Goal: Book appointment/travel/reservation

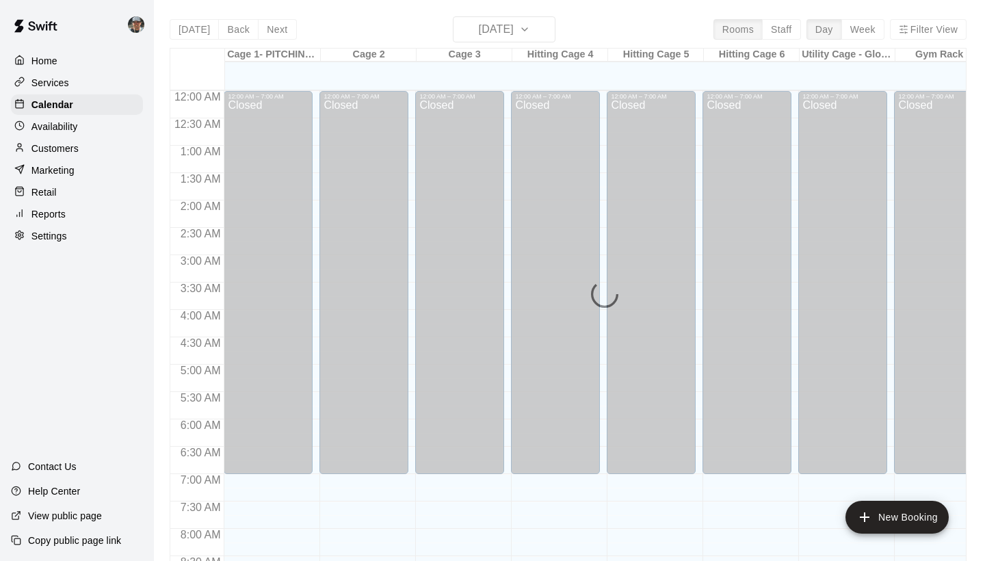
scroll to position [788, 0]
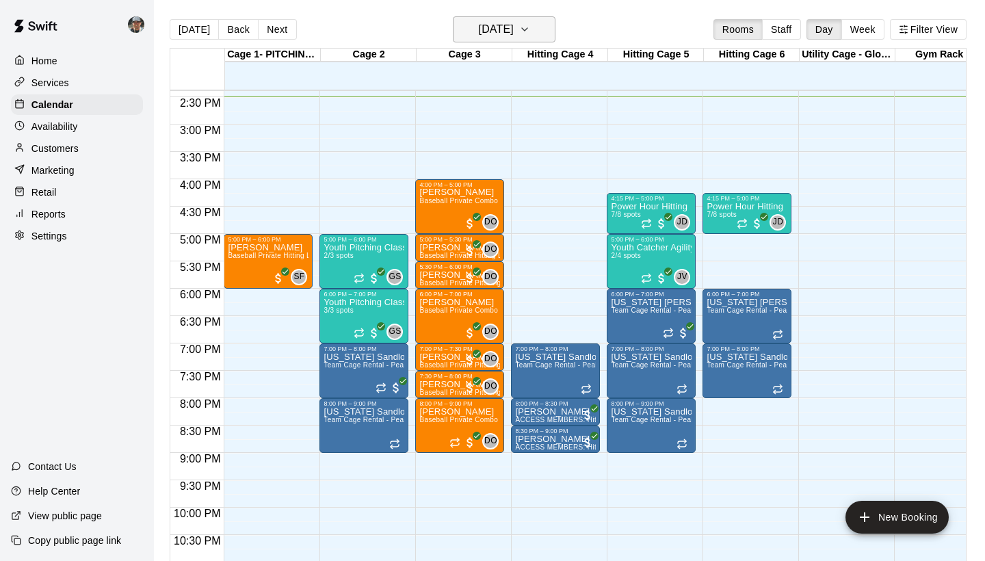
click at [530, 35] on icon "button" at bounding box center [524, 29] width 11 height 16
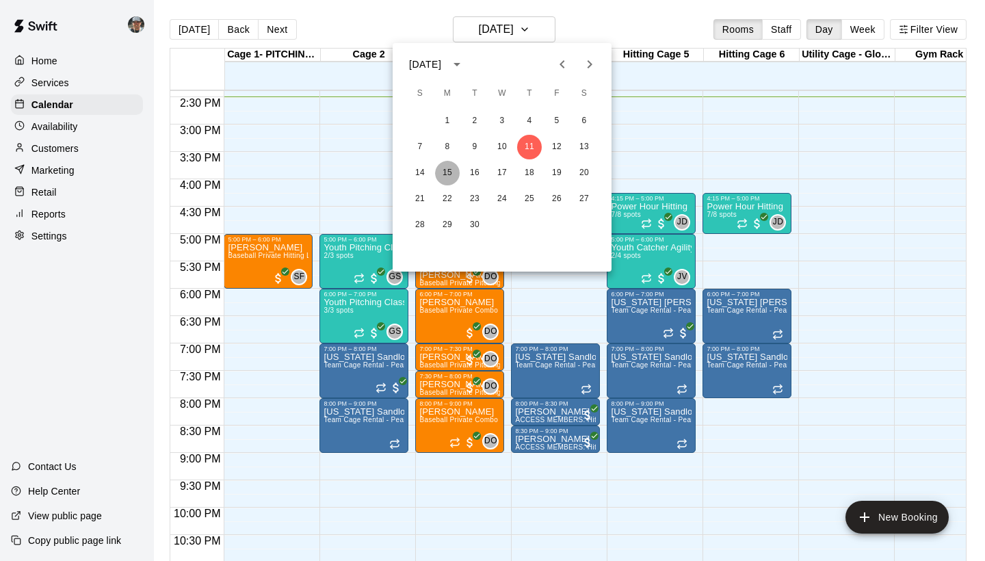
click at [450, 170] on button "15" at bounding box center [447, 173] width 25 height 25
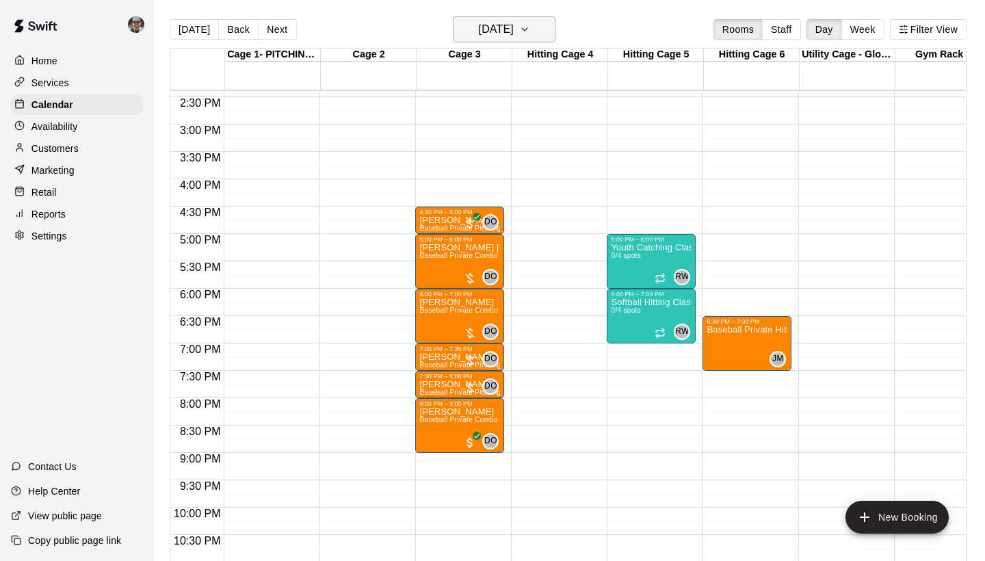
click at [530, 34] on icon "button" at bounding box center [524, 29] width 11 height 16
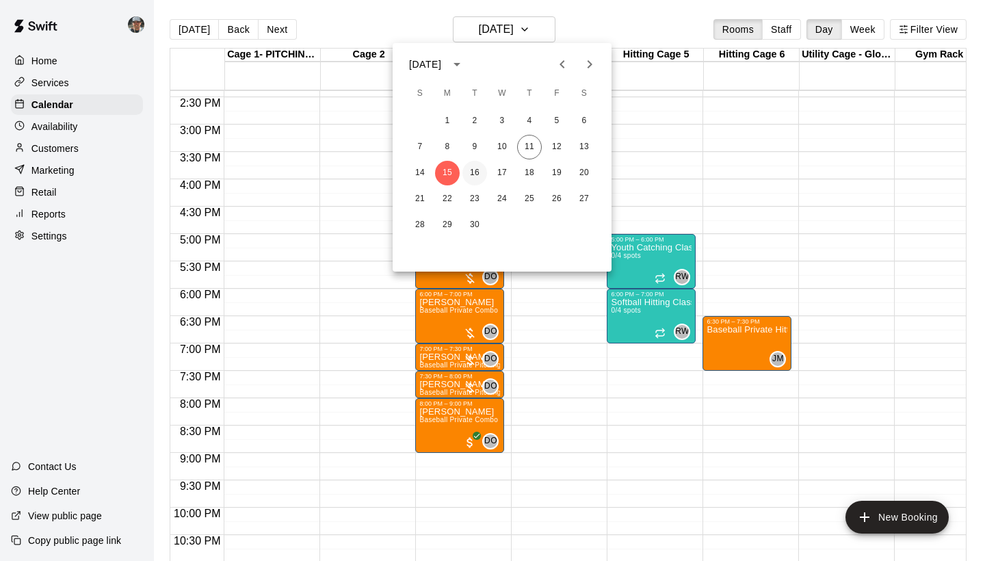
click at [472, 175] on button "16" at bounding box center [475, 173] width 25 height 25
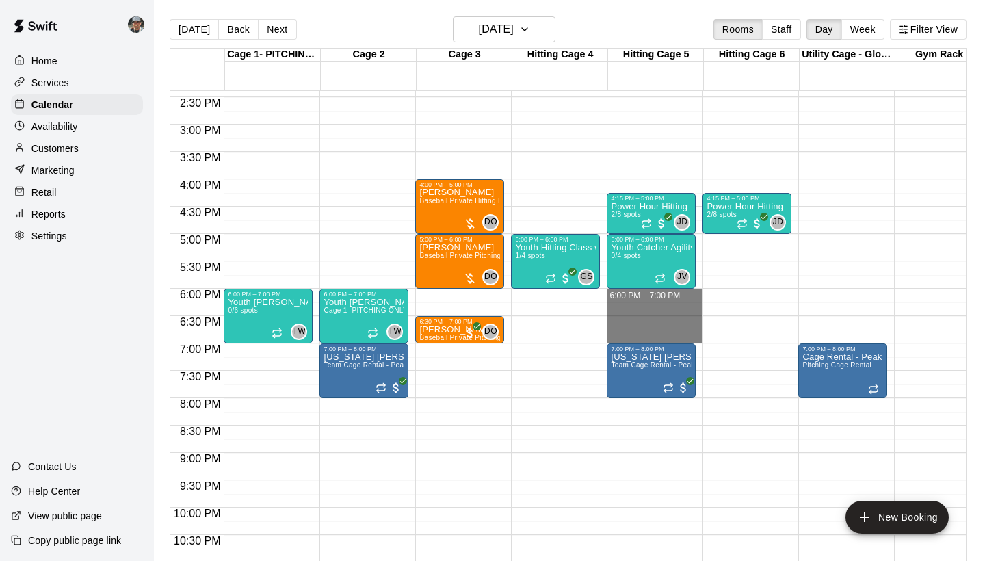
drag, startPoint x: 653, startPoint y: 295, endPoint x: 658, endPoint y: 333, distance: 37.9
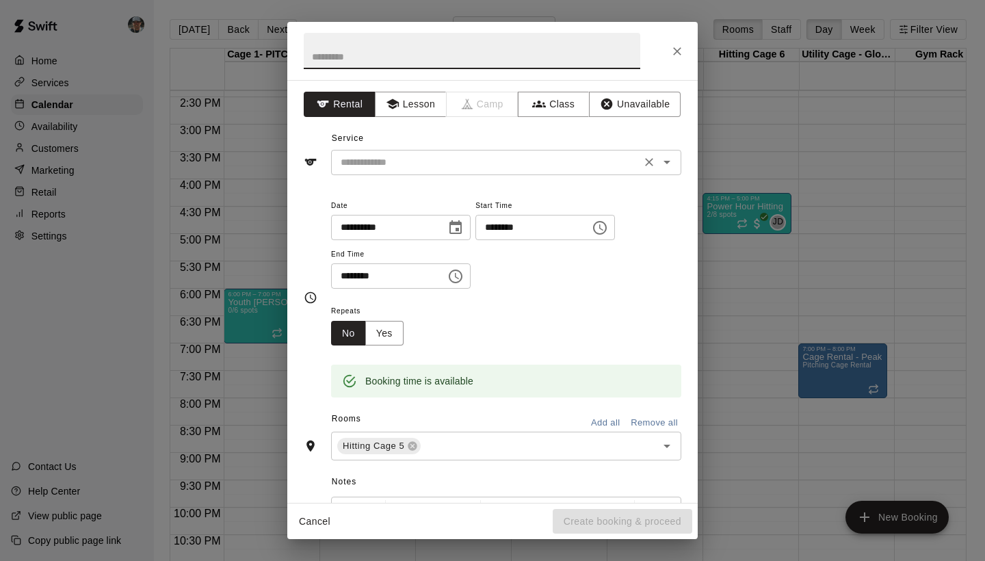
click at [431, 158] on input "text" at bounding box center [486, 162] width 302 height 17
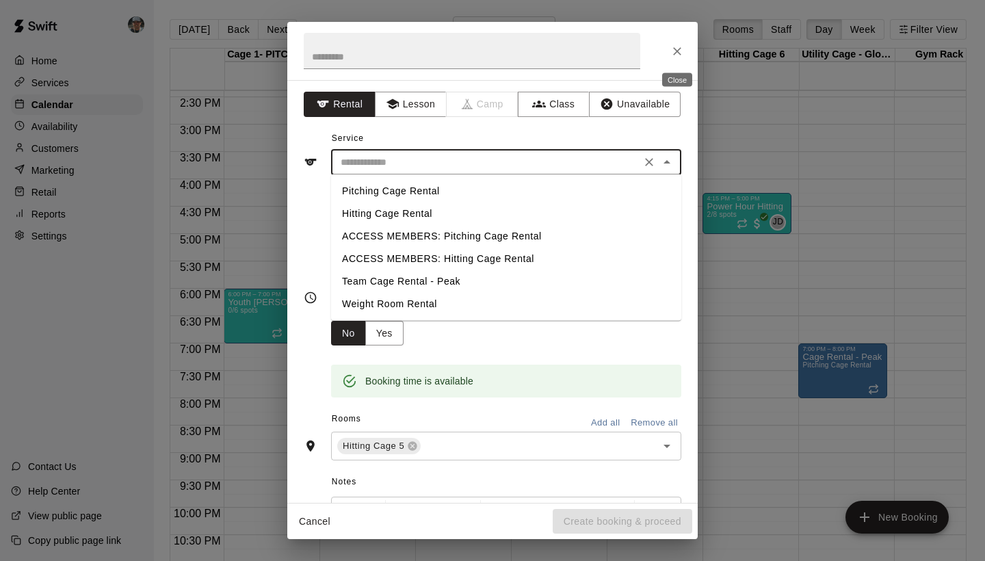
click at [676, 56] on icon "Close" at bounding box center [678, 51] width 14 height 14
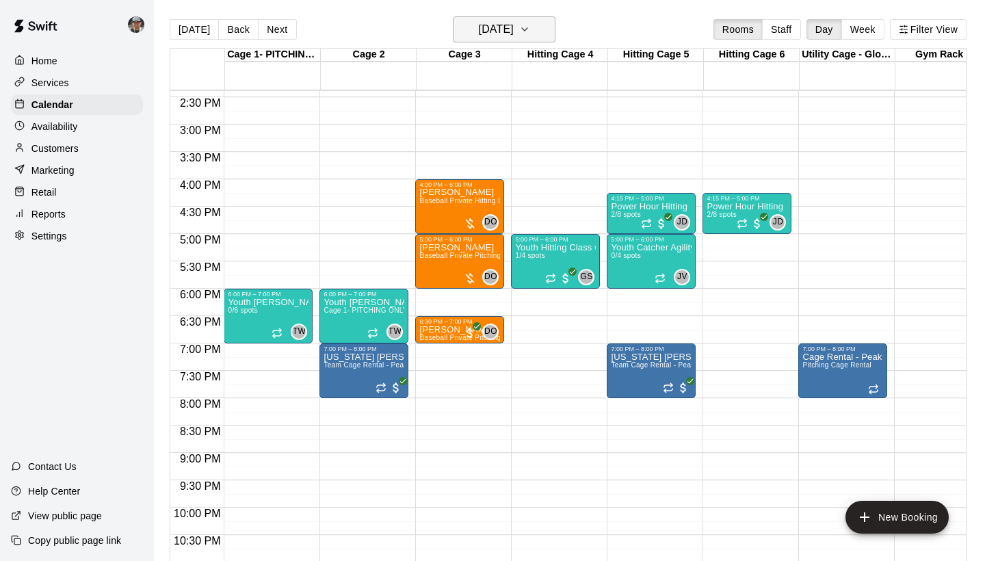
click at [552, 36] on button "Tuesday Sep 16" at bounding box center [504, 29] width 103 height 26
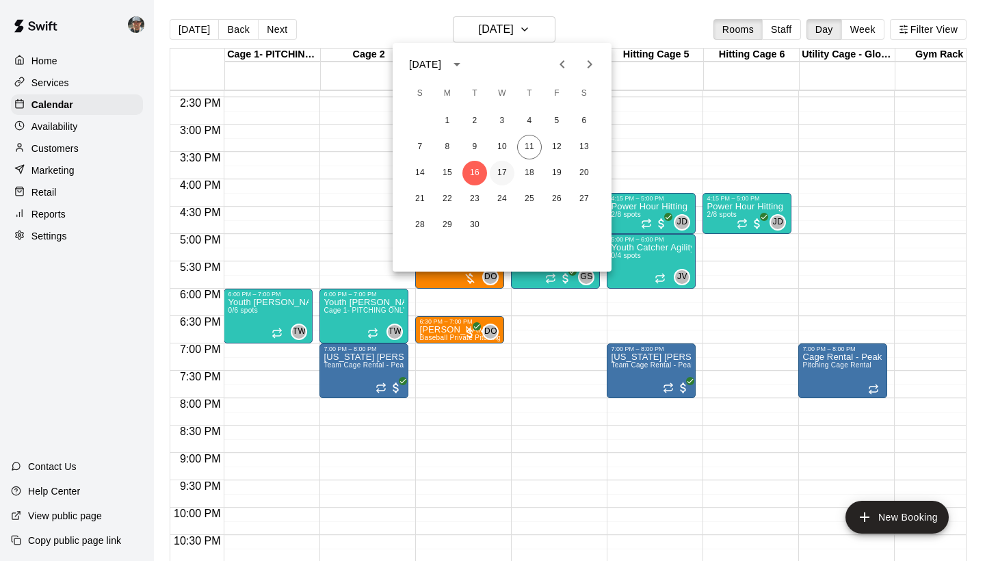
click at [500, 167] on button "17" at bounding box center [502, 173] width 25 height 25
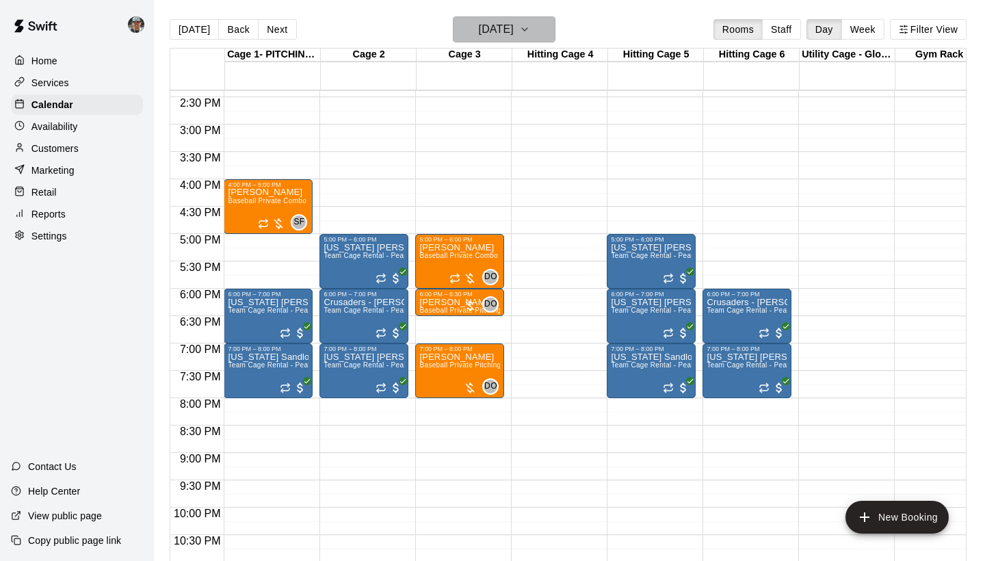
click at [530, 35] on icon "button" at bounding box center [524, 29] width 11 height 16
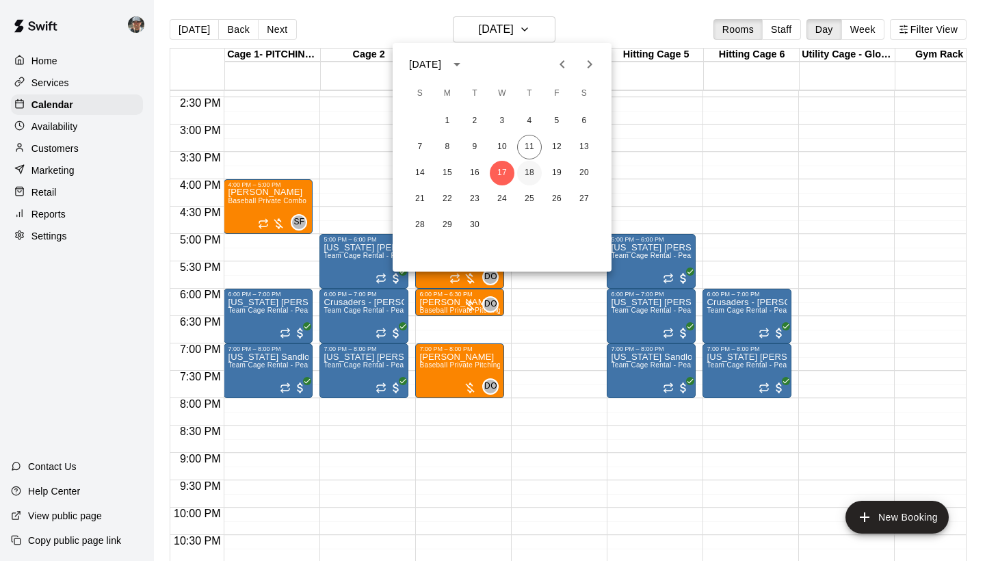
click at [529, 175] on button "18" at bounding box center [529, 173] width 25 height 25
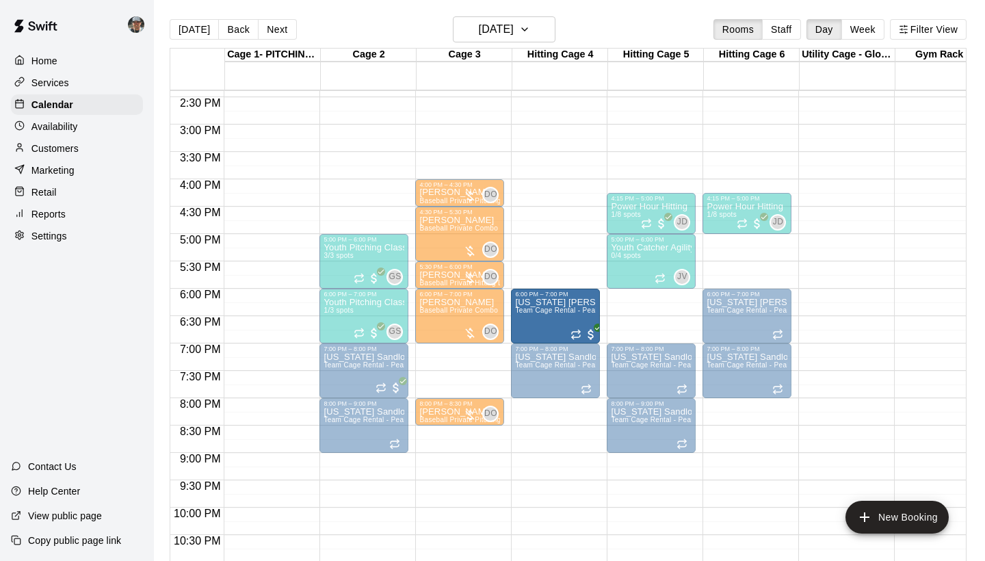
drag, startPoint x: 676, startPoint y: 314, endPoint x: 595, endPoint y: 322, distance: 81.1
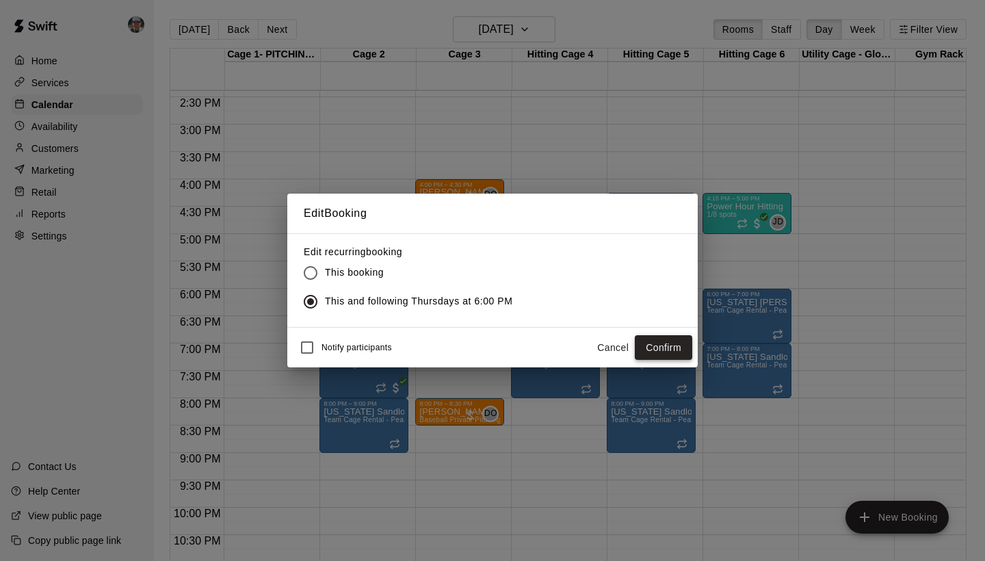
click at [665, 350] on button "Confirm" at bounding box center [663, 347] width 57 height 25
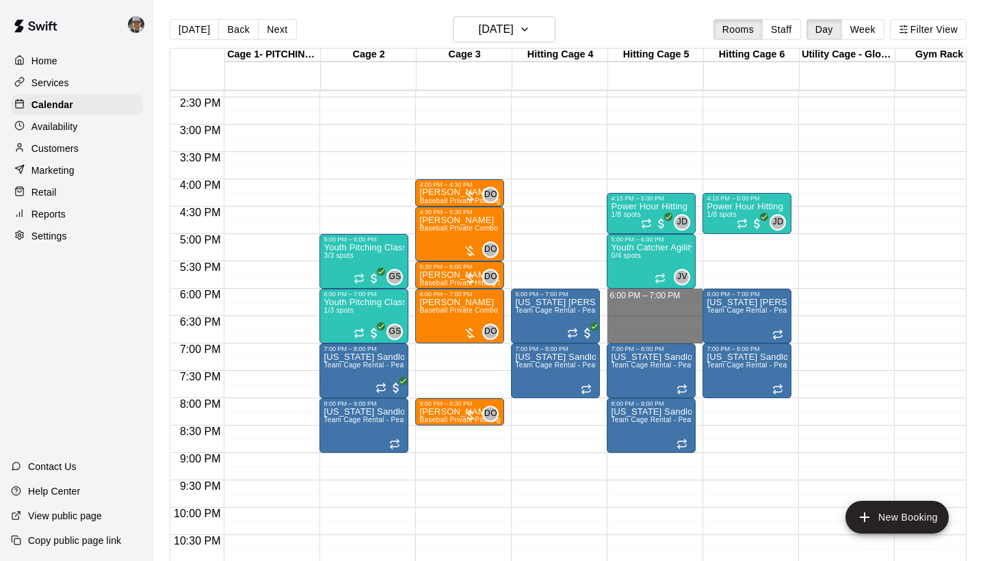
drag, startPoint x: 651, startPoint y: 292, endPoint x: 652, endPoint y: 333, distance: 40.4
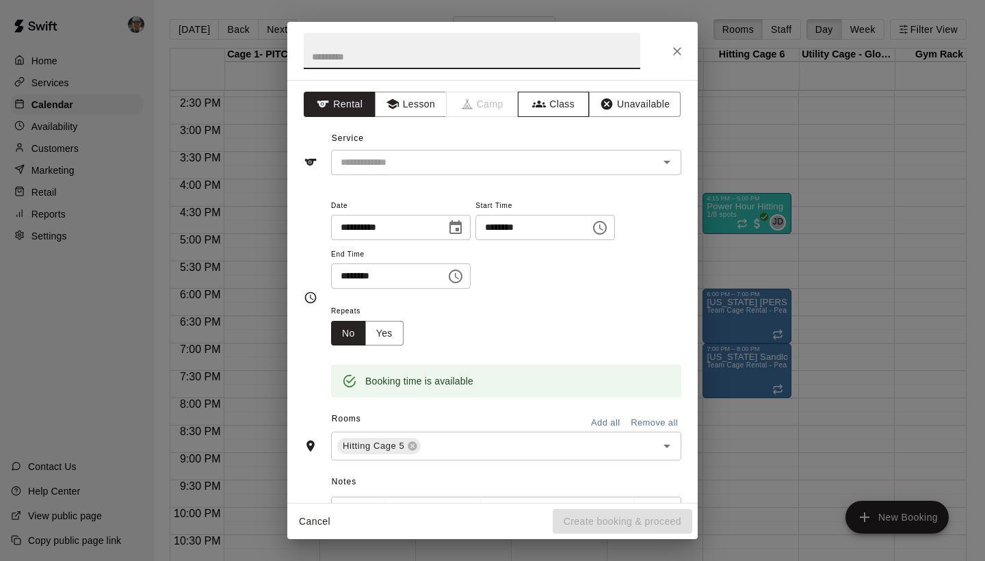
click at [555, 116] on button "Class" at bounding box center [554, 104] width 72 height 25
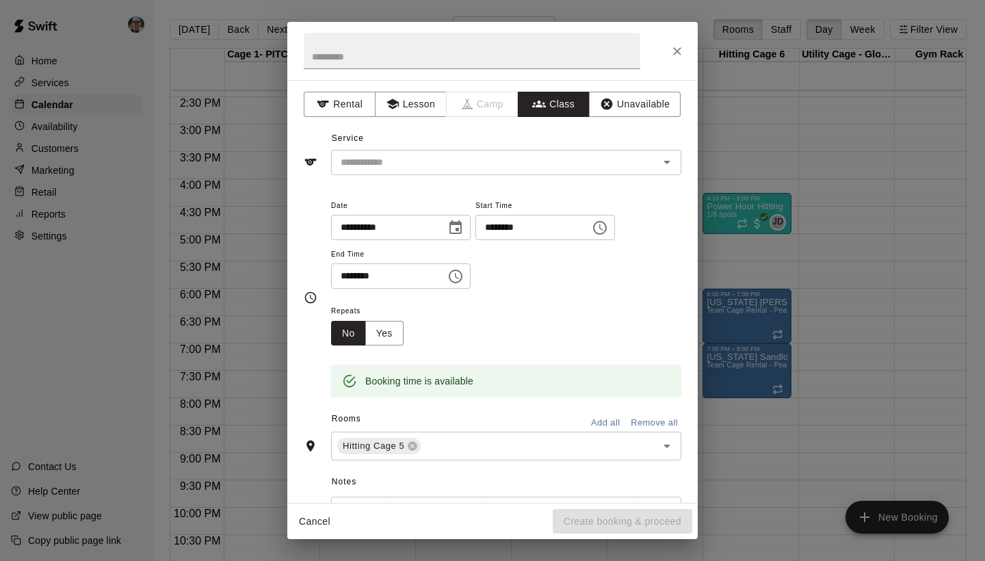
click at [480, 166] on input "text" at bounding box center [495, 162] width 320 height 17
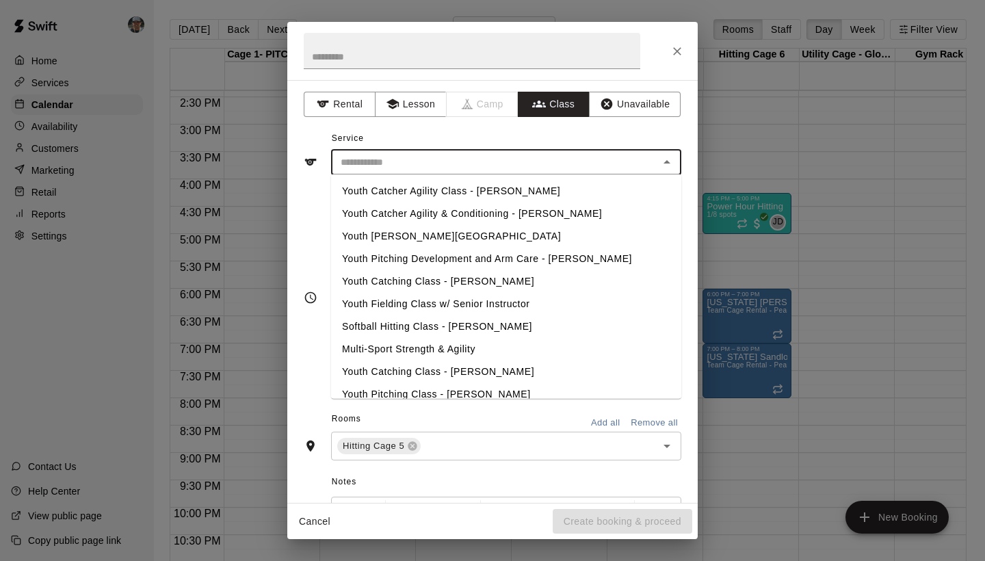
click at [478, 192] on li "Youth Catcher Agility Class - [PERSON_NAME]" at bounding box center [506, 191] width 350 height 23
type input "**********"
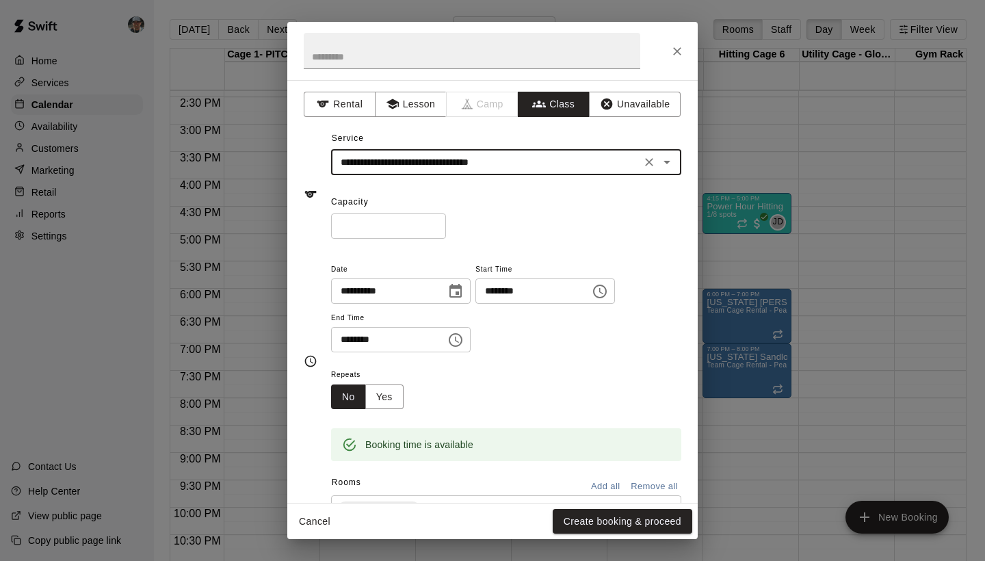
click at [439, 220] on input "*" at bounding box center [388, 226] width 115 height 25
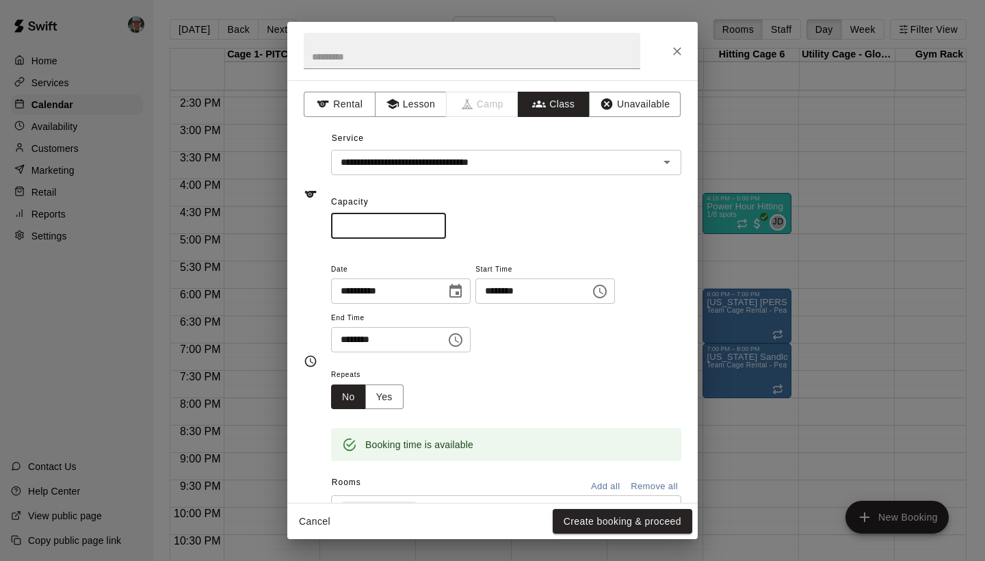
click at [439, 220] on input "*" at bounding box center [388, 226] width 115 height 25
type input "*"
click at [439, 220] on input "*" at bounding box center [388, 226] width 115 height 25
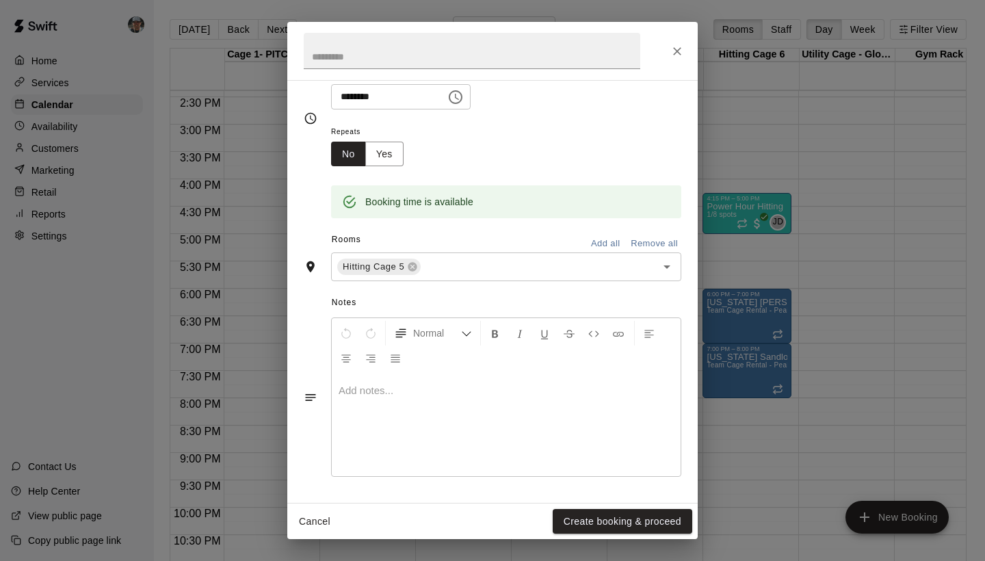
scroll to position [244, 0]
click at [617, 519] on button "Create booking & proceed" at bounding box center [623, 521] width 140 height 25
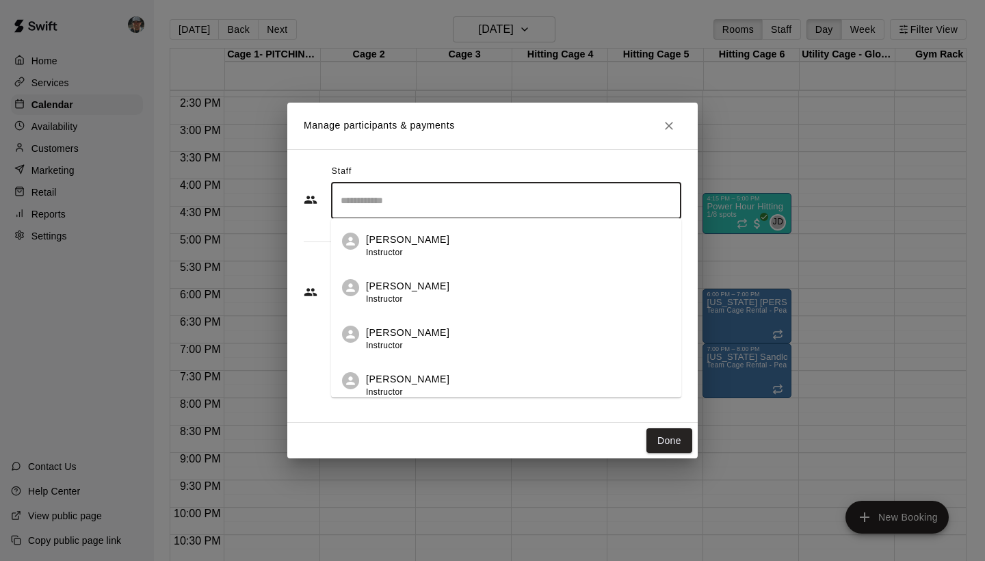
click at [438, 208] on input "Search staff" at bounding box center [506, 201] width 338 height 24
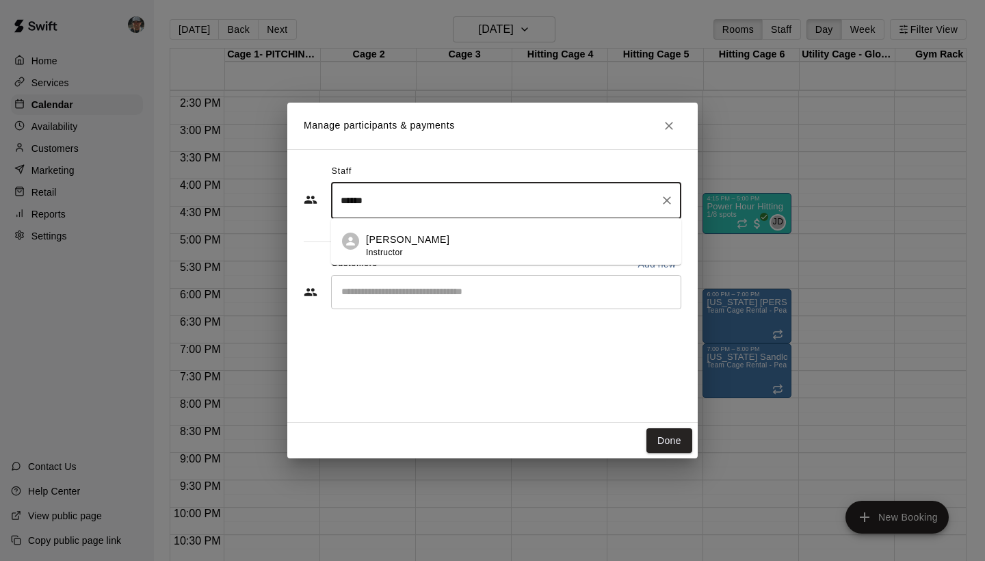
click at [418, 242] on p "Jonathan Vasquez" at bounding box center [407, 240] width 83 height 14
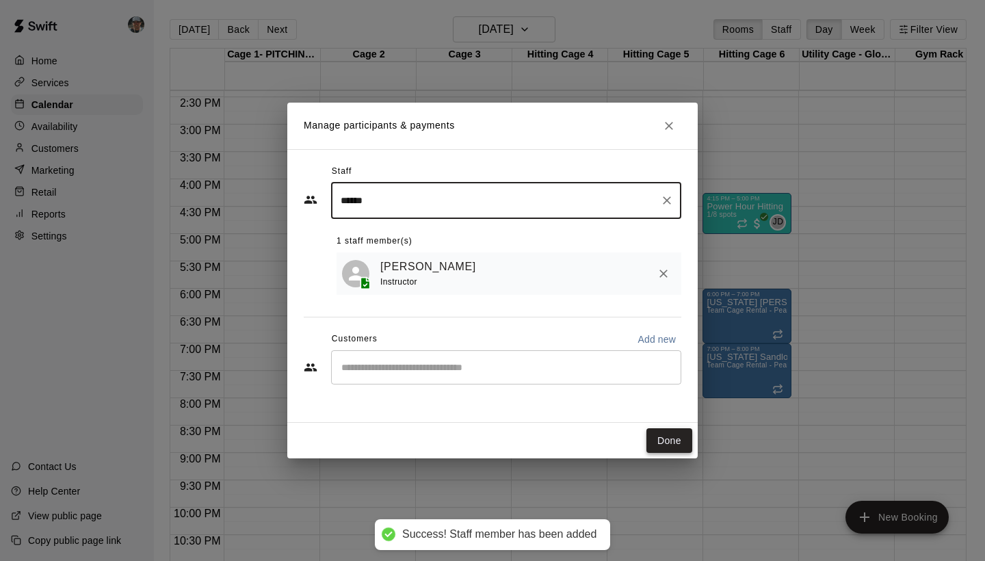
type input "******"
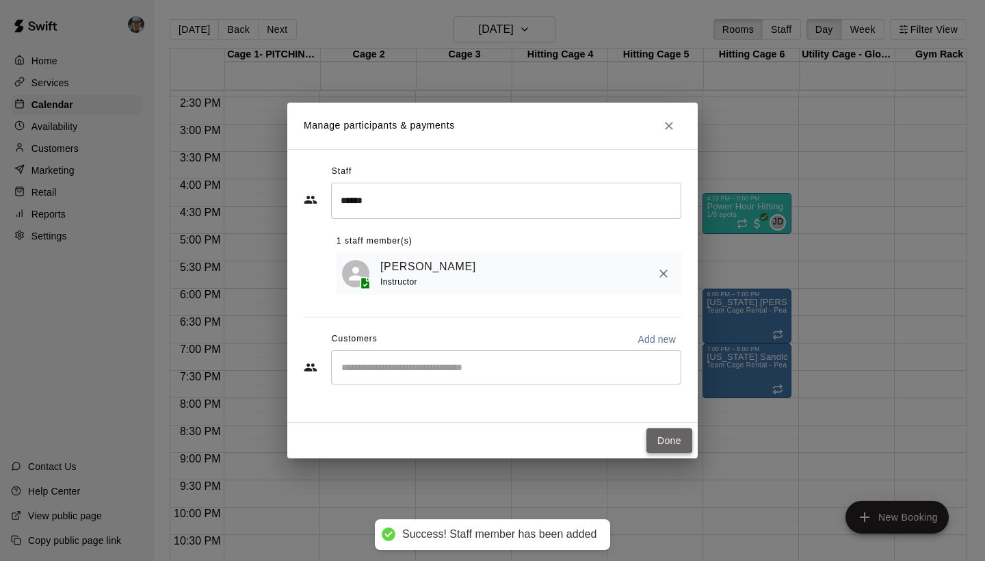
click at [667, 439] on button "Done" at bounding box center [670, 440] width 46 height 25
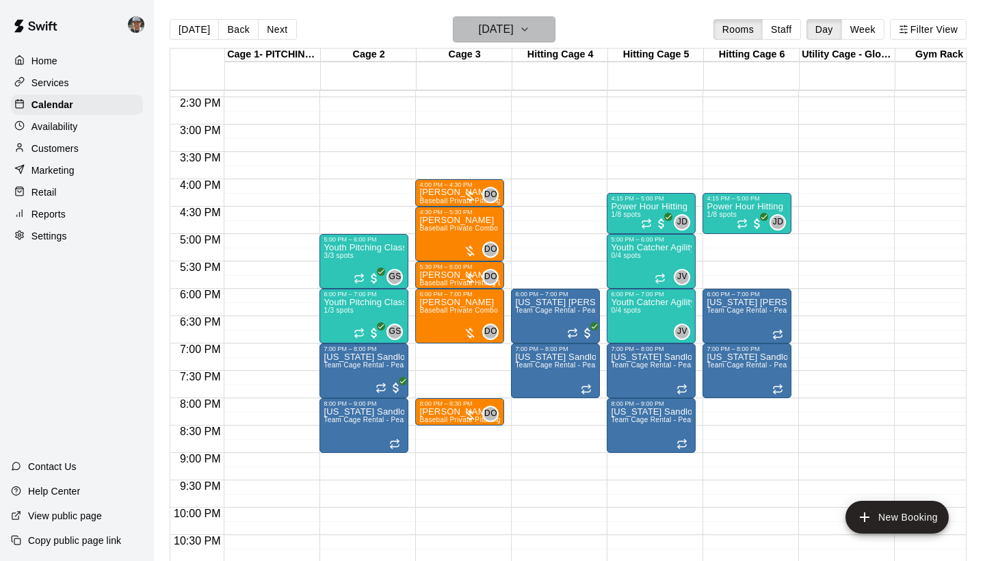
click at [530, 31] on icon "button" at bounding box center [524, 29] width 11 height 16
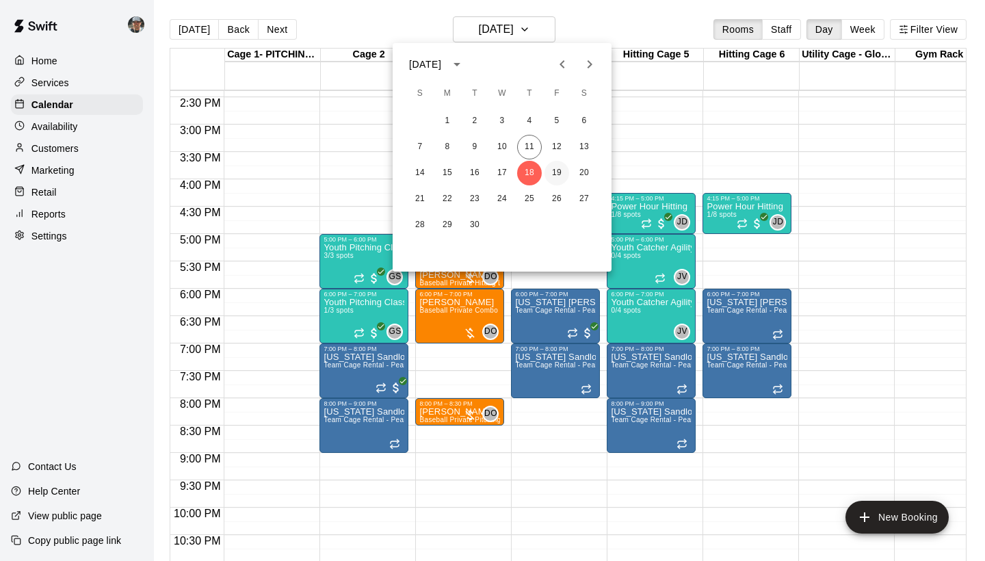
click at [556, 173] on button "19" at bounding box center [557, 173] width 25 height 25
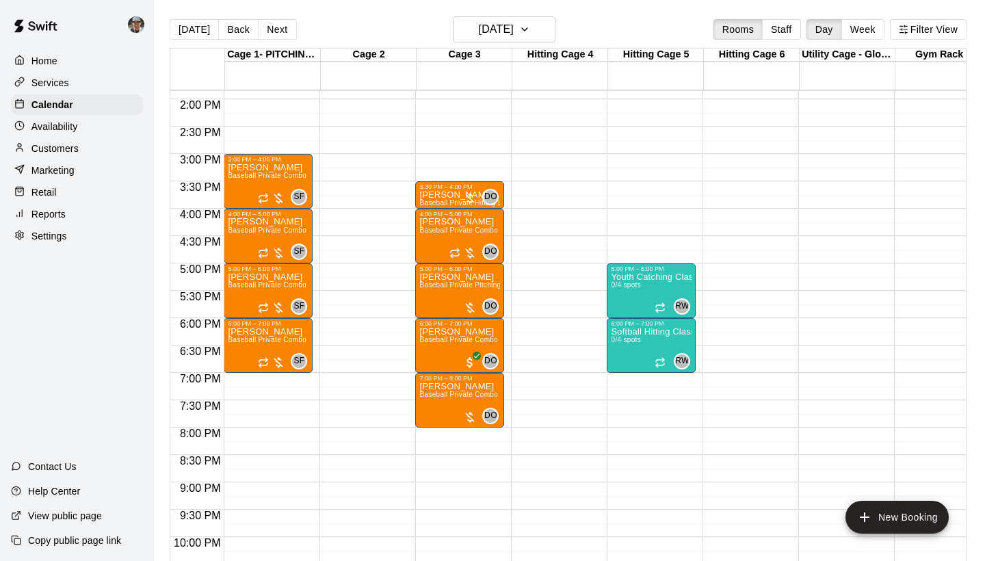
scroll to position [754, 0]
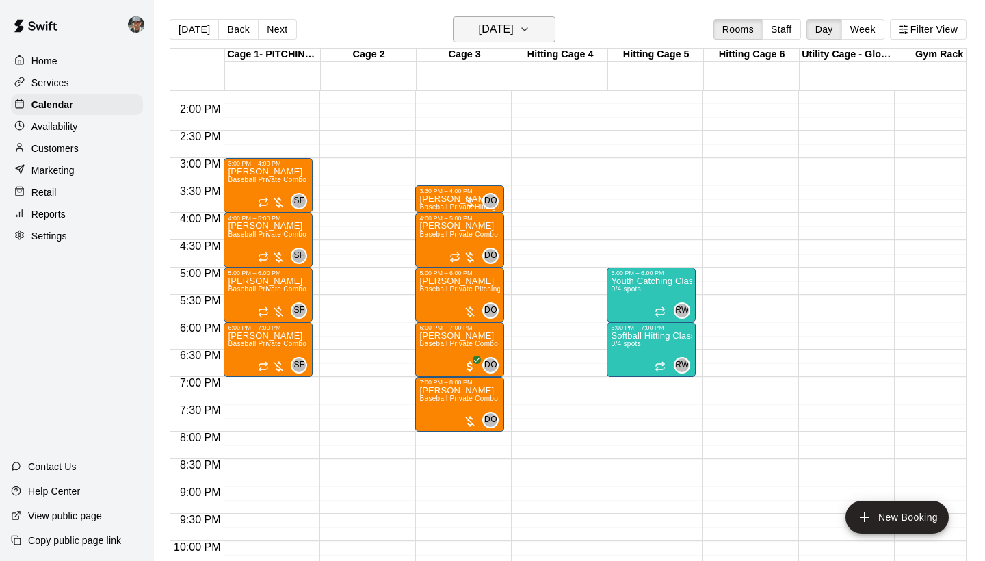
click at [530, 32] on icon "button" at bounding box center [524, 29] width 11 height 16
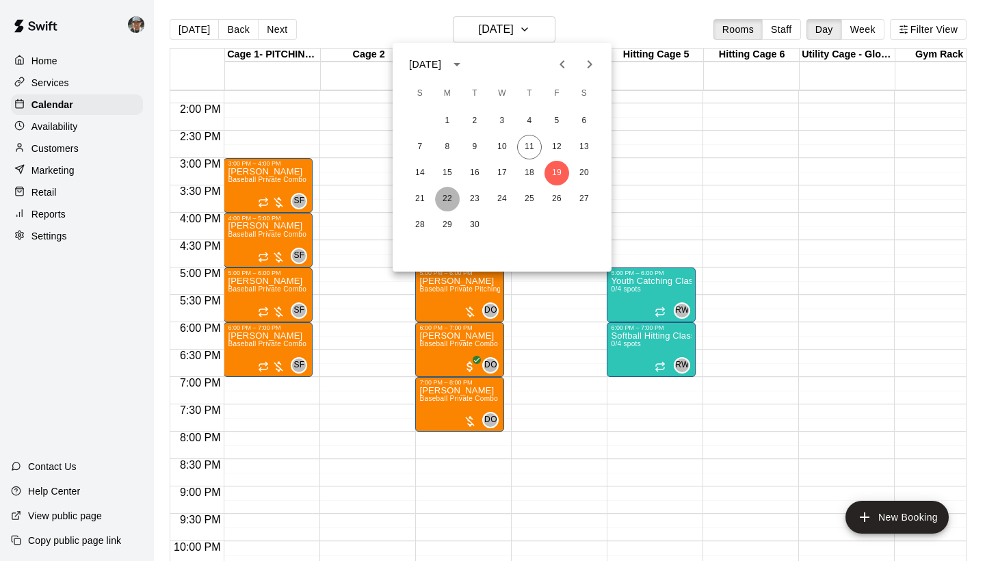
click at [444, 203] on button "22" at bounding box center [447, 199] width 25 height 25
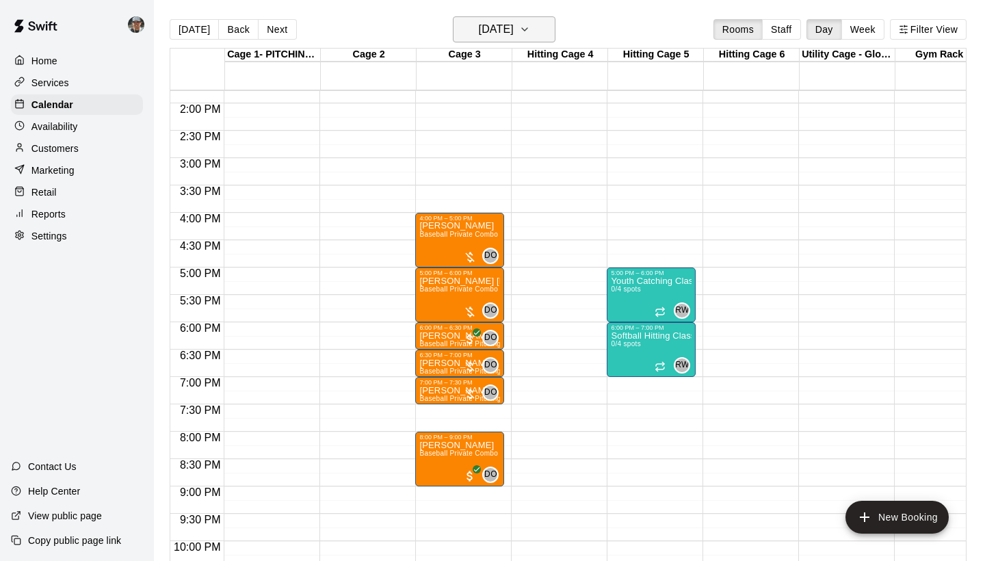
click at [530, 31] on icon "button" at bounding box center [524, 29] width 11 height 16
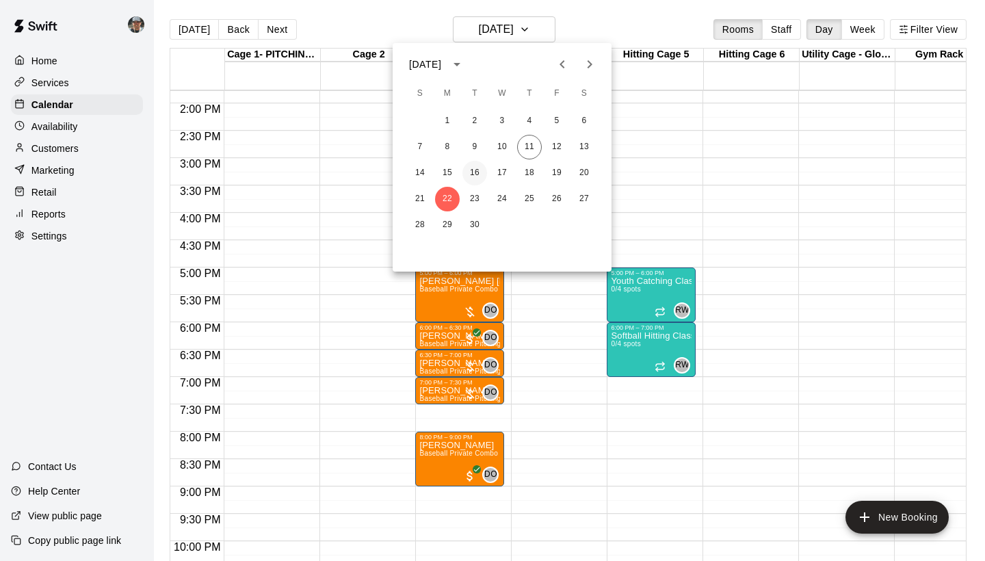
click at [475, 175] on button "16" at bounding box center [475, 173] width 25 height 25
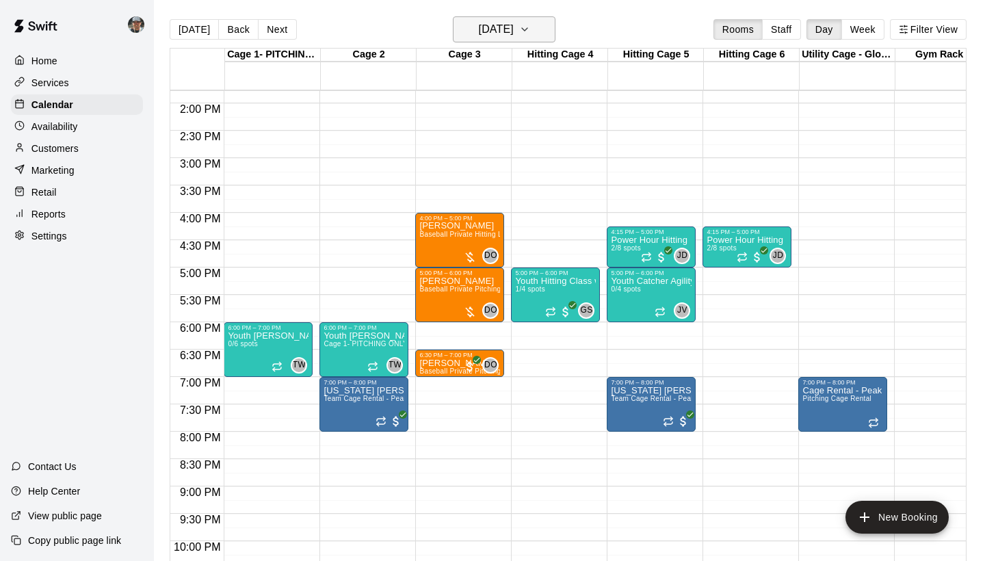
click at [530, 29] on icon "button" at bounding box center [524, 29] width 11 height 16
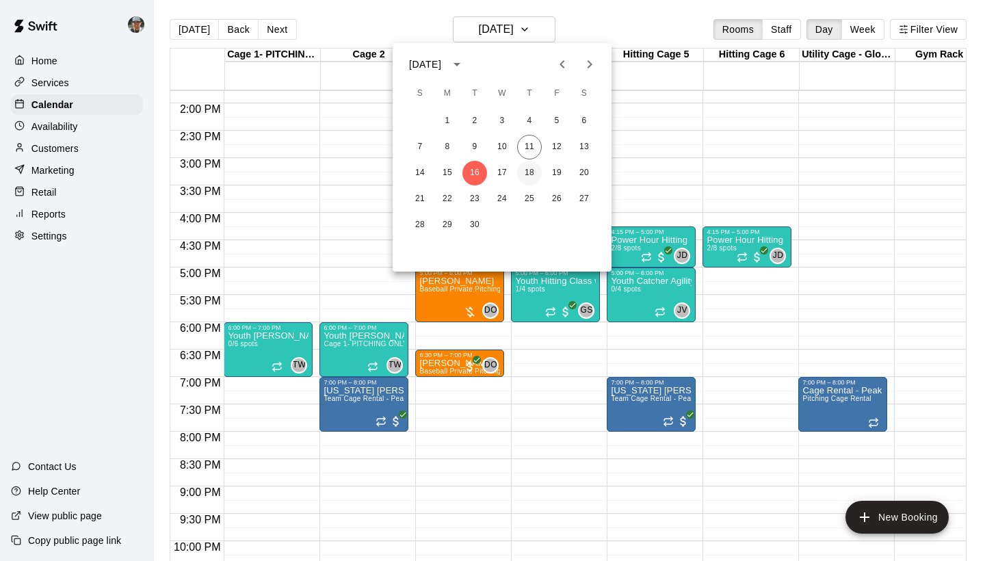
click at [534, 172] on button "18" at bounding box center [529, 173] width 25 height 25
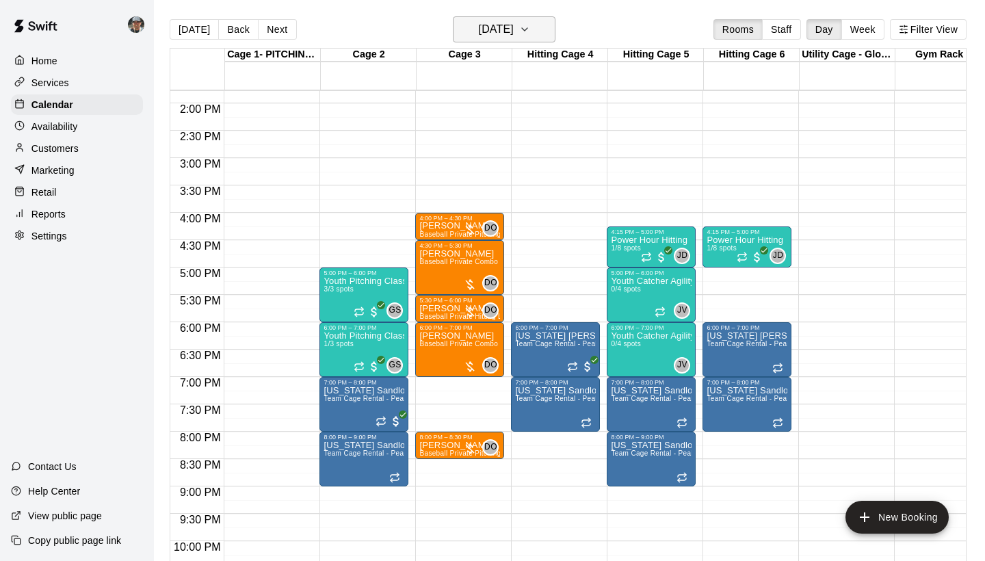
click at [530, 34] on icon "button" at bounding box center [524, 29] width 11 height 16
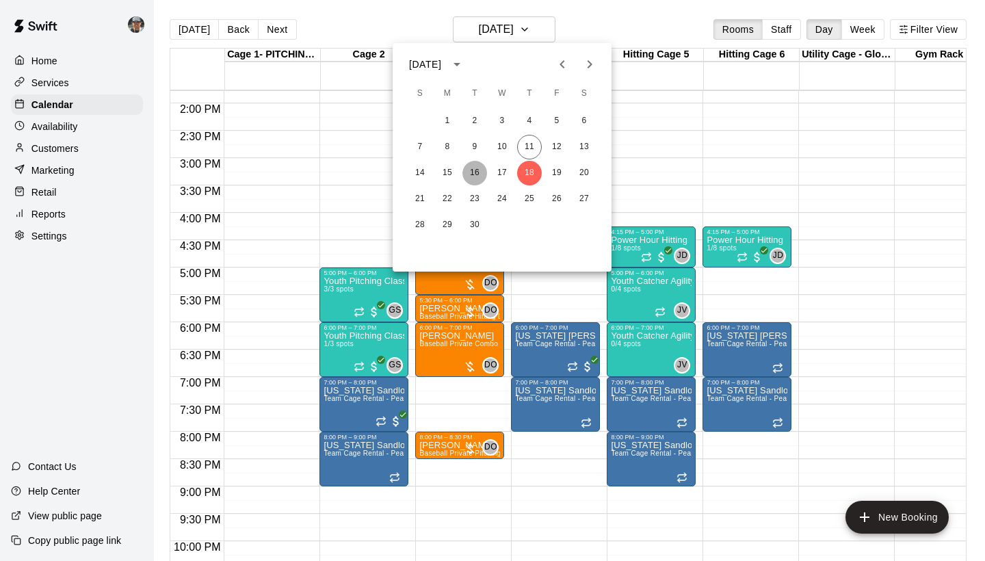
click at [474, 174] on button "16" at bounding box center [475, 173] width 25 height 25
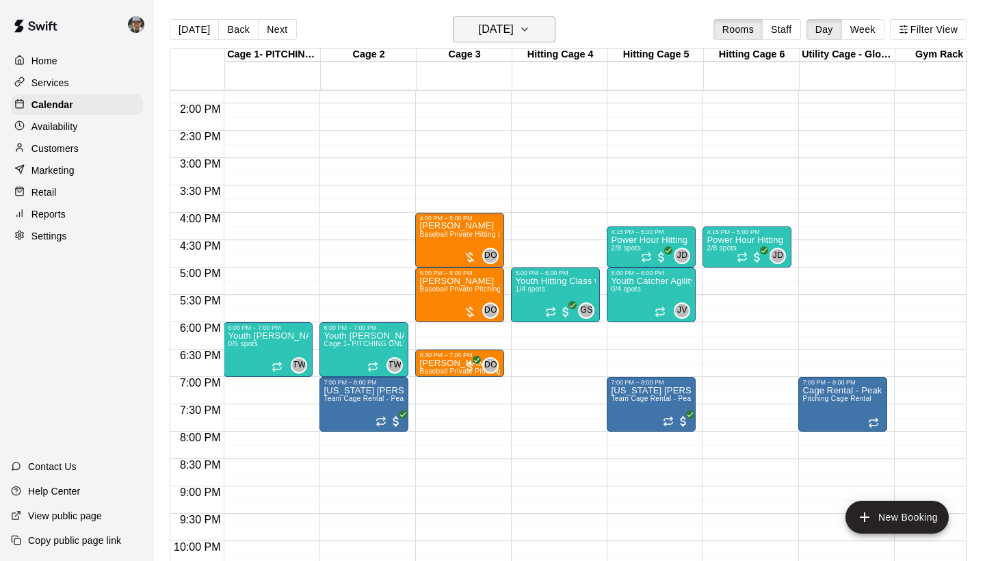
click at [538, 29] on button "Tuesday Sep 16" at bounding box center [504, 29] width 103 height 26
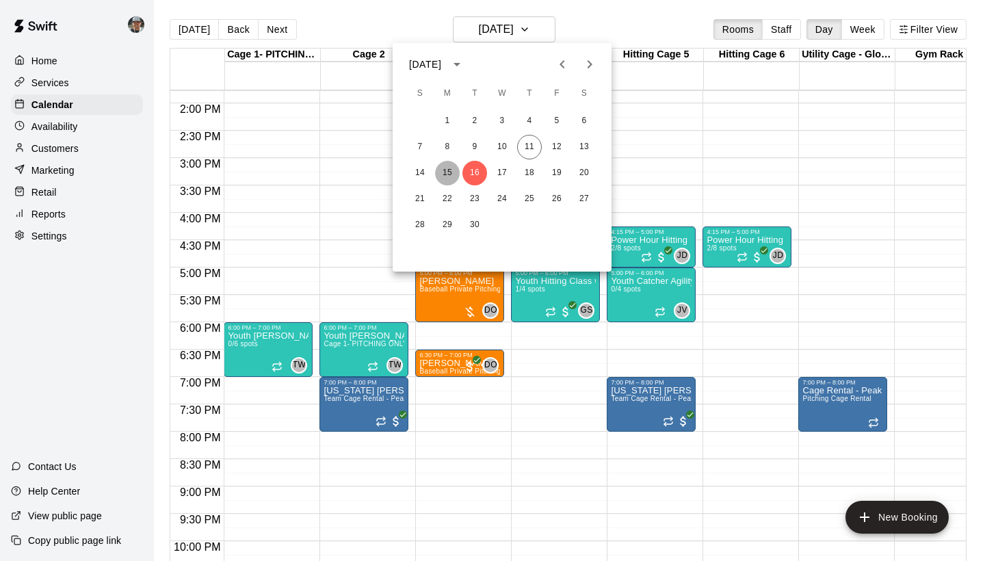
click at [442, 177] on button "15" at bounding box center [447, 173] width 25 height 25
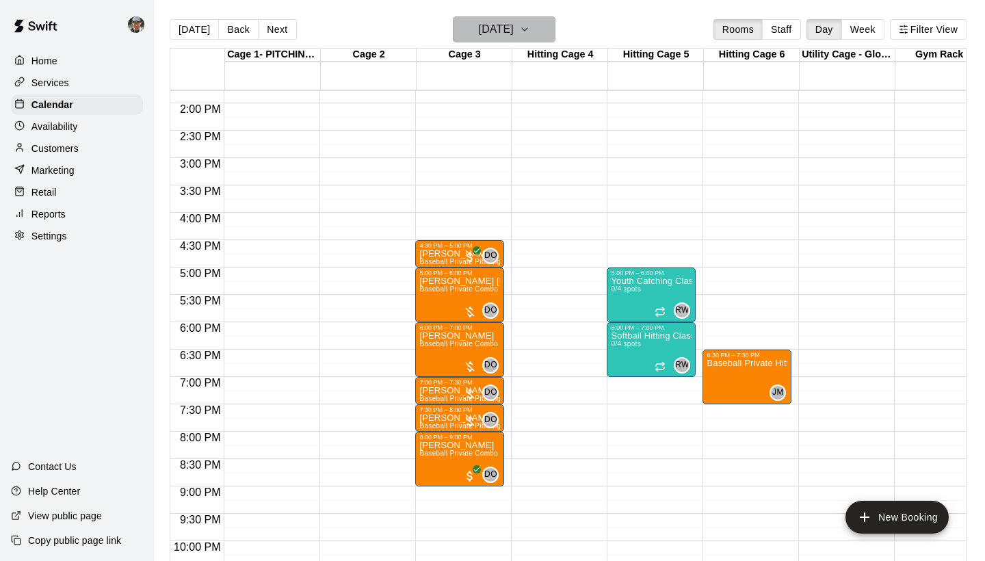
click at [530, 31] on icon "button" at bounding box center [524, 29] width 11 height 16
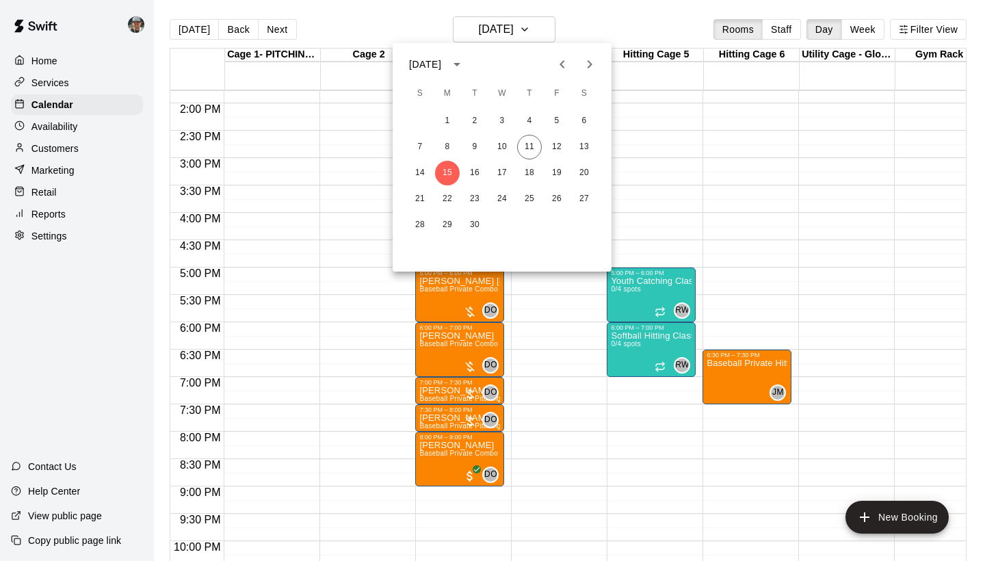
click at [570, 341] on div at bounding box center [492, 280] width 985 height 561
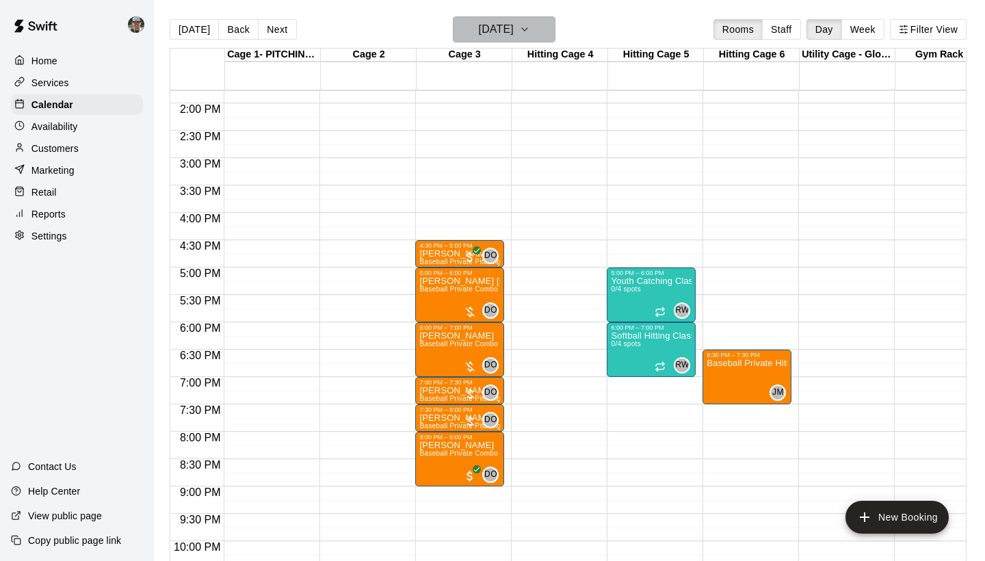
click at [537, 31] on button "Monday Sep 15" at bounding box center [504, 29] width 103 height 26
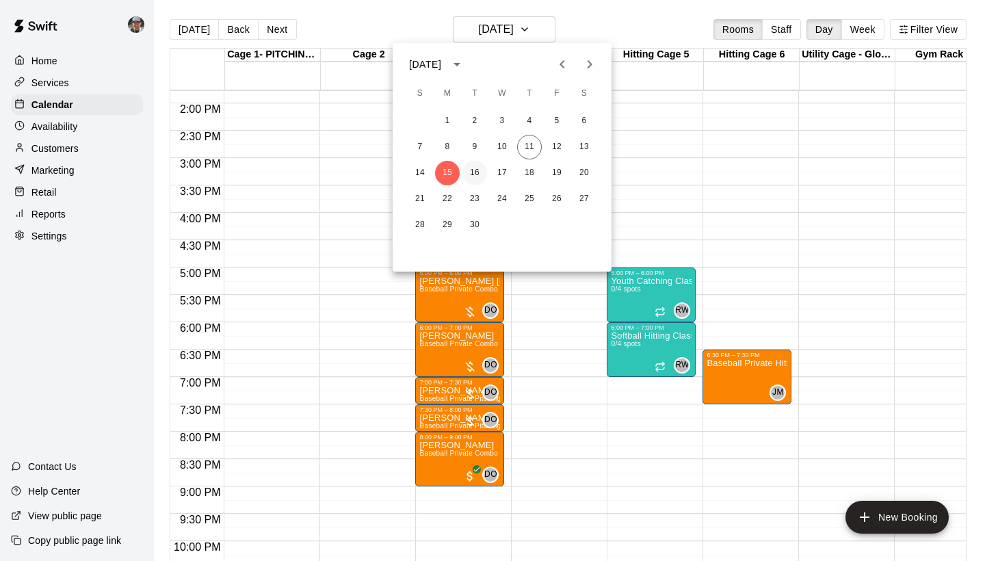
click at [478, 177] on button "16" at bounding box center [475, 173] width 25 height 25
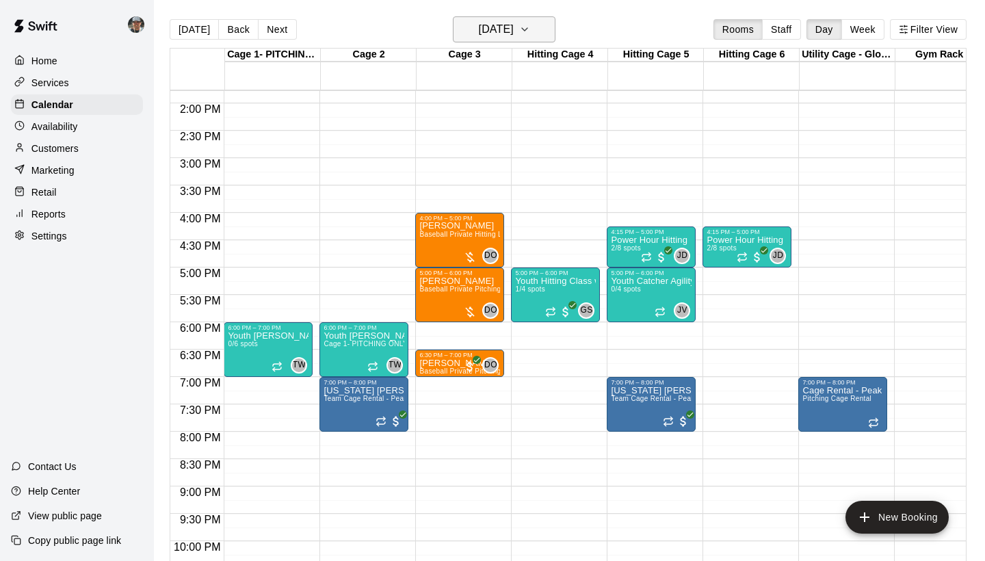
click at [530, 27] on icon "button" at bounding box center [524, 29] width 11 height 16
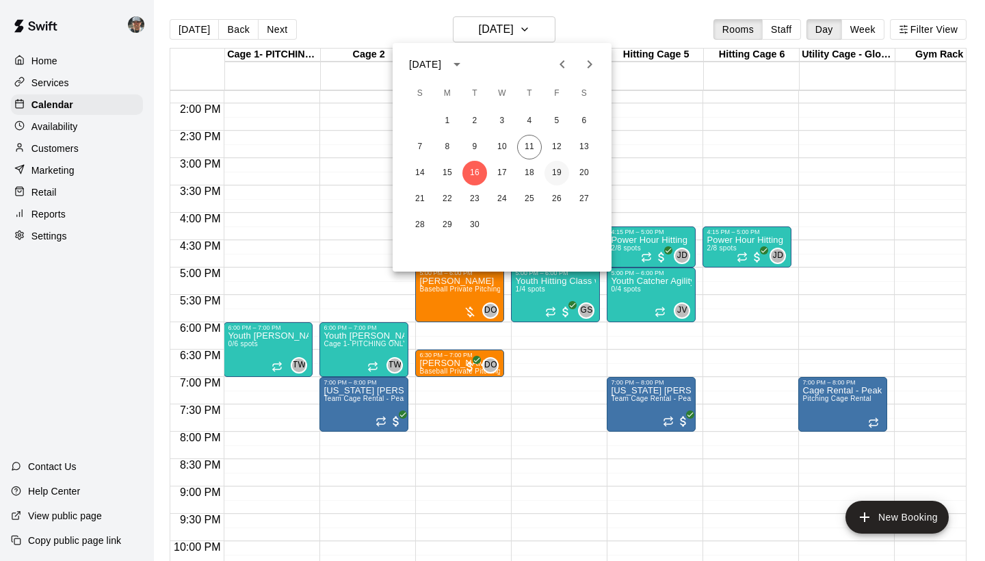
click at [554, 179] on button "19" at bounding box center [557, 173] width 25 height 25
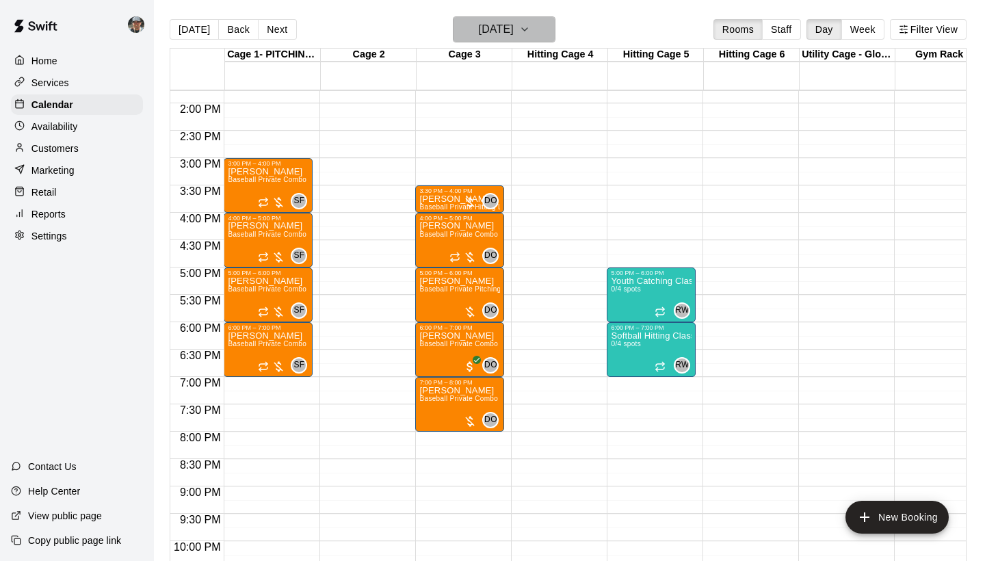
click at [530, 32] on icon "button" at bounding box center [524, 29] width 11 height 16
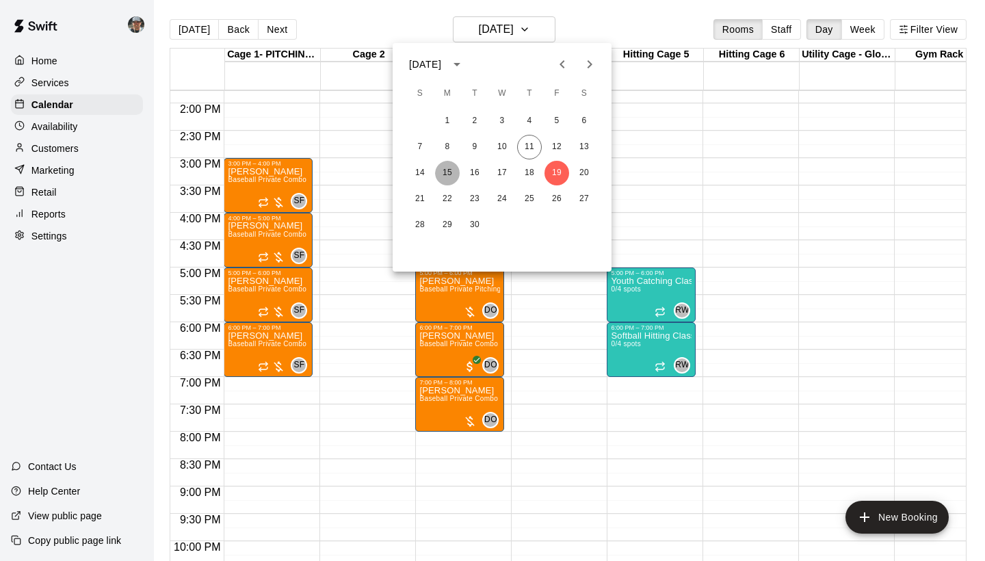
click at [449, 171] on button "15" at bounding box center [447, 173] width 25 height 25
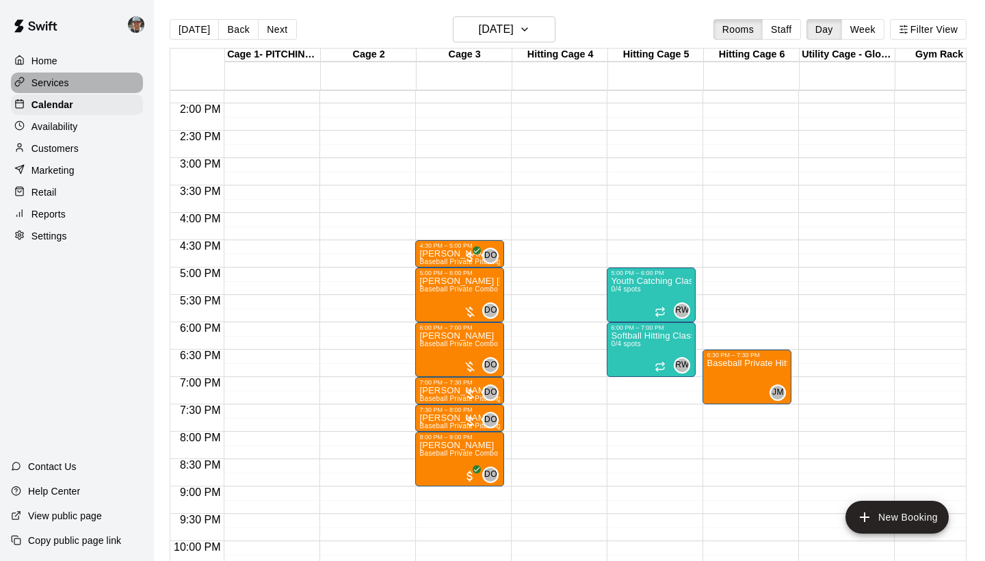
click at [64, 86] on p "Services" at bounding box center [50, 83] width 38 height 14
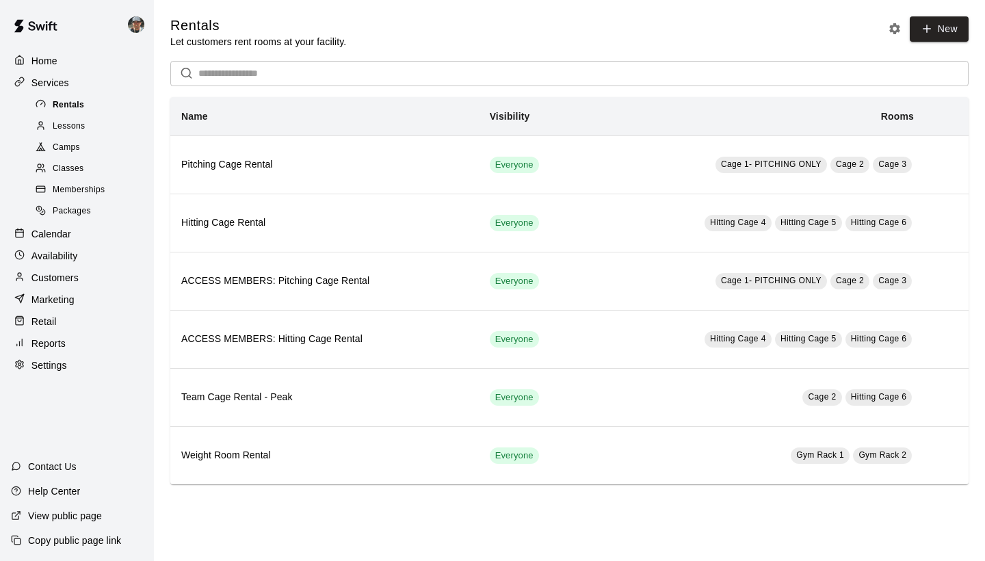
click at [81, 103] on span "Rentals" at bounding box center [68, 106] width 31 height 14
click at [90, 127] on div "Lessons" at bounding box center [91, 126] width 116 height 19
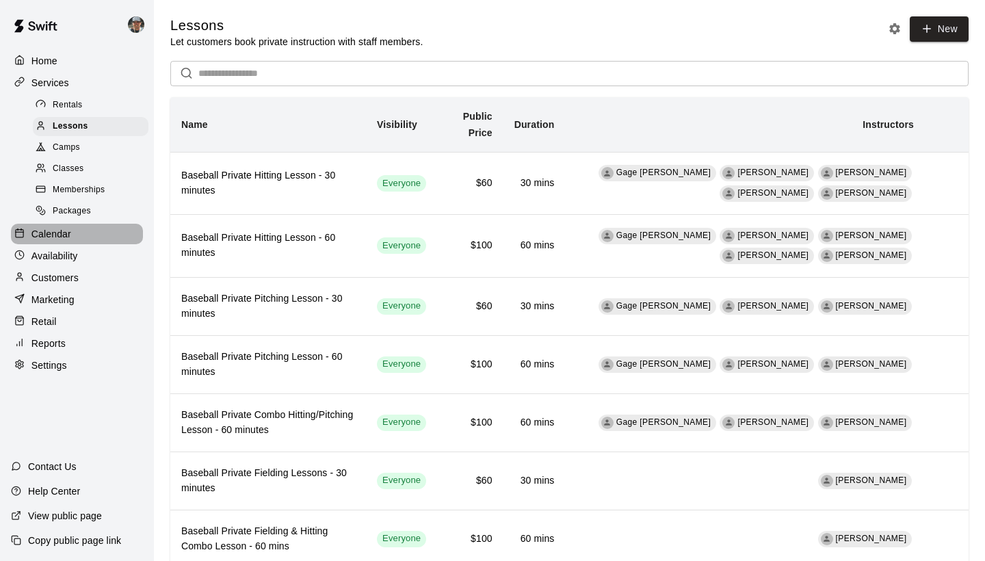
click at [64, 233] on p "Calendar" at bounding box center [51, 234] width 40 height 14
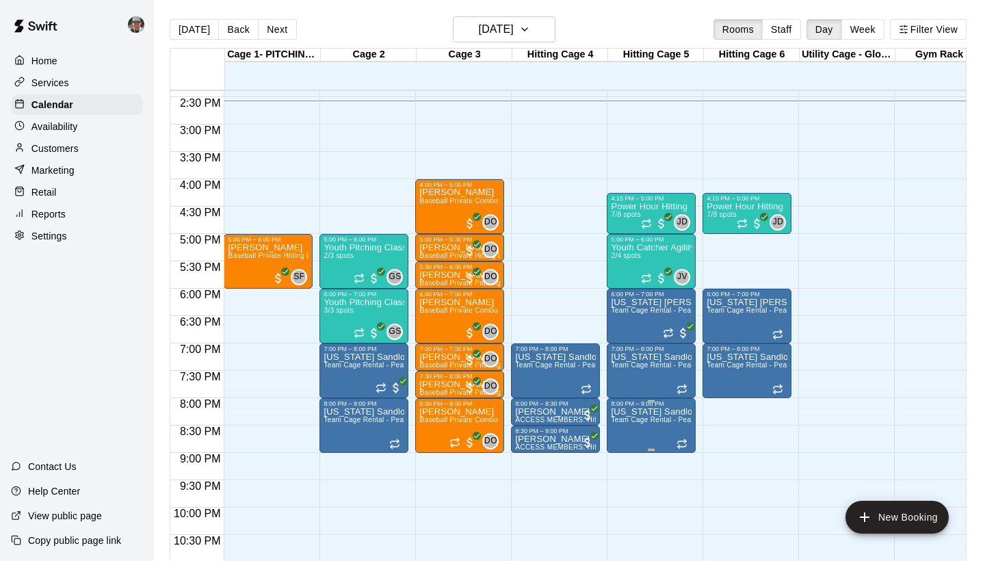
scroll to position [796, 0]
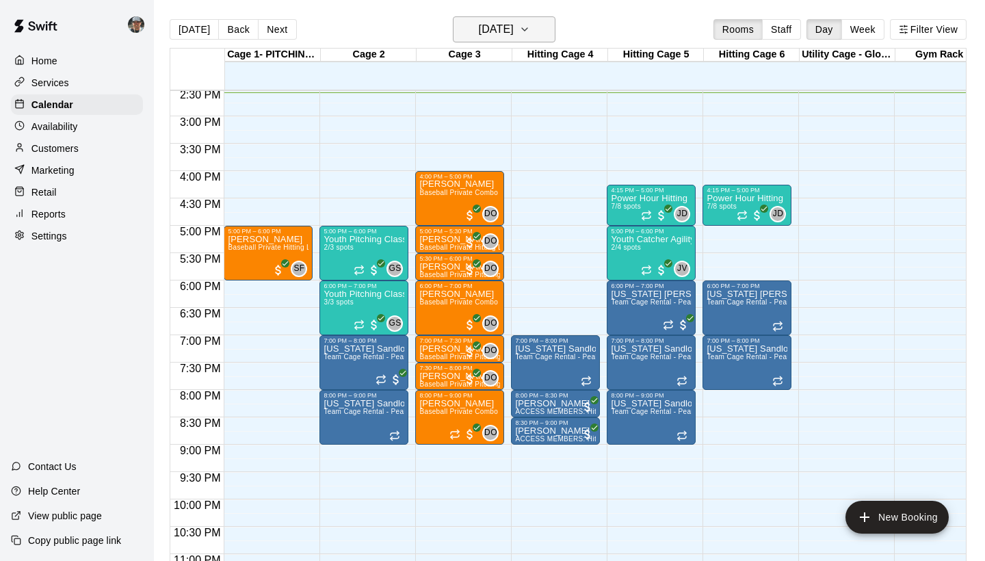
click at [530, 22] on icon "button" at bounding box center [524, 29] width 11 height 16
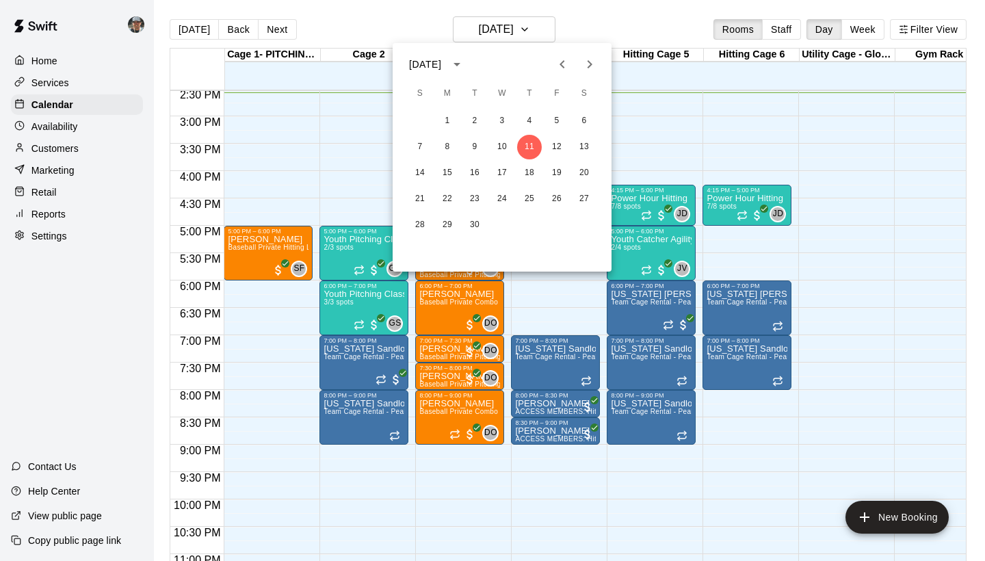
click at [766, 258] on div at bounding box center [492, 280] width 985 height 561
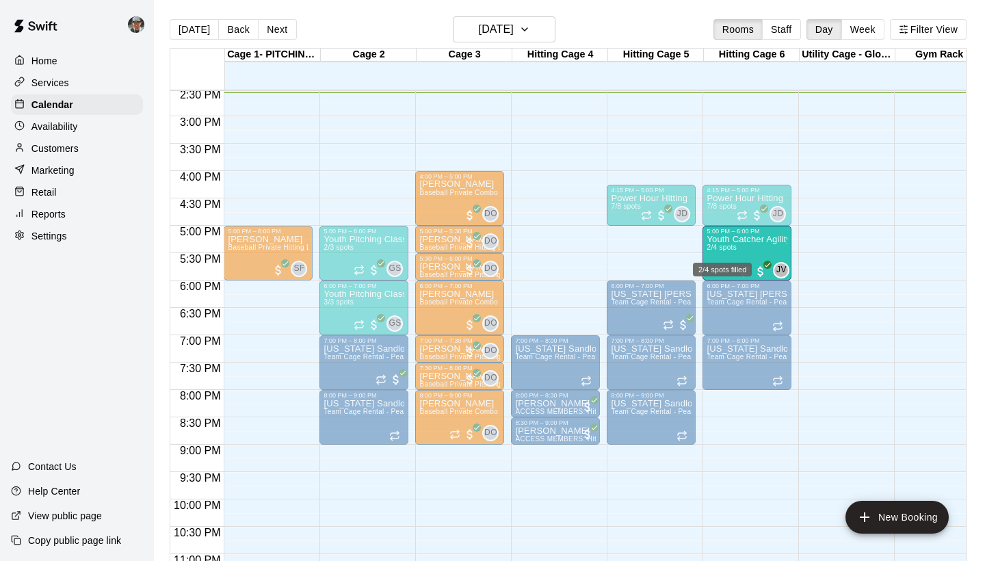
drag, startPoint x: 681, startPoint y: 244, endPoint x: 727, endPoint y: 246, distance: 46.6
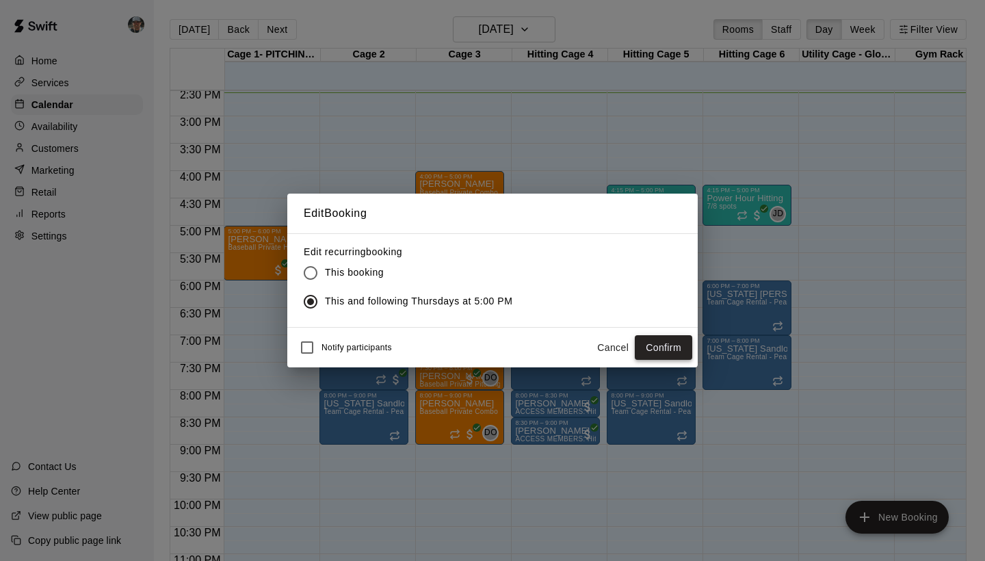
click at [673, 350] on button "Confirm" at bounding box center [663, 347] width 57 height 25
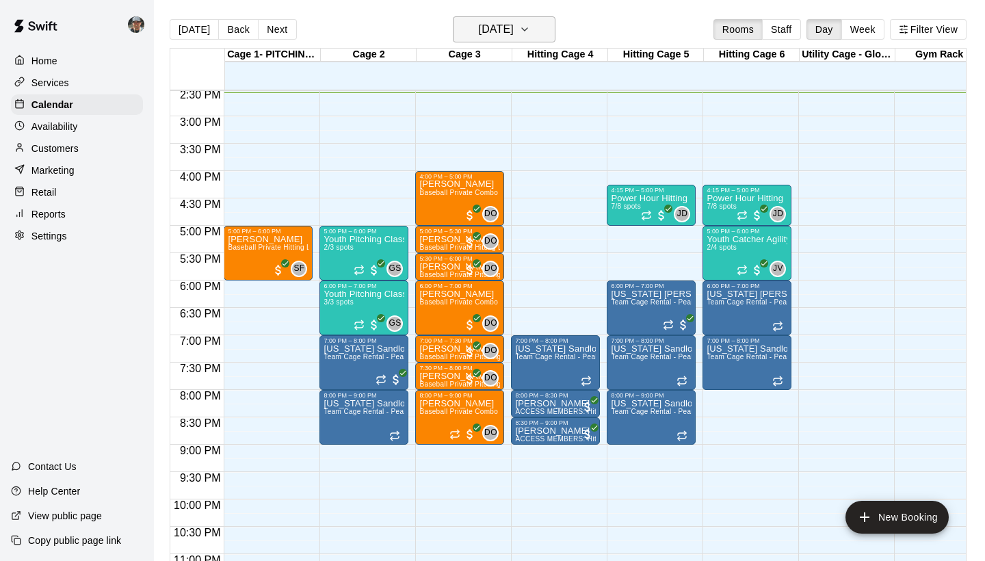
click at [530, 29] on icon "button" at bounding box center [524, 29] width 11 height 16
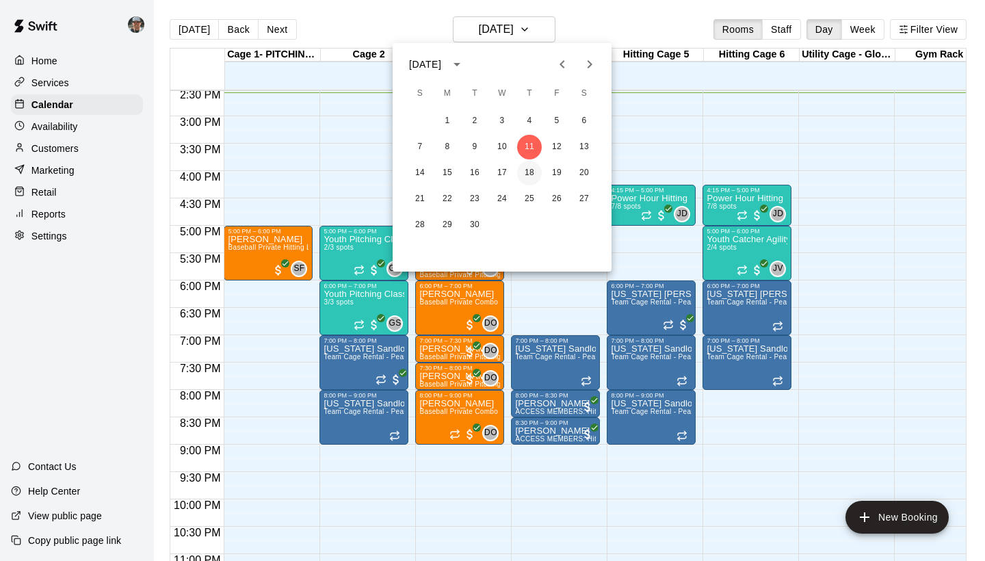
click at [539, 175] on button "18" at bounding box center [529, 173] width 25 height 25
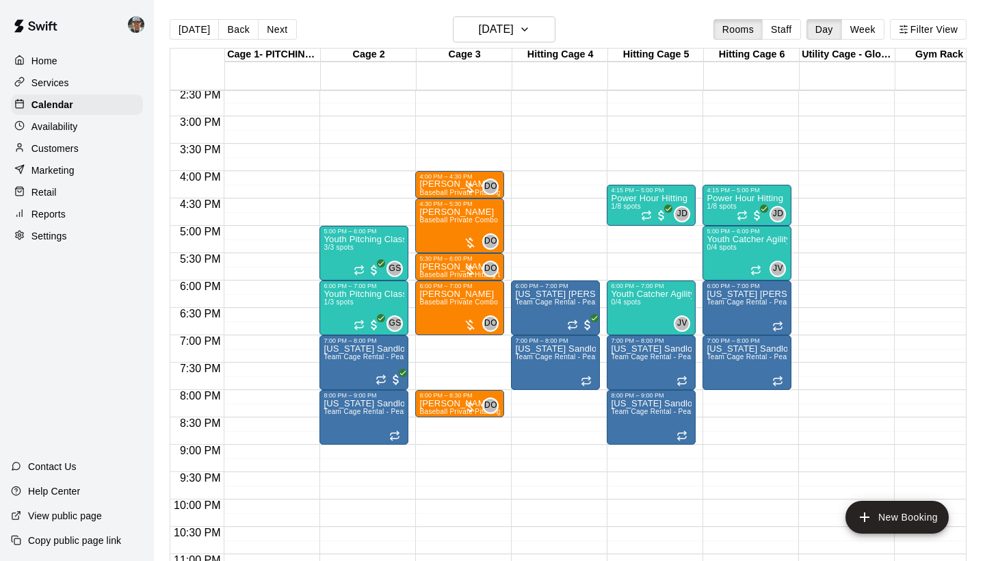
scroll to position [811, 0]
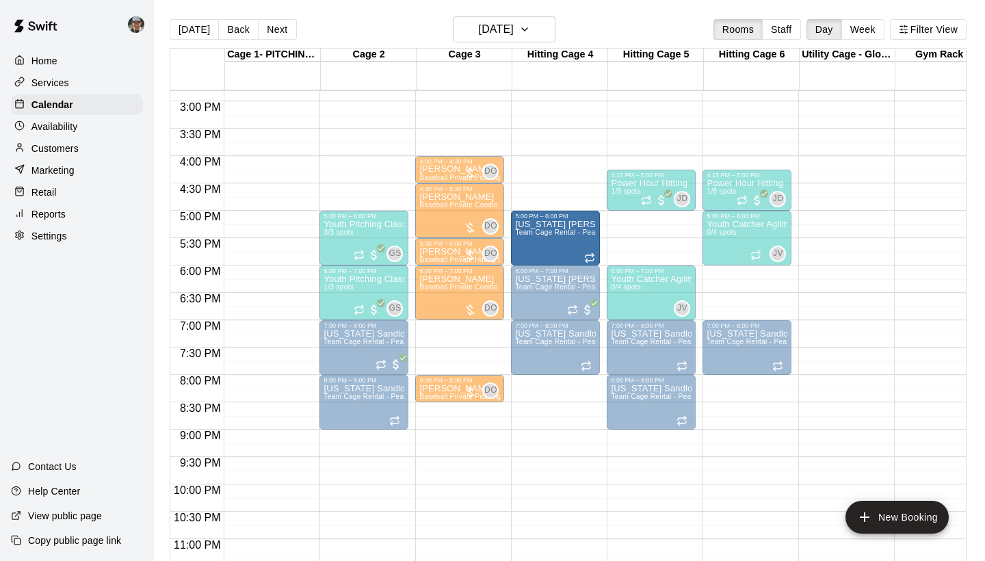
drag, startPoint x: 745, startPoint y: 292, endPoint x: 582, endPoint y: 235, distance: 171.9
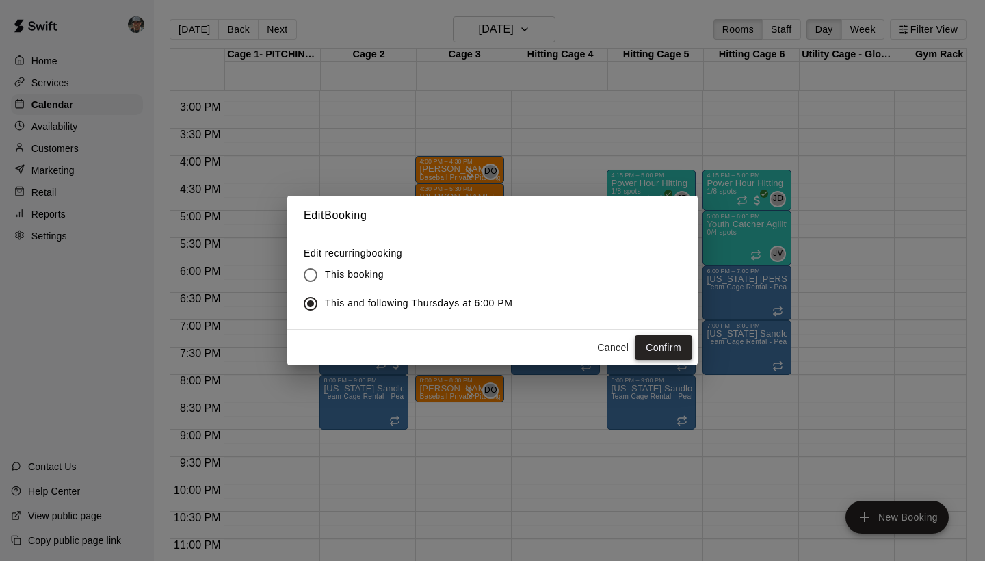
click at [665, 346] on button "Confirm" at bounding box center [663, 347] width 57 height 25
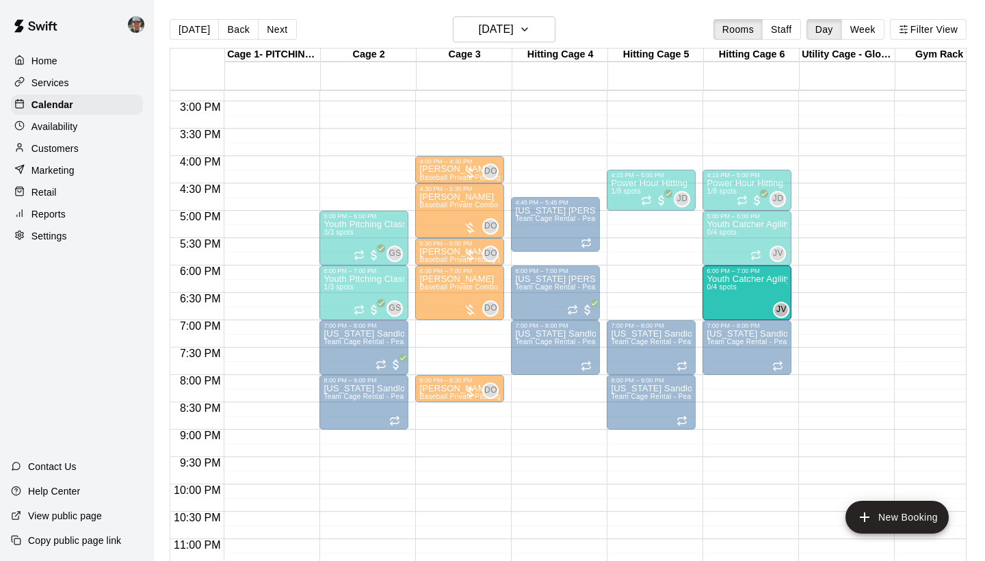
drag, startPoint x: 652, startPoint y: 294, endPoint x: 717, endPoint y: 300, distance: 65.3
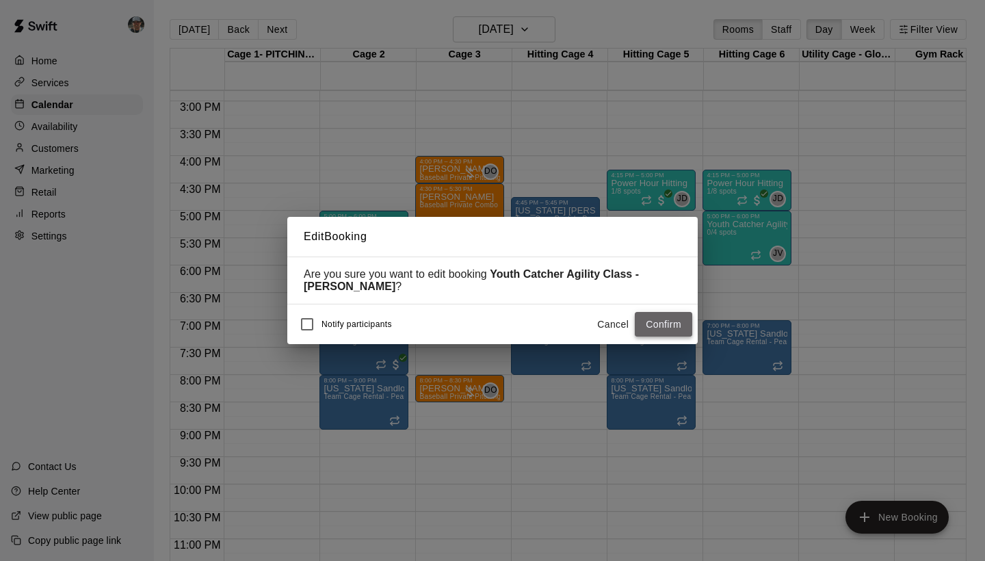
click at [656, 322] on button "Confirm" at bounding box center [663, 324] width 57 height 25
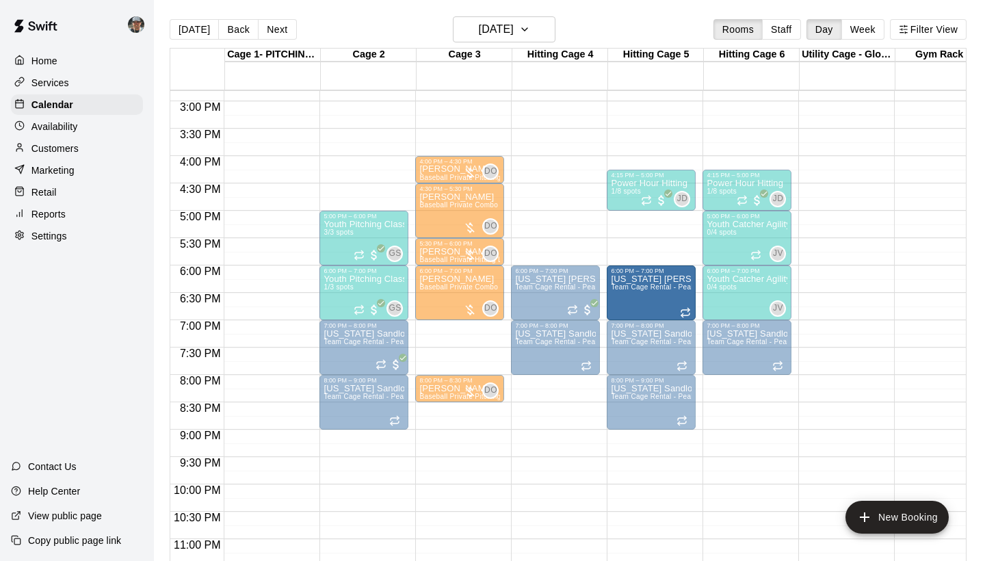
drag, startPoint x: 550, startPoint y: 229, endPoint x: 641, endPoint y: 301, distance: 116.0
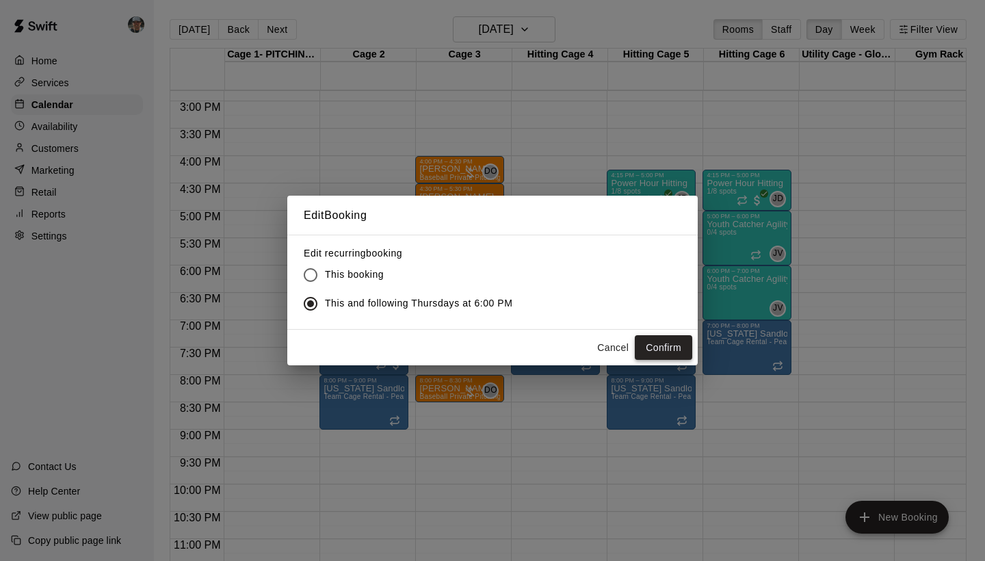
click at [662, 344] on button "Confirm" at bounding box center [663, 347] width 57 height 25
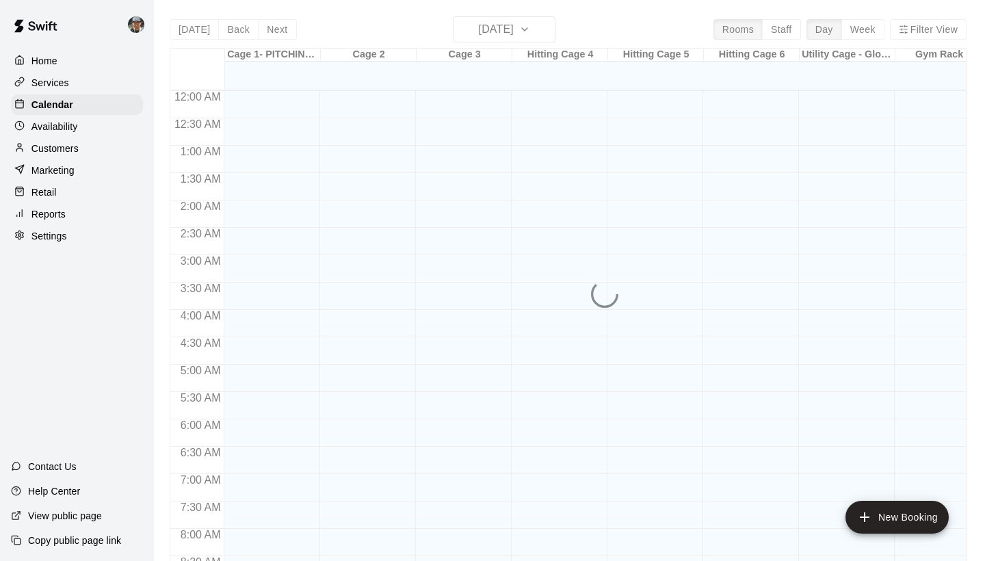
scroll to position [788, 0]
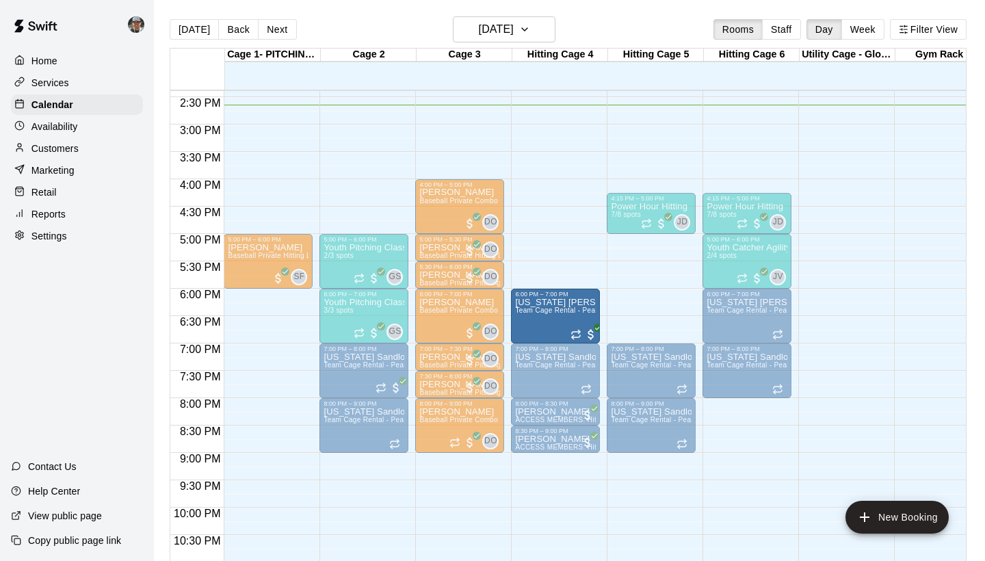
drag, startPoint x: 656, startPoint y: 309, endPoint x: 576, endPoint y: 312, distance: 80.1
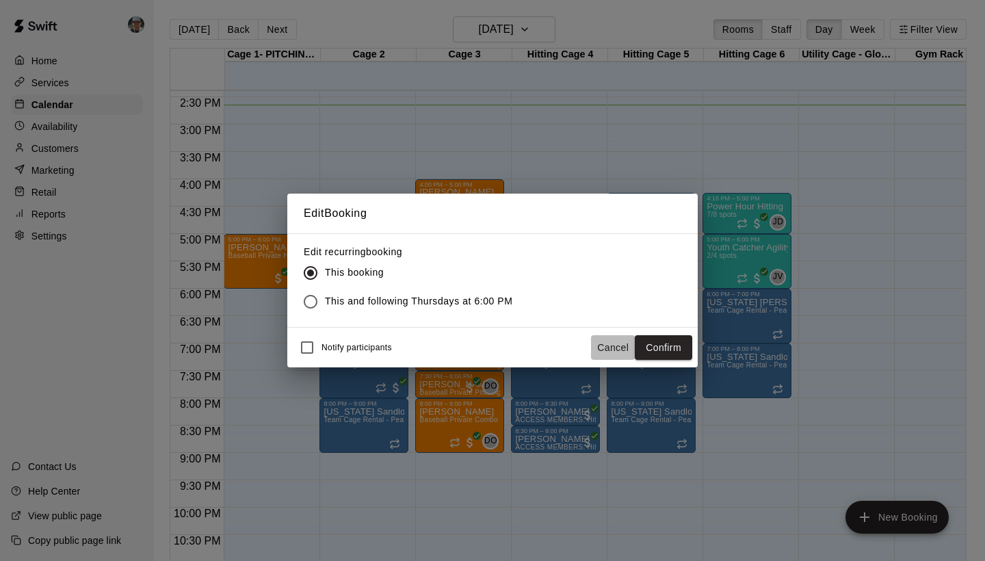
click at [604, 344] on button "Cancel" at bounding box center [613, 347] width 44 height 25
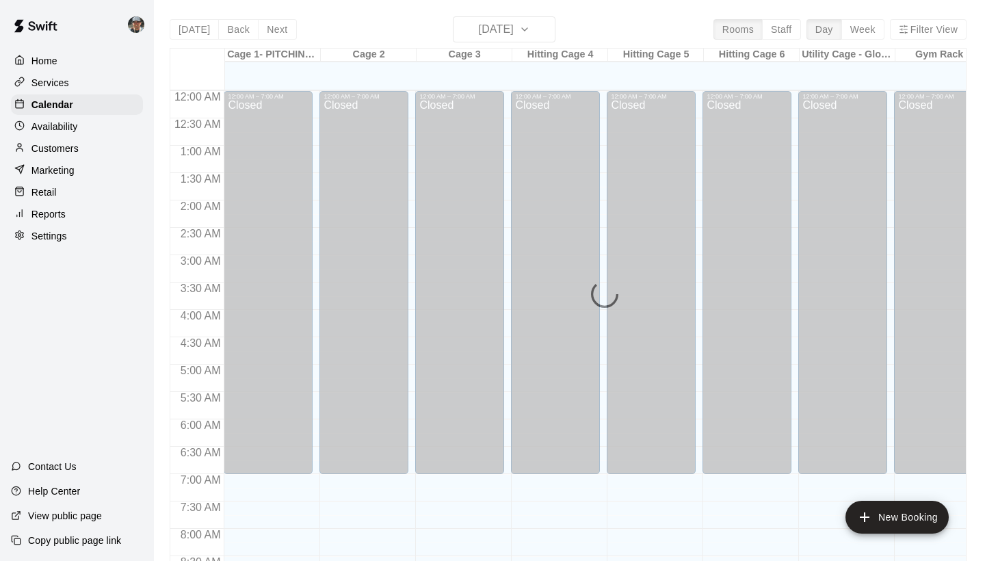
scroll to position [788, 0]
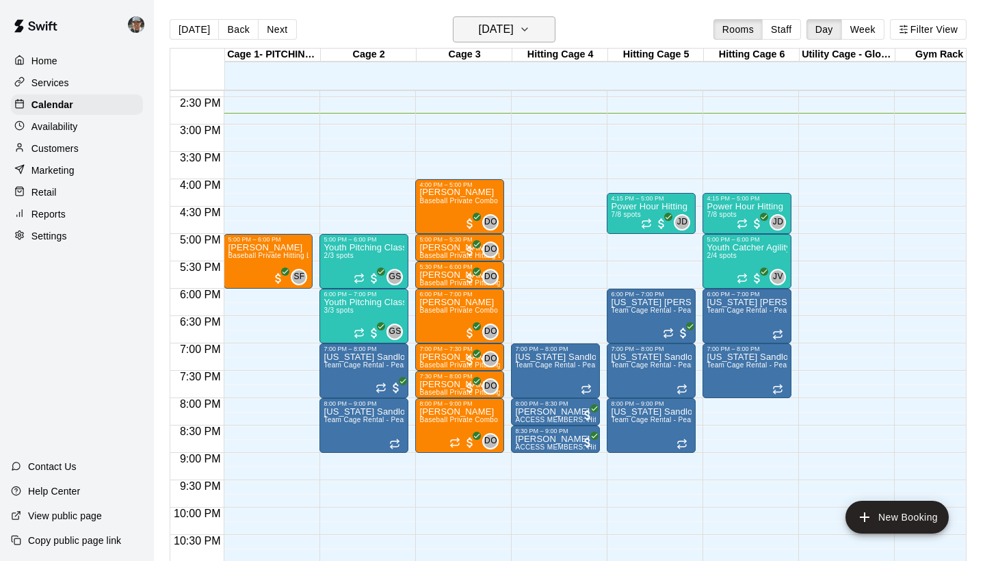
click at [530, 34] on icon "button" at bounding box center [524, 29] width 11 height 16
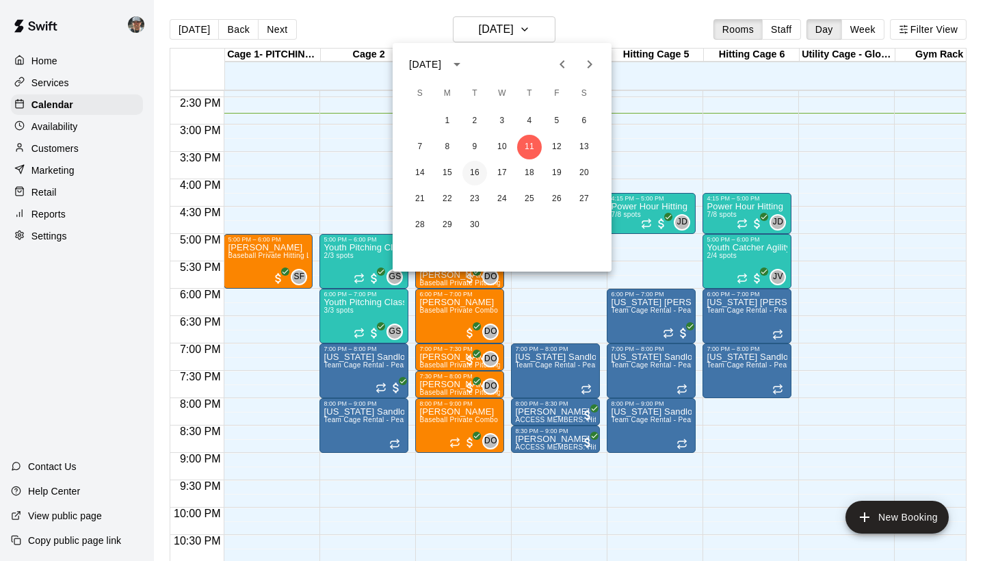
click at [475, 172] on button "16" at bounding box center [475, 173] width 25 height 25
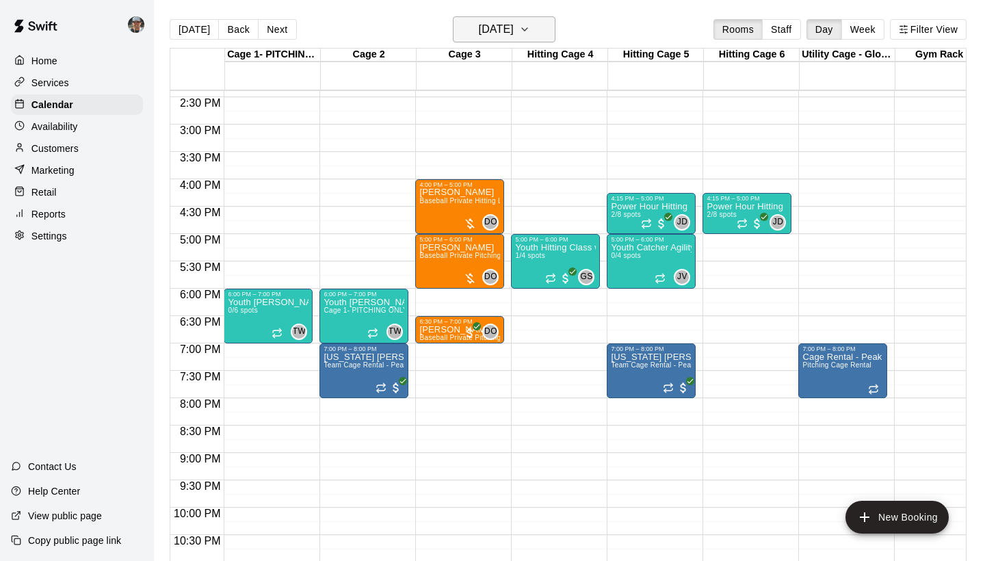
click at [530, 27] on icon "button" at bounding box center [524, 29] width 11 height 16
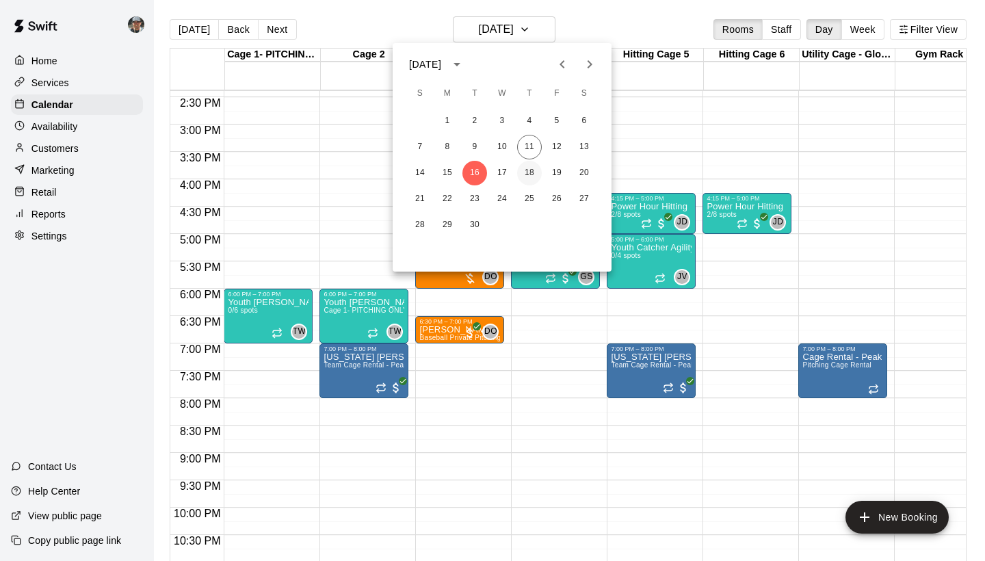
click at [525, 172] on button "18" at bounding box center [529, 173] width 25 height 25
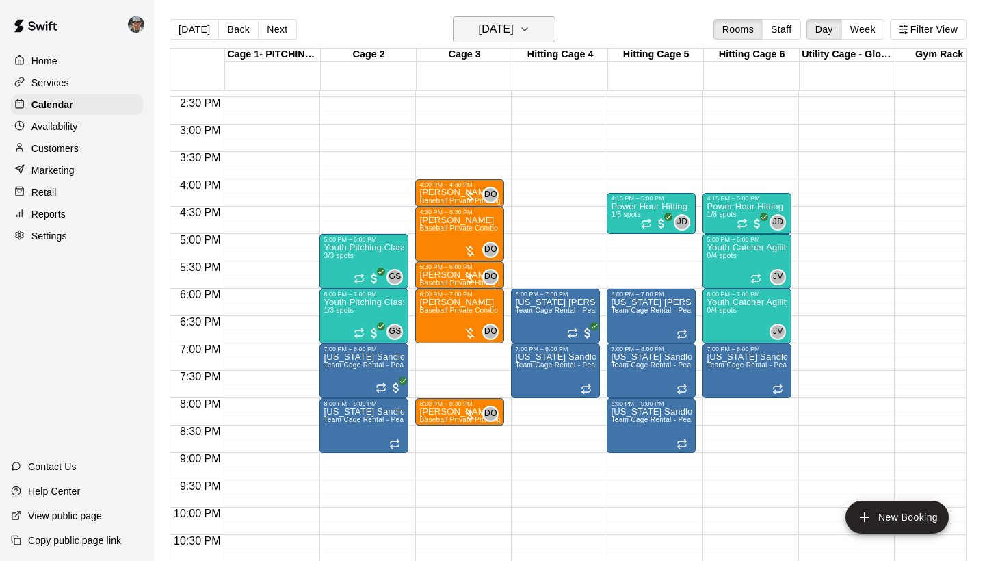
click at [530, 25] on icon "button" at bounding box center [524, 29] width 11 height 16
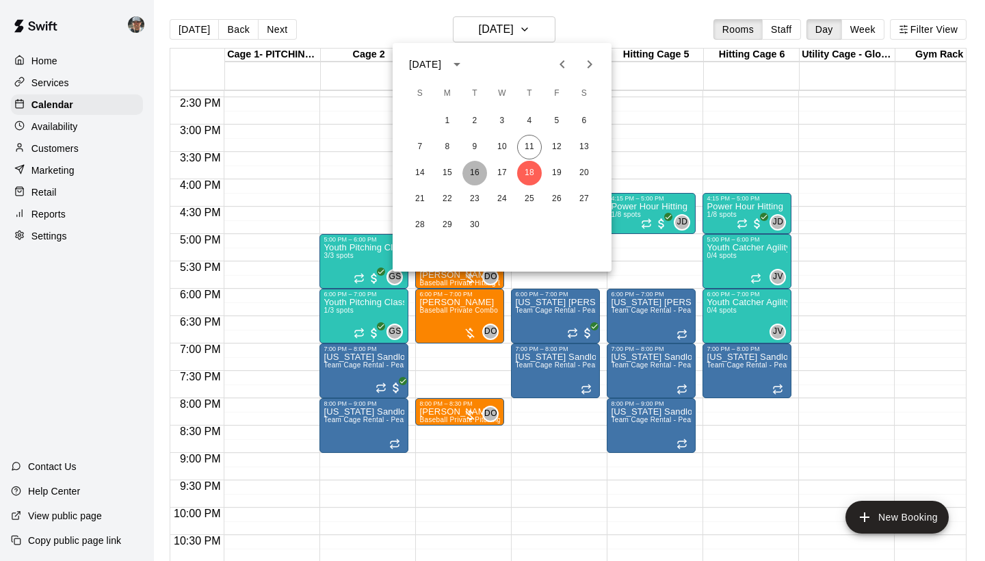
click at [474, 172] on button "16" at bounding box center [475, 173] width 25 height 25
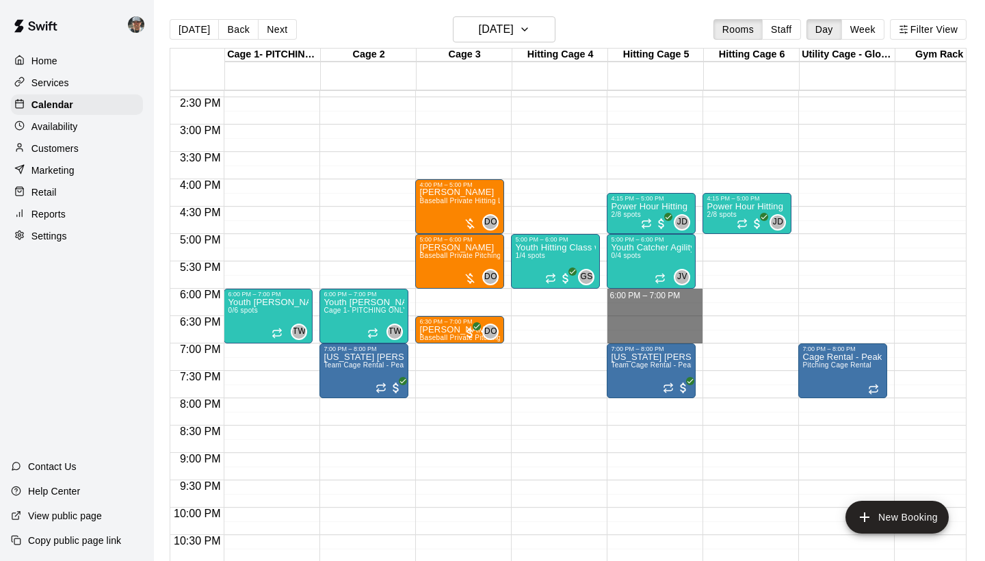
drag, startPoint x: 661, startPoint y: 294, endPoint x: 659, endPoint y: 339, distance: 45.9
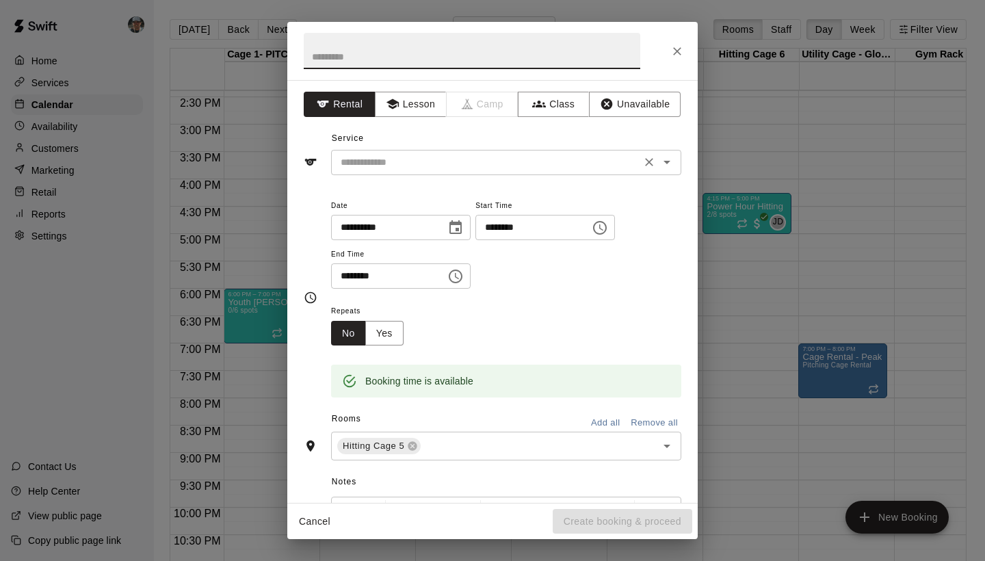
click at [448, 161] on input "text" at bounding box center [486, 162] width 302 height 17
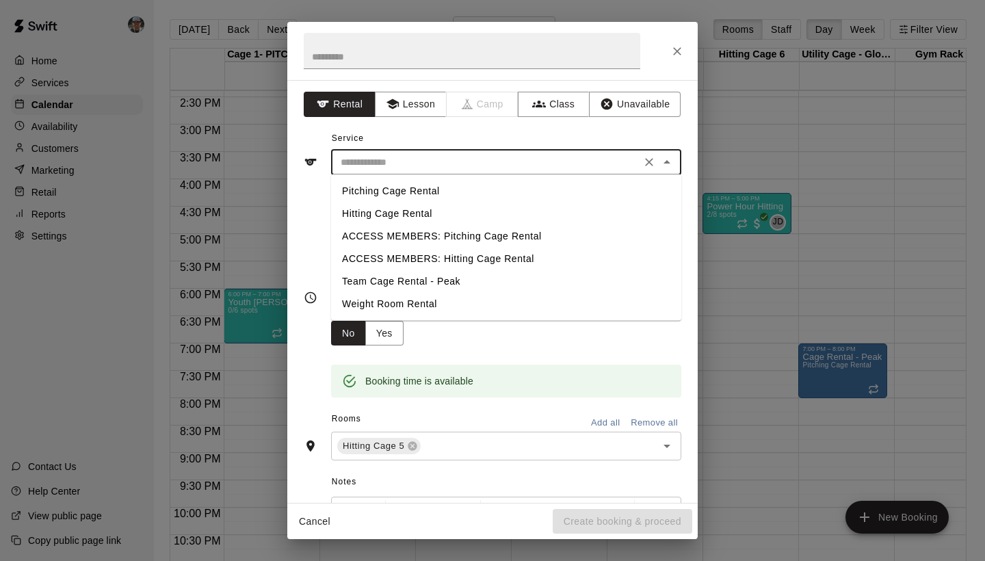
click at [805, 309] on div "**********" at bounding box center [492, 280] width 985 height 561
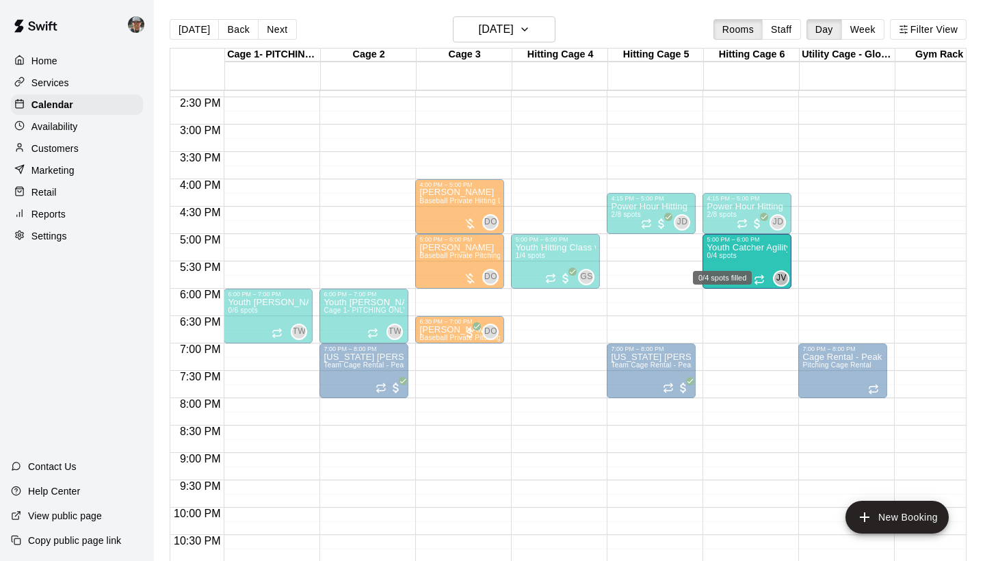
drag, startPoint x: 657, startPoint y: 257, endPoint x: 713, endPoint y: 259, distance: 56.2
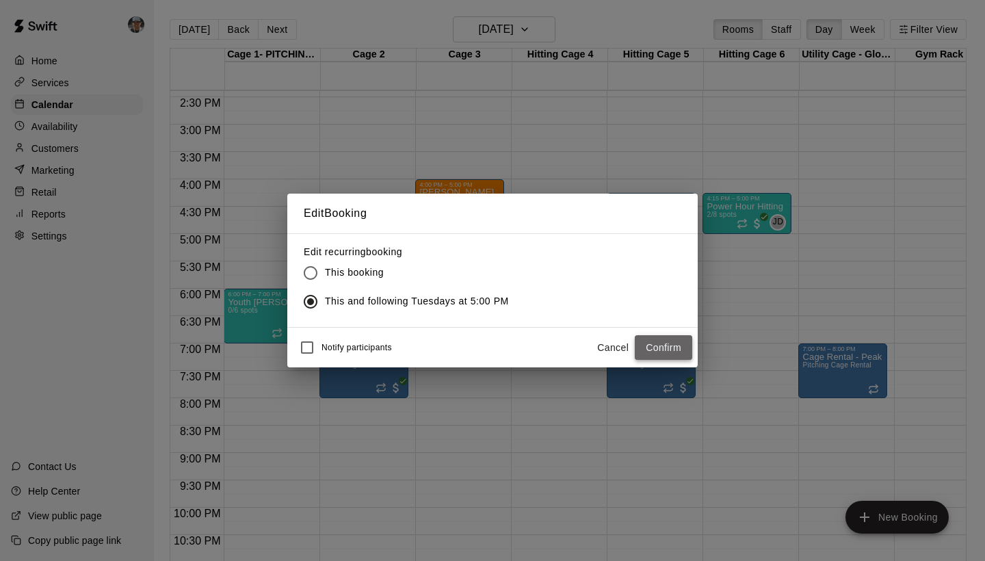
click at [669, 350] on button "Confirm" at bounding box center [663, 347] width 57 height 25
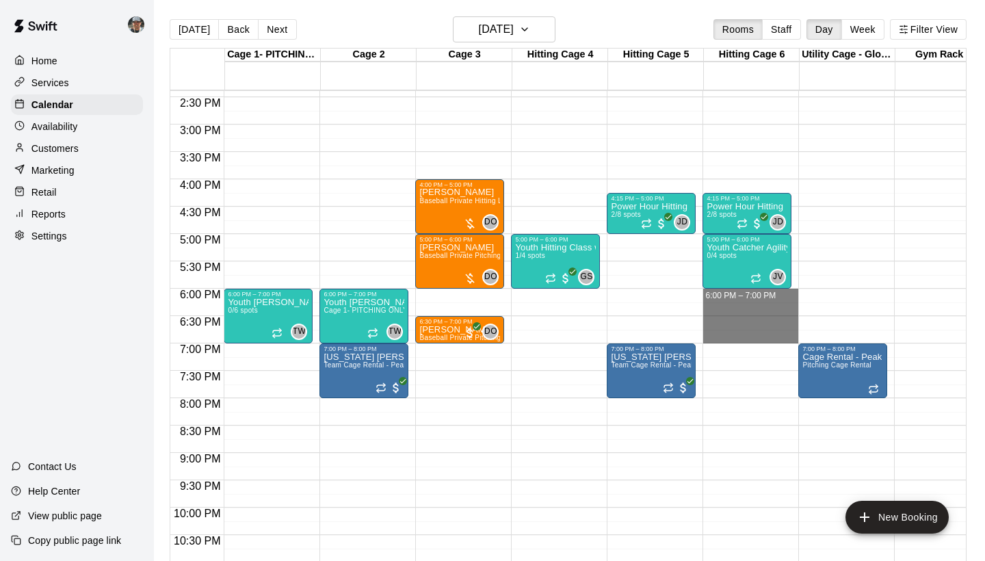
drag, startPoint x: 748, startPoint y: 294, endPoint x: 747, endPoint y: 336, distance: 41.8
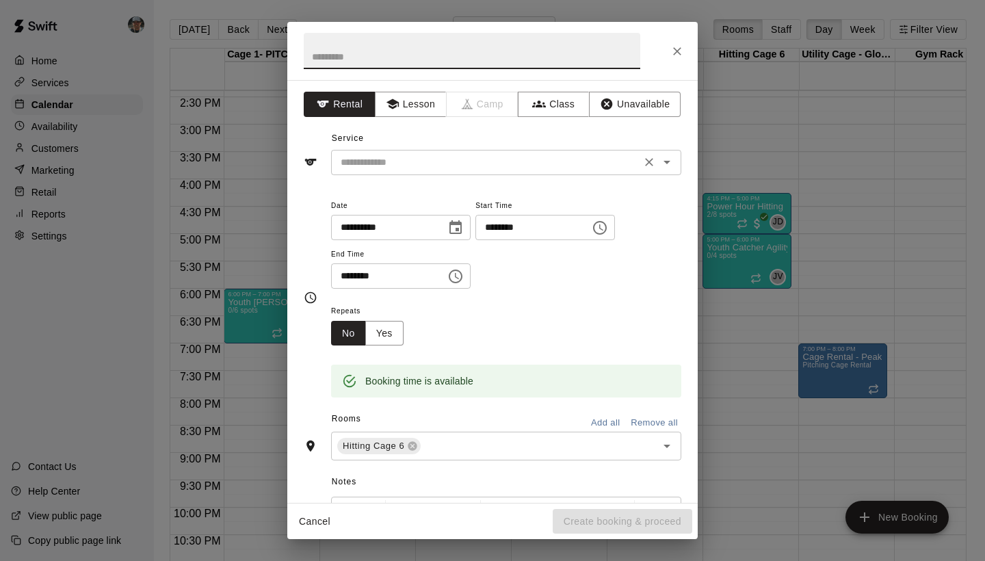
click at [467, 164] on input "text" at bounding box center [486, 162] width 302 height 17
click at [543, 107] on icon "button" at bounding box center [539, 104] width 14 height 14
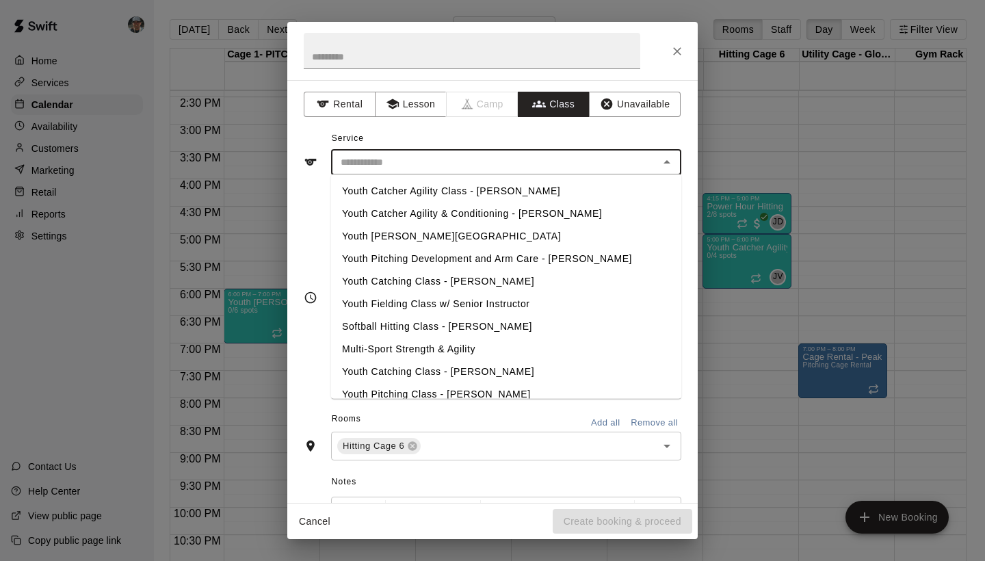
click at [530, 165] on input "text" at bounding box center [495, 162] width 320 height 17
click at [517, 190] on li "Youth Catcher Agility Class - [PERSON_NAME]" at bounding box center [506, 191] width 350 height 23
type input "**********"
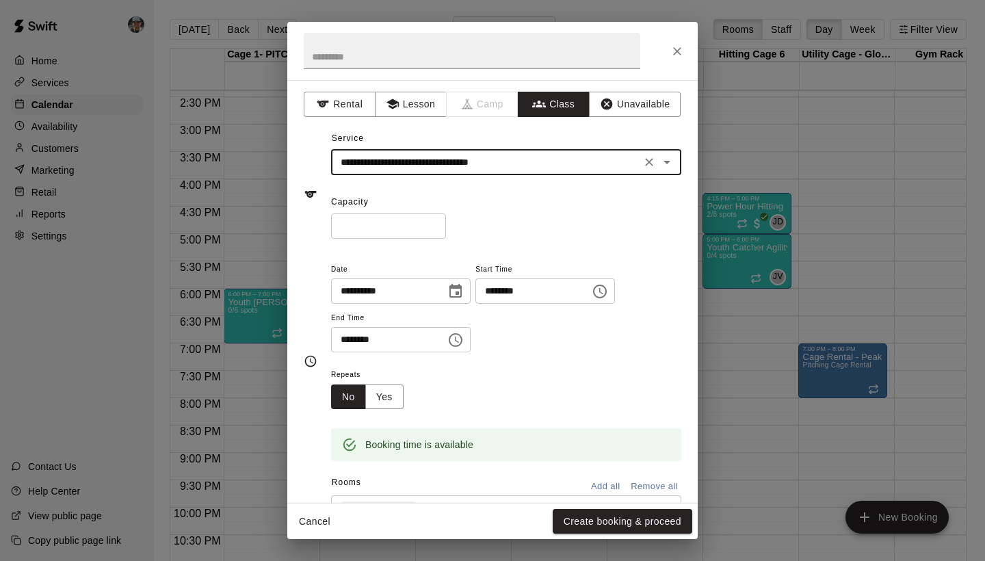
click at [435, 222] on input "*" at bounding box center [388, 226] width 115 height 25
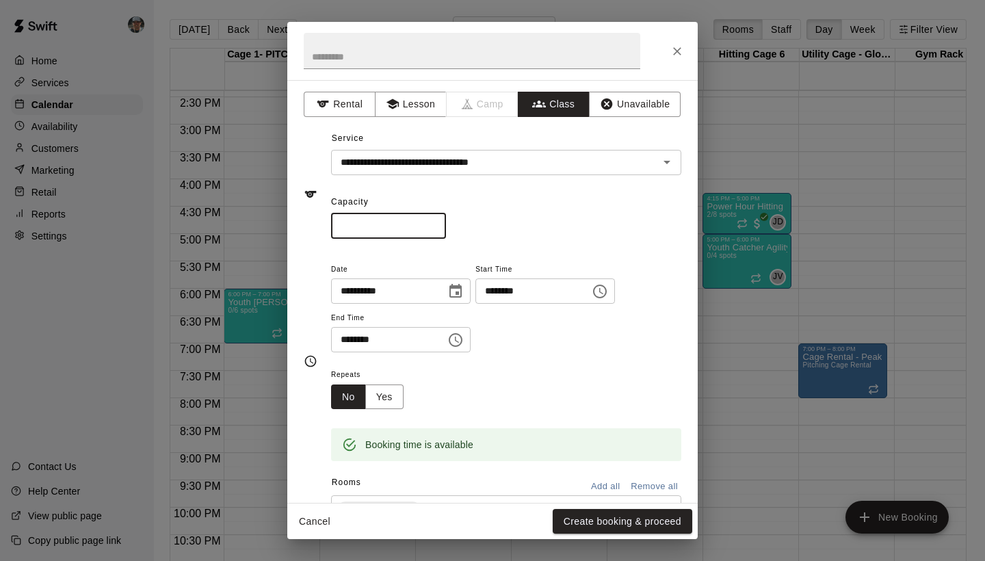
click at [435, 222] on input "*" at bounding box center [388, 226] width 115 height 25
type input "*"
click at [435, 222] on input "*" at bounding box center [388, 226] width 115 height 25
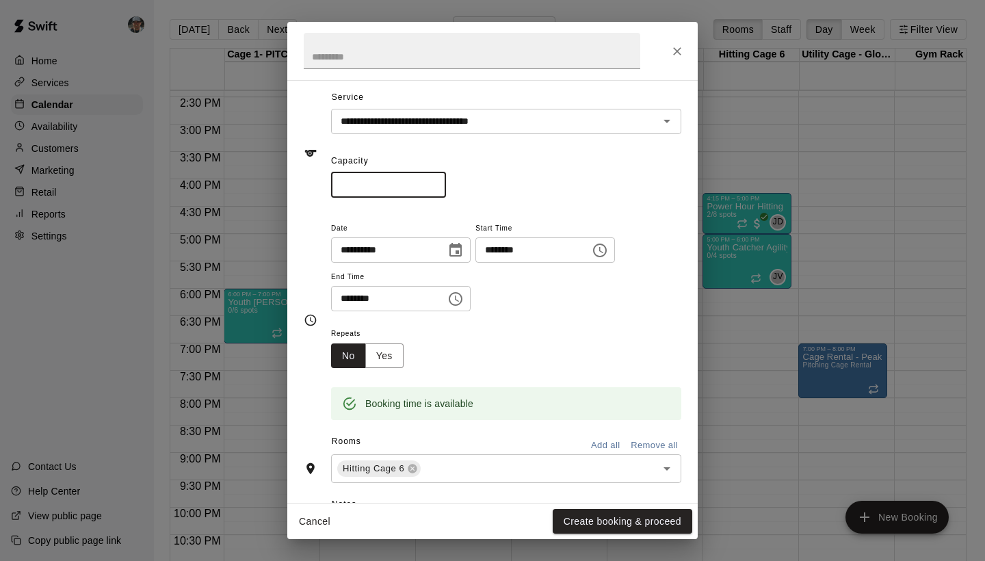
scroll to position [64, 0]
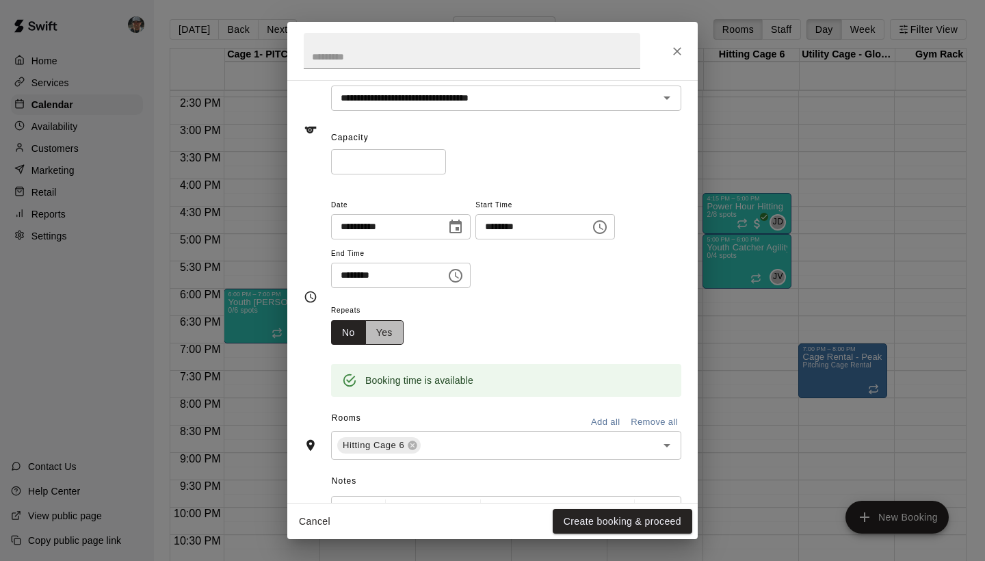
click at [382, 333] on button "Yes" at bounding box center [384, 332] width 38 height 25
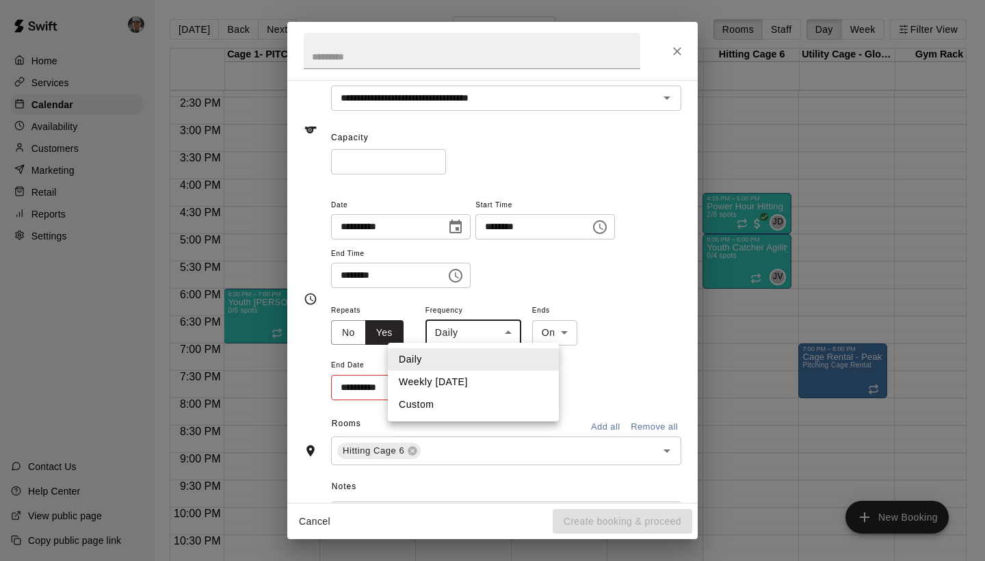
click at [493, 334] on body "Home Services Calendar Availability Customers Marketing Retail Reports Settings…" at bounding box center [492, 291] width 985 height 583
click at [491, 380] on li "Weekly on Tuesday" at bounding box center [473, 382] width 171 height 23
type input "******"
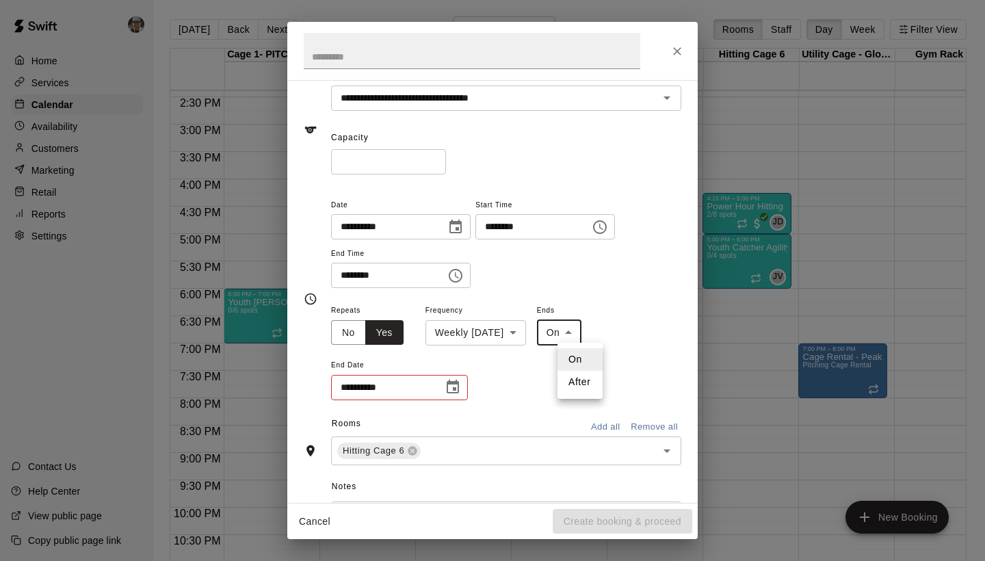
click at [580, 333] on body "Home Services Calendar Availability Customers Marketing Retail Reports Settings…" at bounding box center [492, 291] width 985 height 583
click at [635, 326] on div at bounding box center [492, 280] width 985 height 561
click at [460, 389] on icon "Choose date" at bounding box center [453, 387] width 16 height 16
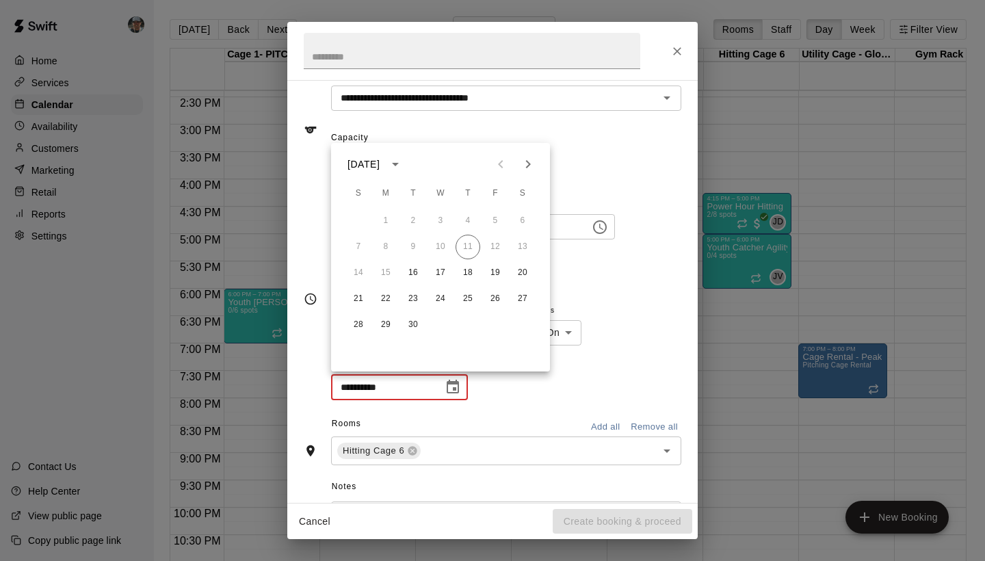
click at [528, 159] on icon "Next month" at bounding box center [528, 164] width 16 height 16
click at [503, 165] on icon "Previous month" at bounding box center [501, 164] width 16 height 16
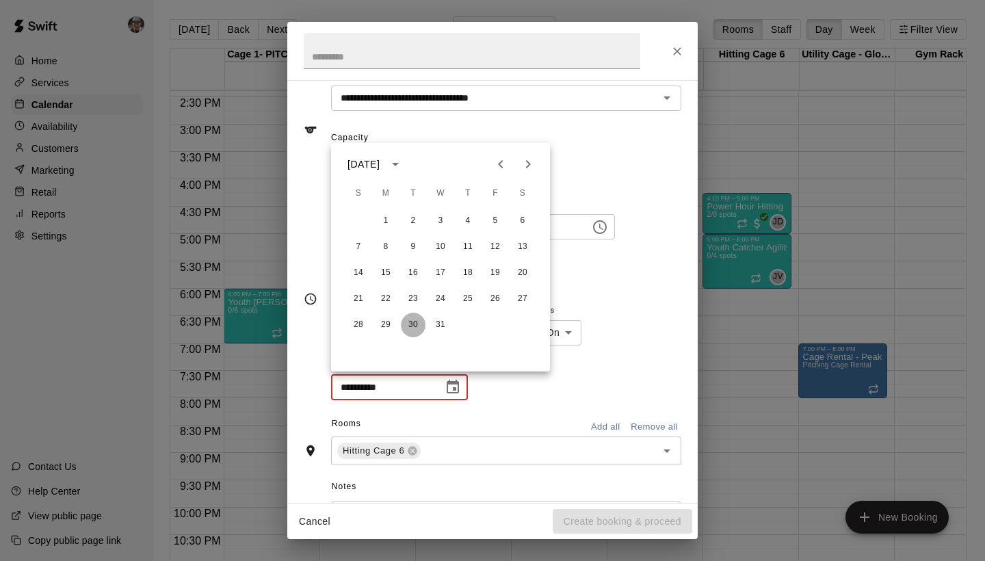
click at [411, 324] on button "30" at bounding box center [413, 325] width 25 height 25
type input "**********"
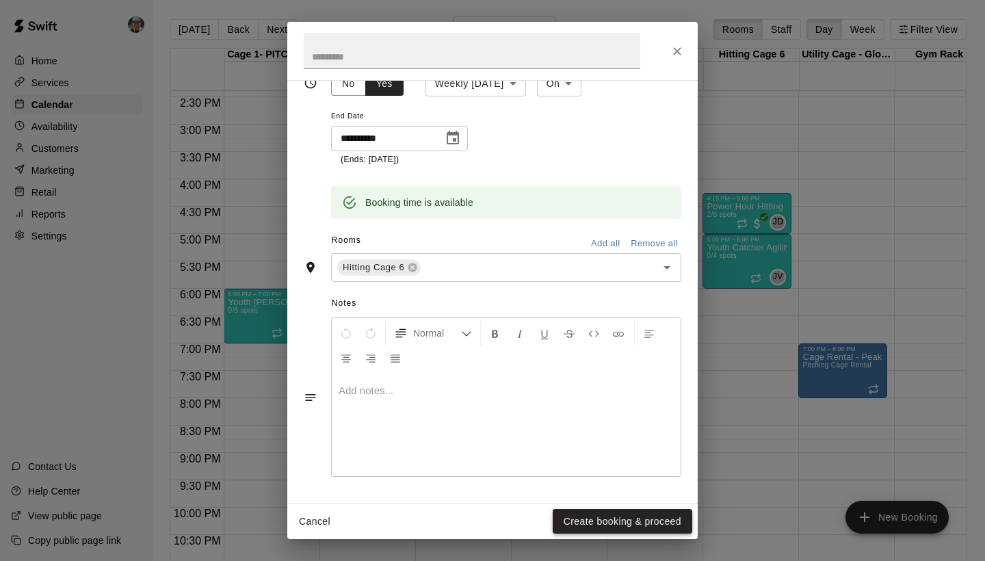
scroll to position [313, 0]
click at [628, 519] on button "Create booking & proceed" at bounding box center [623, 521] width 140 height 25
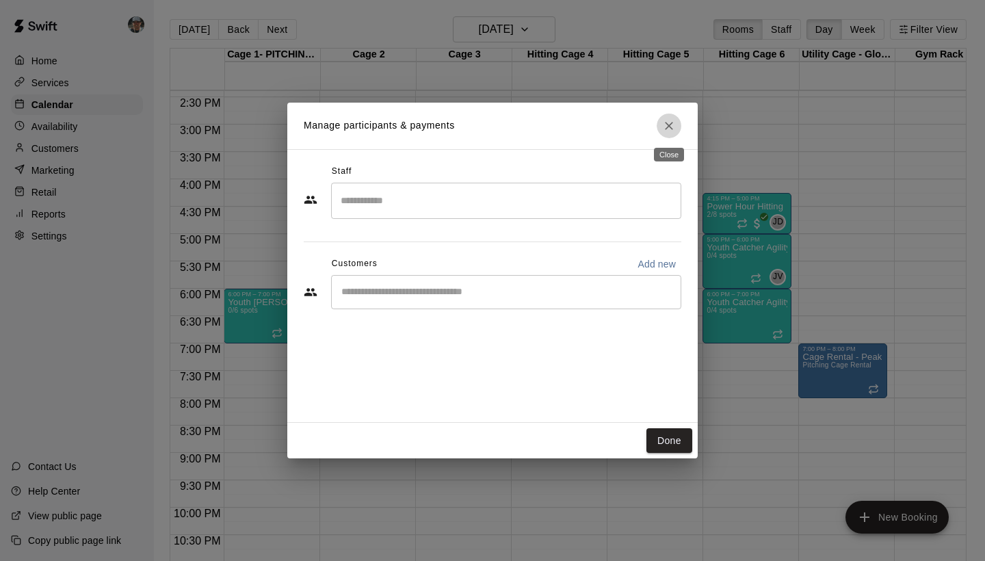
click at [665, 126] on icon "Close" at bounding box center [669, 126] width 14 height 14
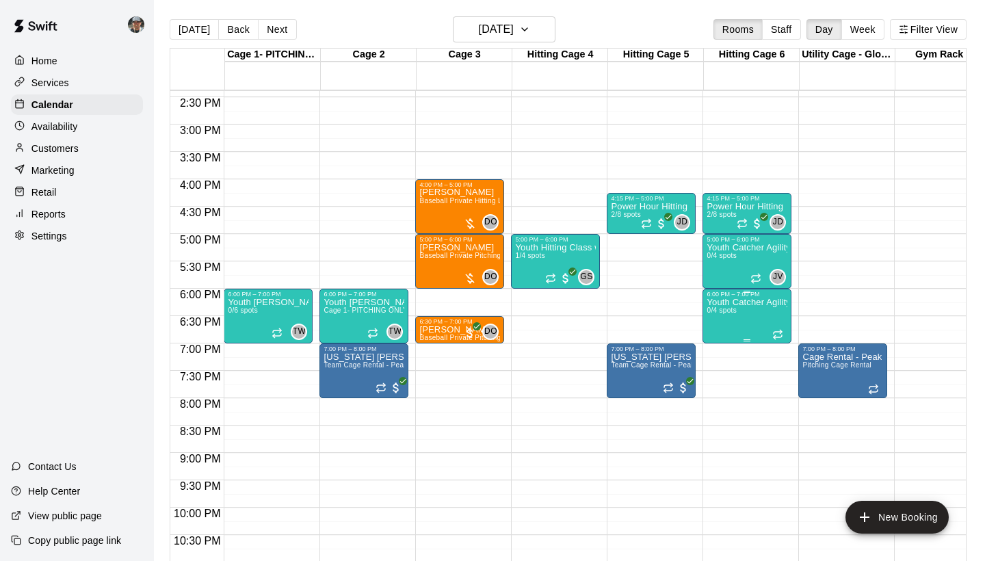
click at [723, 344] on img "edit" at bounding box center [722, 345] width 16 height 16
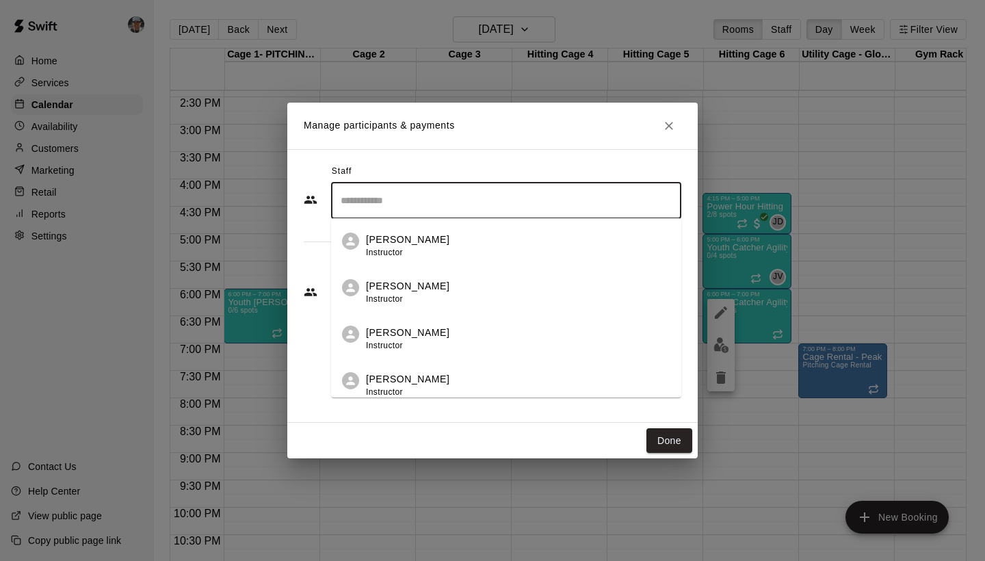
click at [468, 197] on input "Search staff" at bounding box center [506, 201] width 338 height 24
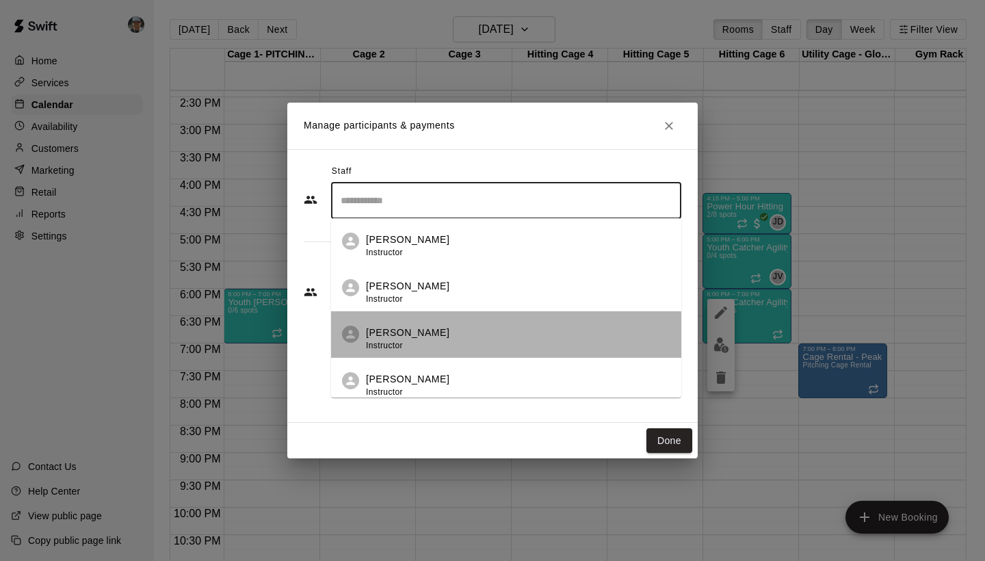
click at [454, 324] on li "Jonathan Vasquez Instructor" at bounding box center [506, 334] width 350 height 47
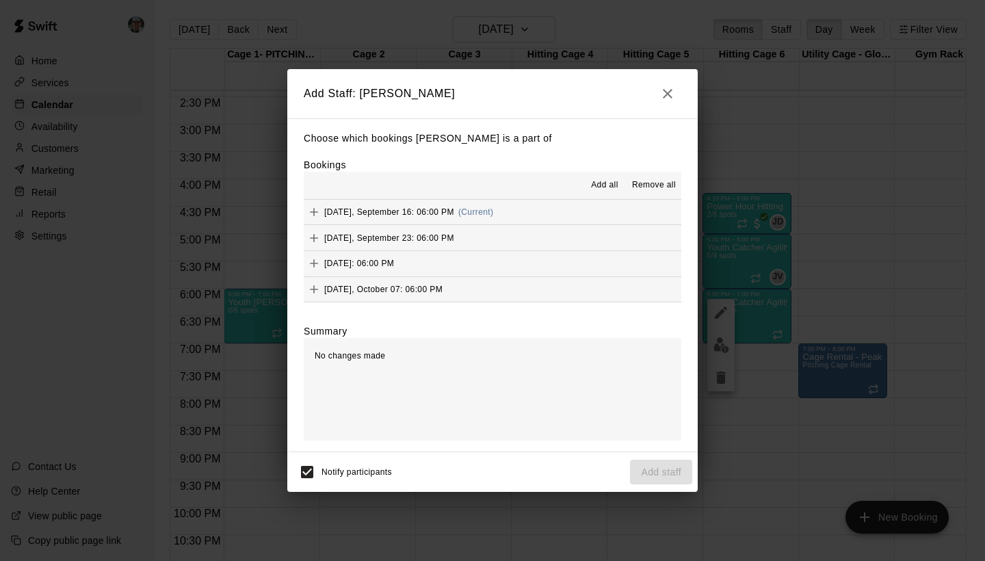
click at [601, 183] on span "Add all" at bounding box center [604, 186] width 27 height 14
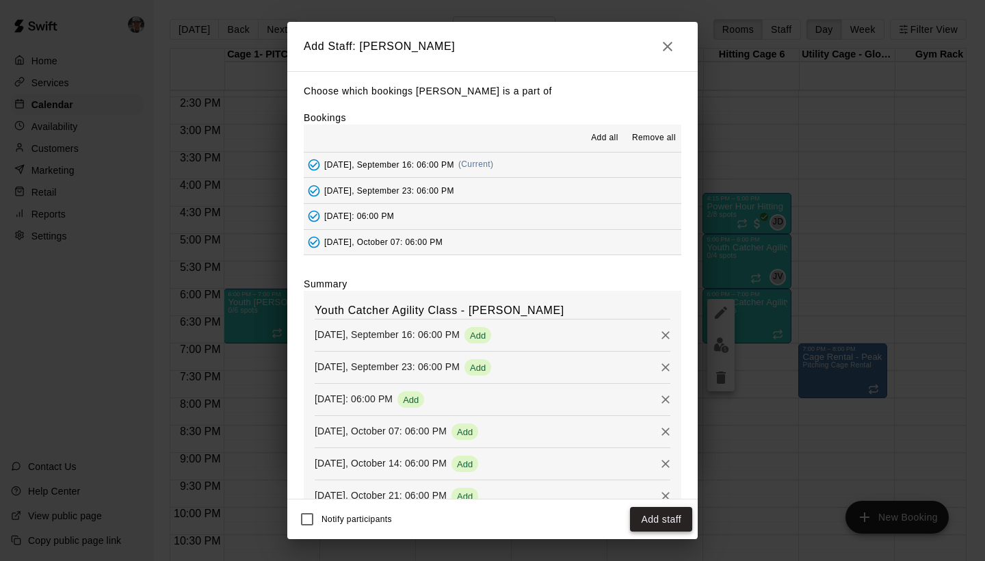
click at [656, 519] on button "Add staff" at bounding box center [661, 519] width 62 height 25
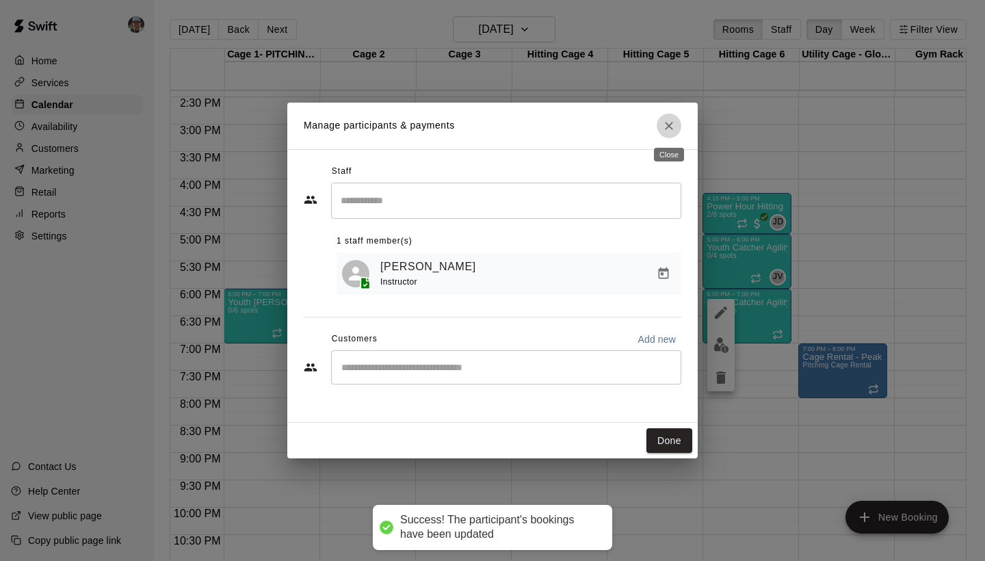
click at [671, 122] on icon "Close" at bounding box center [669, 126] width 14 height 14
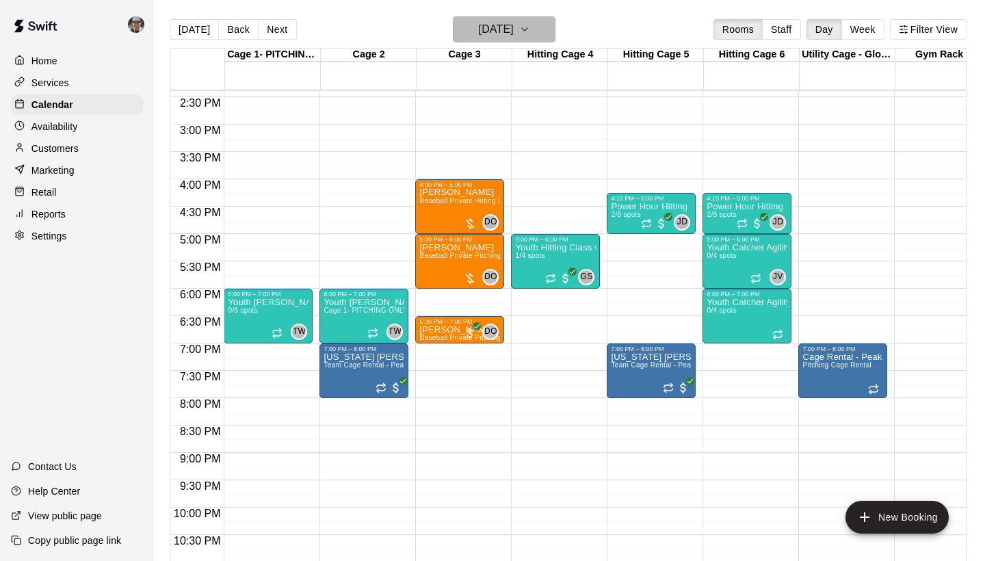
click at [530, 33] on icon "button" at bounding box center [524, 29] width 11 height 16
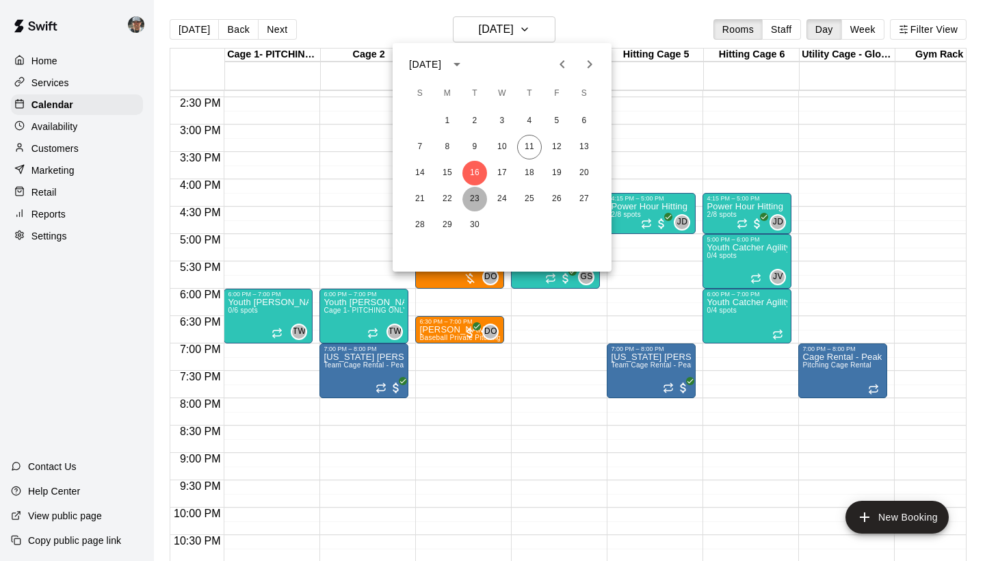
click at [475, 201] on button "23" at bounding box center [475, 199] width 25 height 25
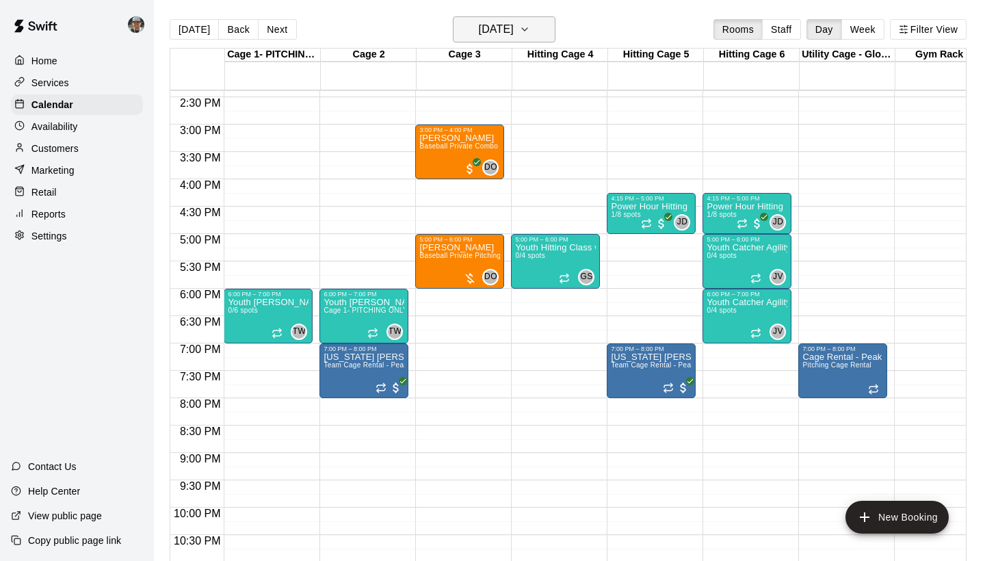
click at [530, 30] on icon "button" at bounding box center [524, 29] width 11 height 16
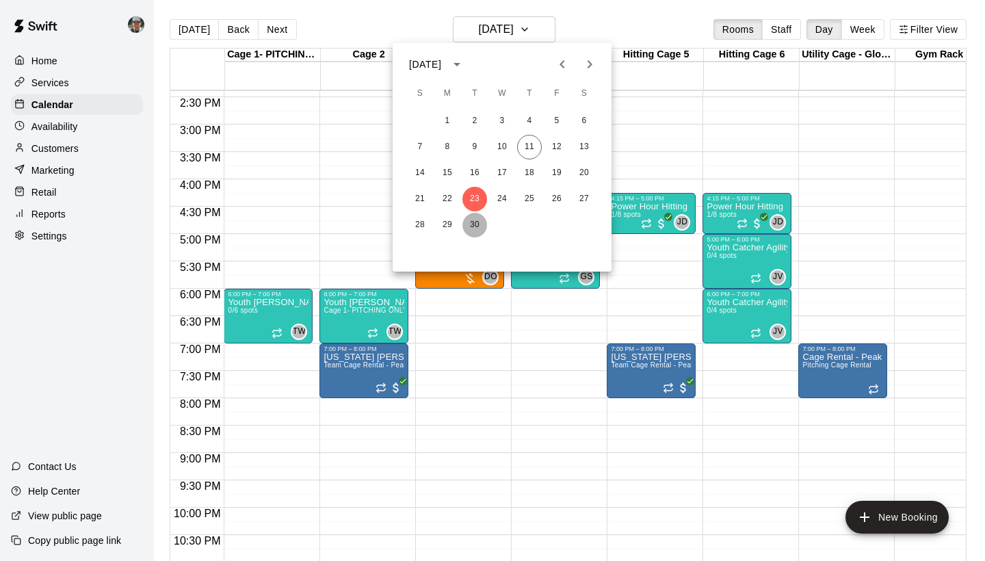
click at [479, 222] on button "30" at bounding box center [475, 225] width 25 height 25
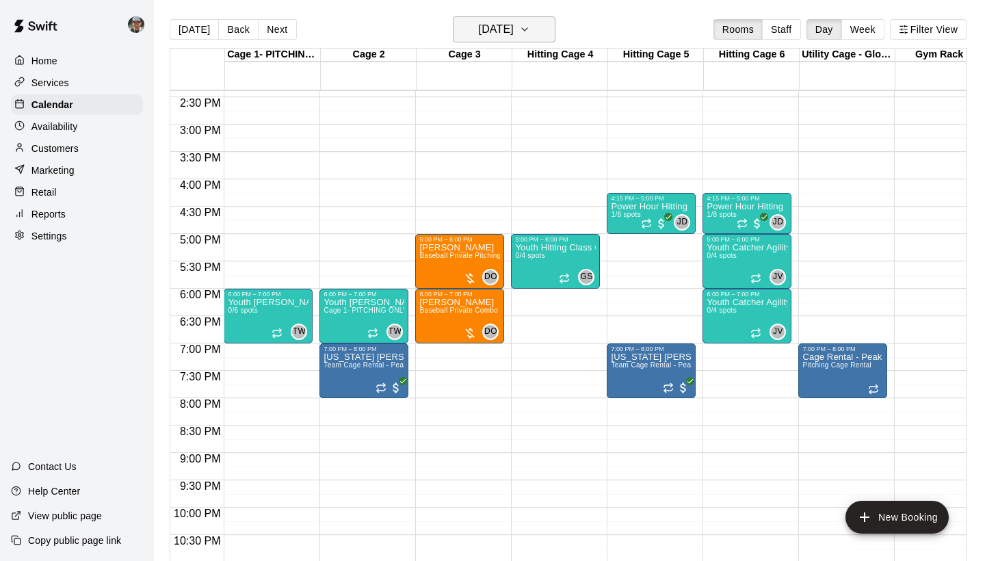
click at [530, 24] on icon "button" at bounding box center [524, 29] width 11 height 16
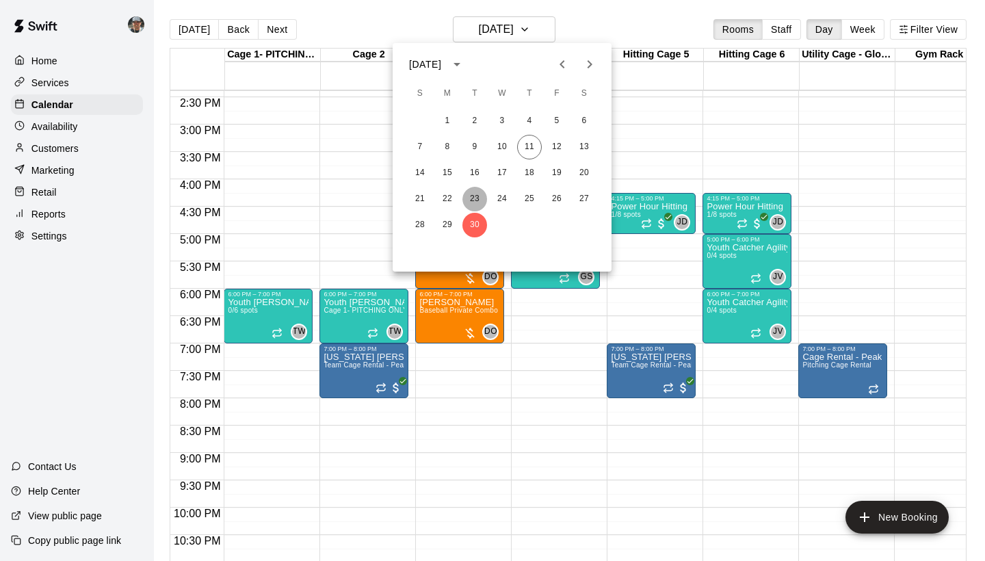
click at [474, 198] on button "23" at bounding box center [475, 199] width 25 height 25
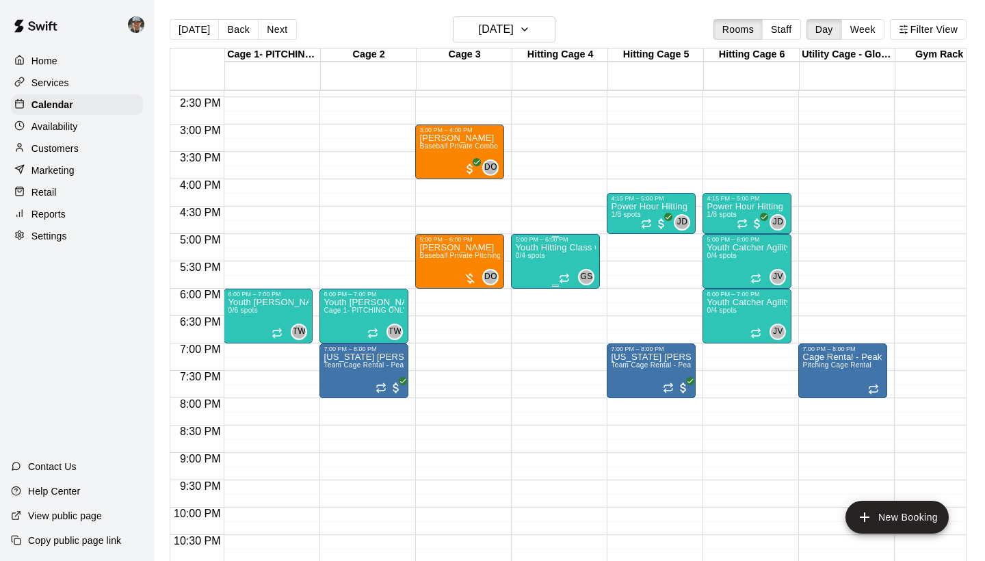
click at [554, 270] on div "Youth Hitting Class w/ Senior Instructor 0/4 spots" at bounding box center [555, 523] width 81 height 561
click at [530, 325] on icon "delete" at bounding box center [530, 323] width 10 height 12
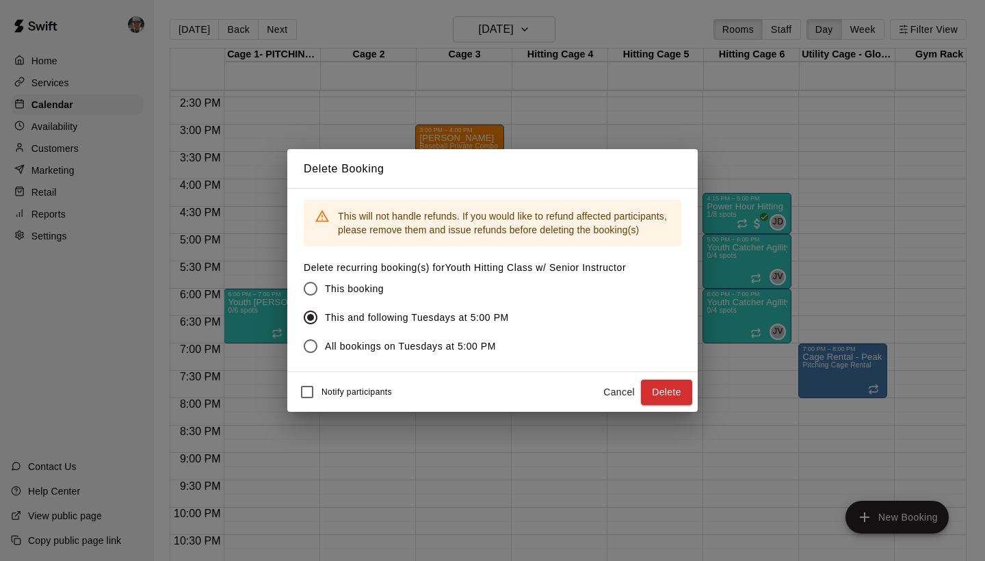
click at [611, 396] on button "Cancel" at bounding box center [619, 392] width 44 height 25
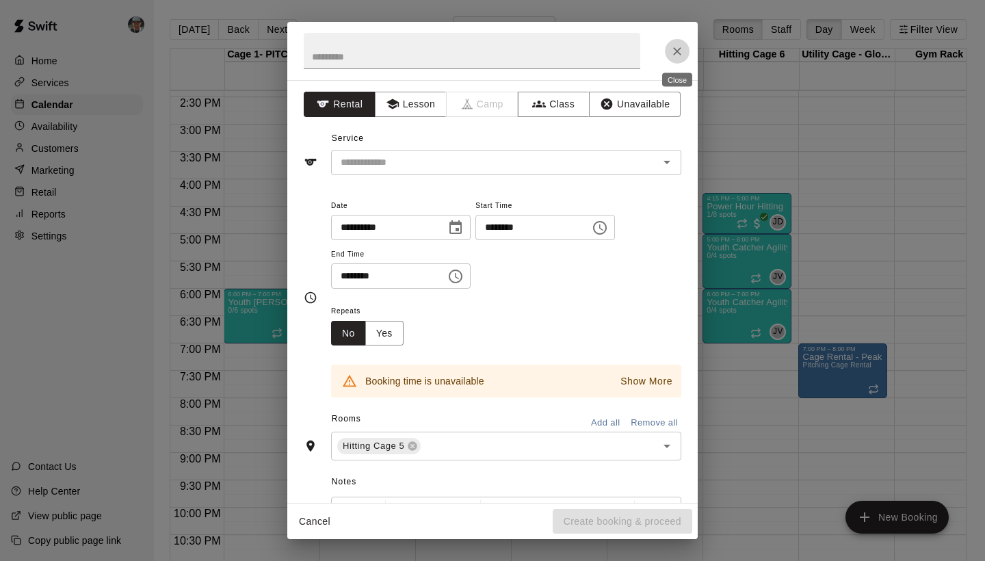
click at [684, 56] on button "Close" at bounding box center [677, 51] width 25 height 25
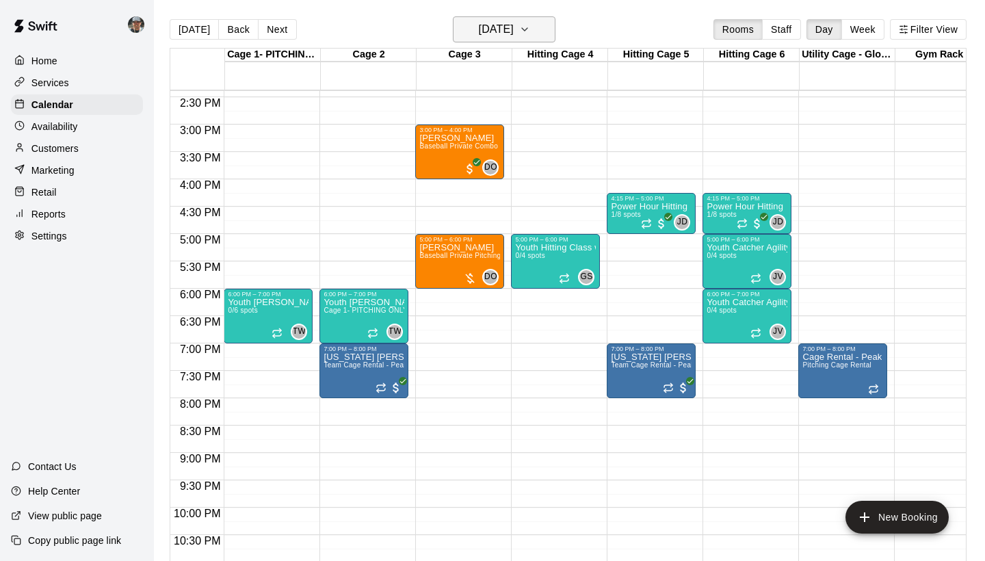
click at [530, 37] on icon "button" at bounding box center [524, 29] width 11 height 16
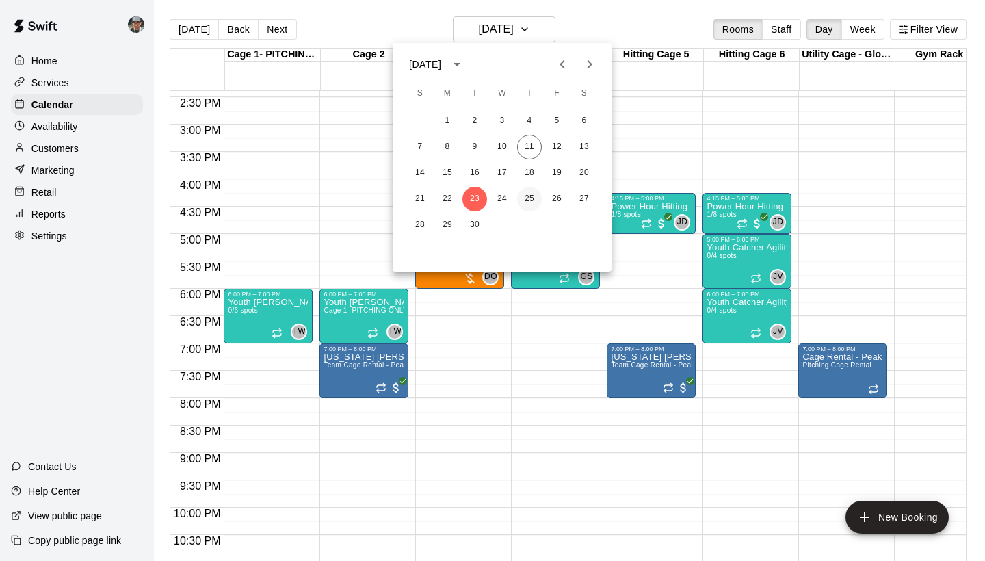
click at [525, 203] on button "25" at bounding box center [529, 199] width 25 height 25
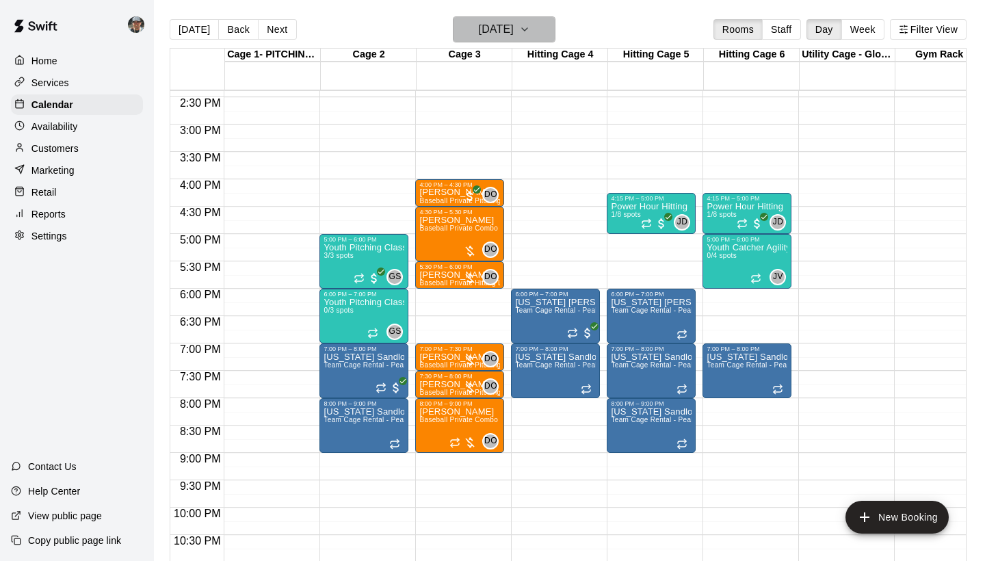
click at [530, 29] on icon "button" at bounding box center [524, 29] width 11 height 16
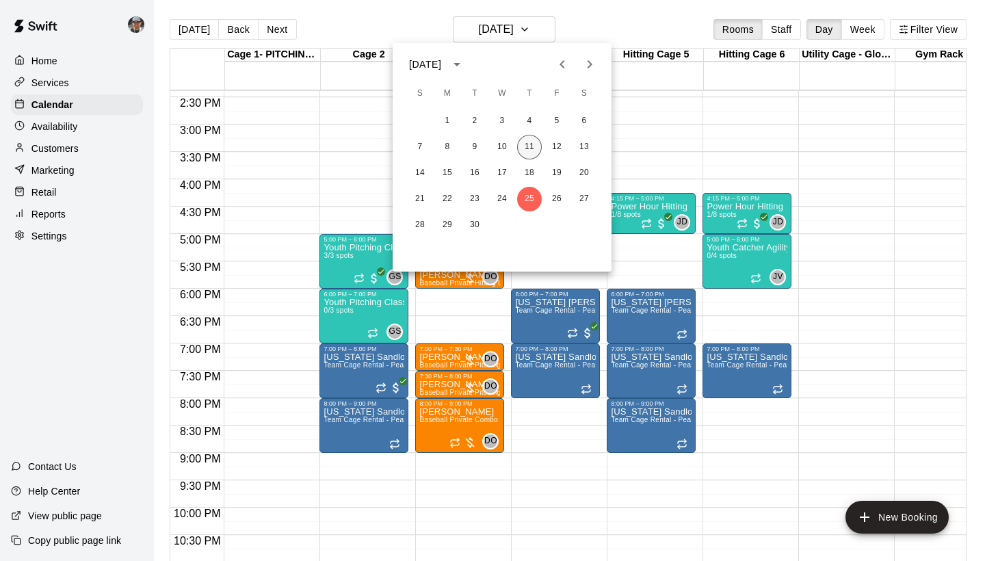
click at [530, 148] on button "11" at bounding box center [529, 147] width 25 height 25
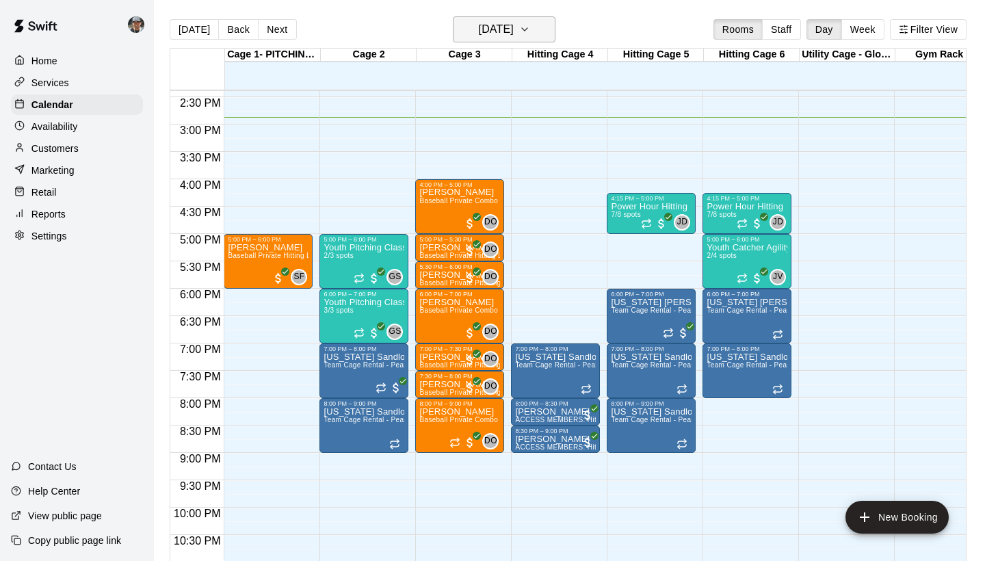
click at [530, 33] on icon "button" at bounding box center [524, 29] width 11 height 16
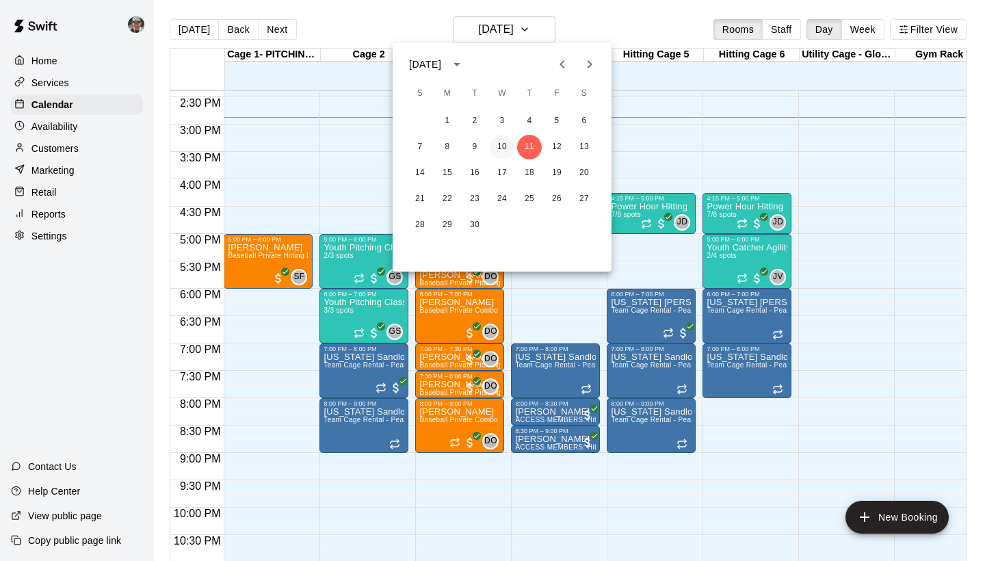
click at [499, 149] on button "10" at bounding box center [502, 147] width 25 height 25
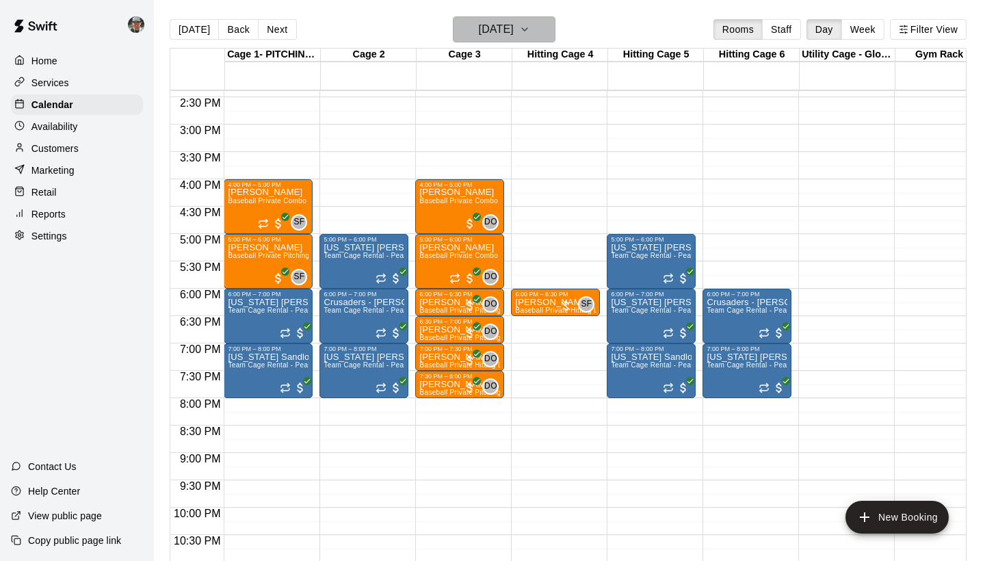
click at [530, 27] on icon "button" at bounding box center [524, 29] width 11 height 16
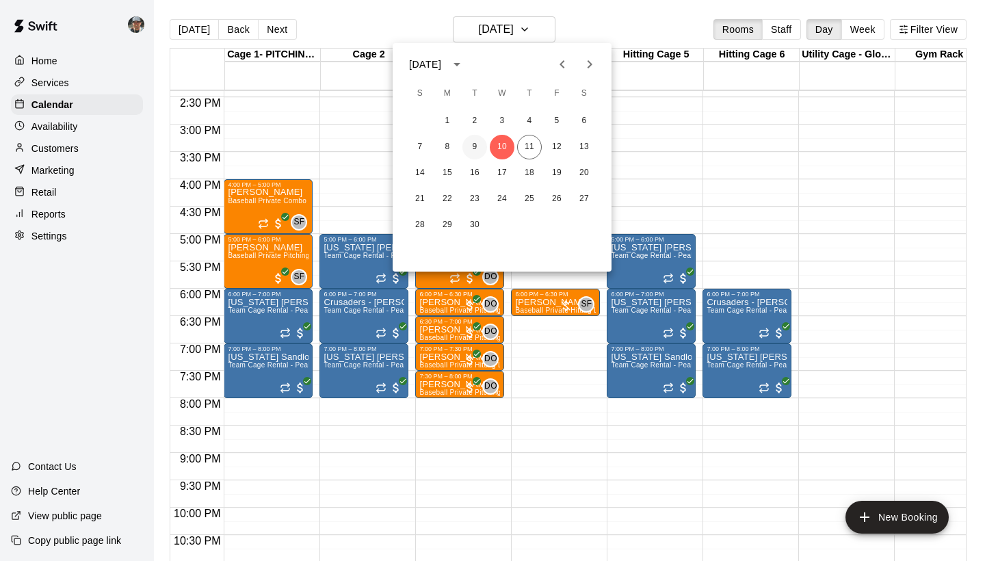
click at [467, 153] on button "9" at bounding box center [475, 147] width 25 height 25
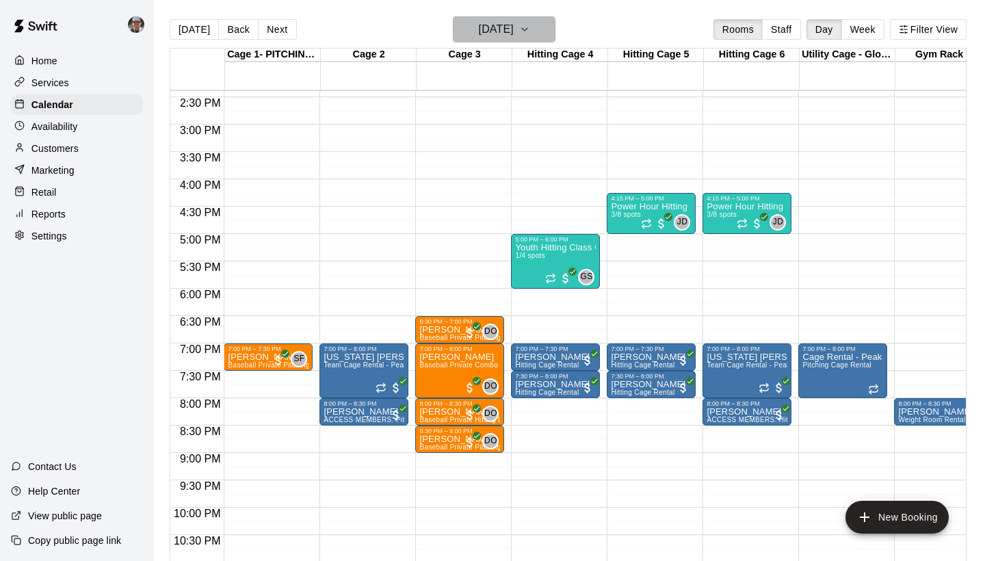
click at [530, 34] on icon "button" at bounding box center [524, 29] width 11 height 16
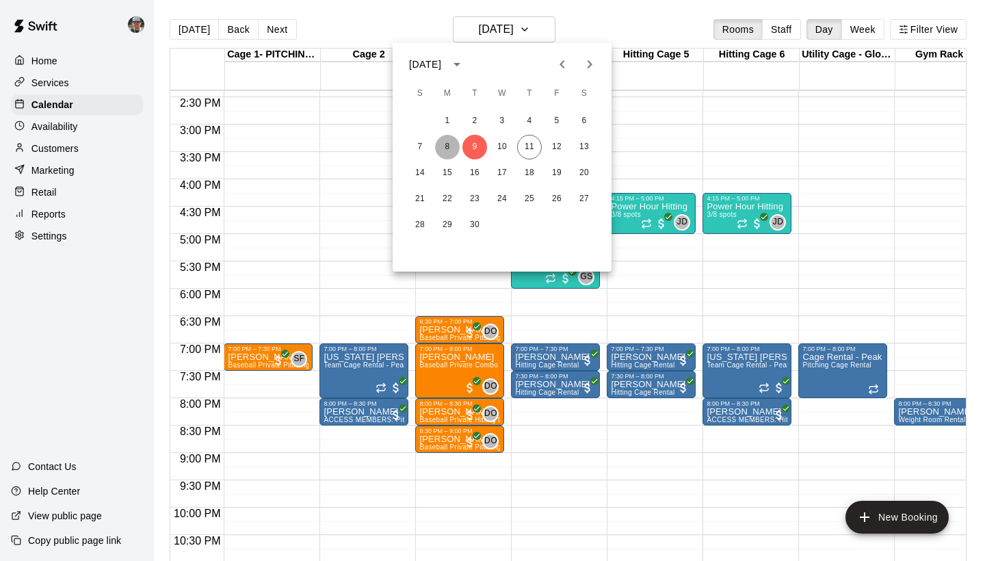
click at [454, 146] on button "8" at bounding box center [447, 147] width 25 height 25
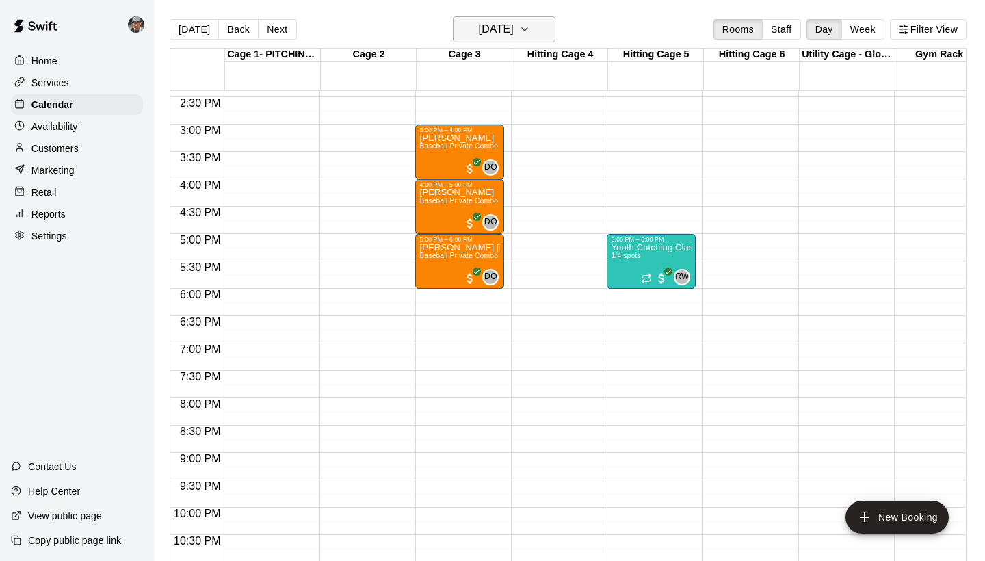
click at [530, 33] on icon "button" at bounding box center [524, 29] width 11 height 16
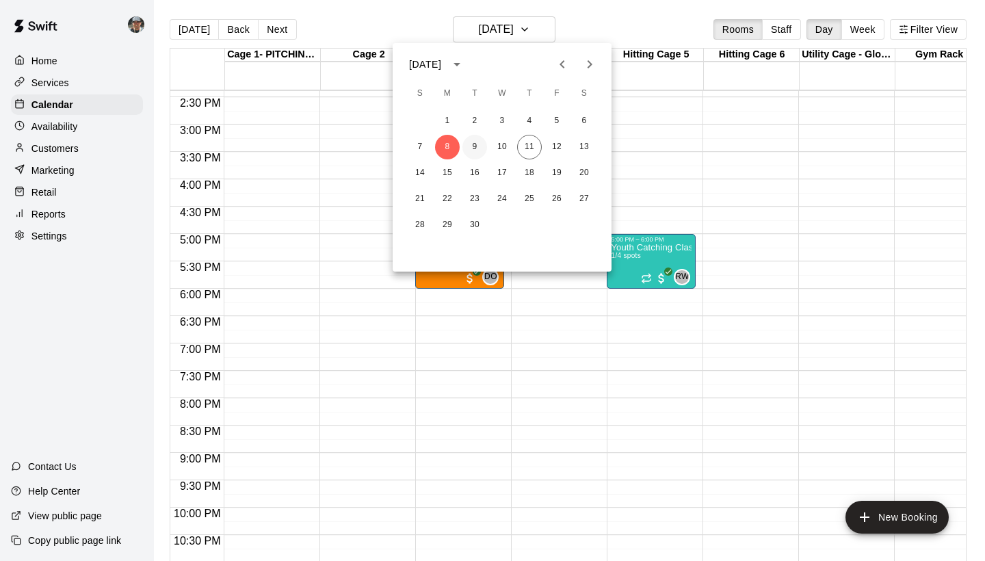
click at [474, 149] on button "9" at bounding box center [475, 147] width 25 height 25
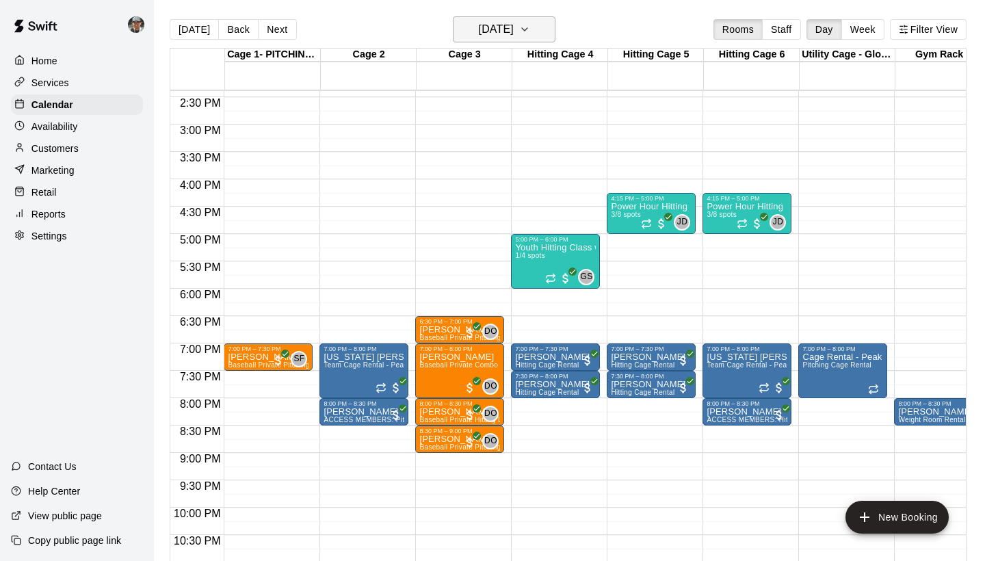
click at [530, 36] on icon "button" at bounding box center [524, 29] width 11 height 16
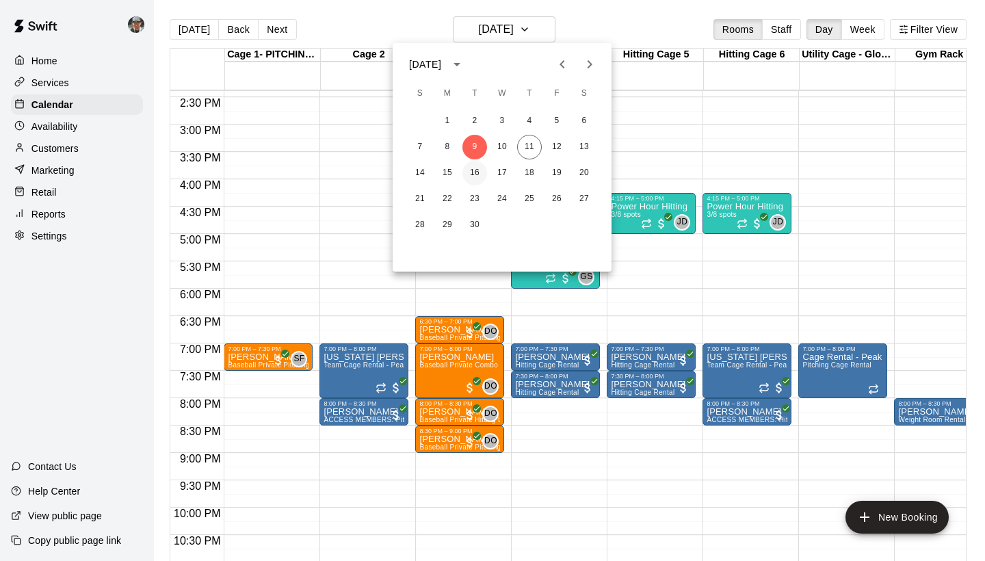
click at [467, 172] on button "16" at bounding box center [475, 173] width 25 height 25
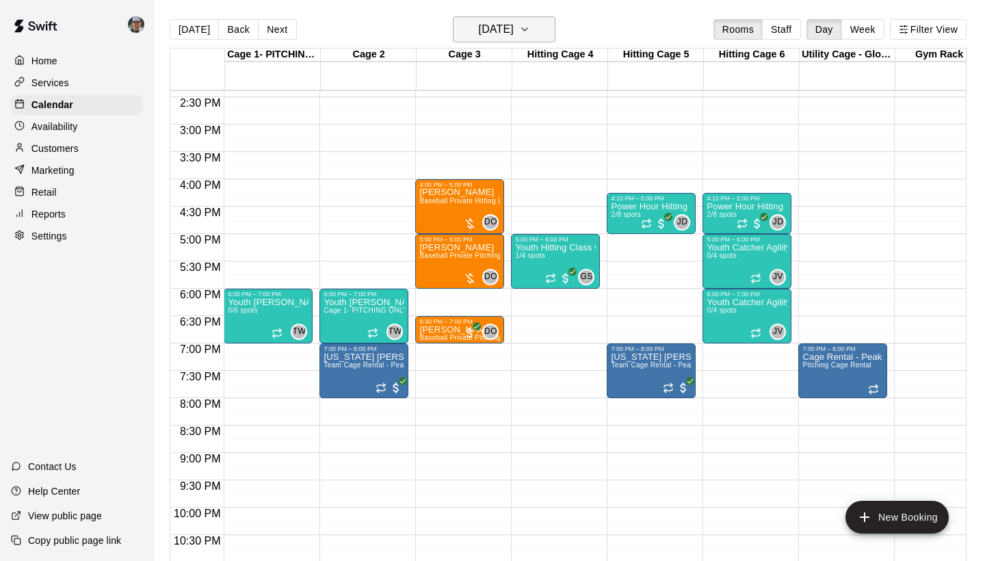
click at [530, 29] on icon "button" at bounding box center [524, 29] width 11 height 16
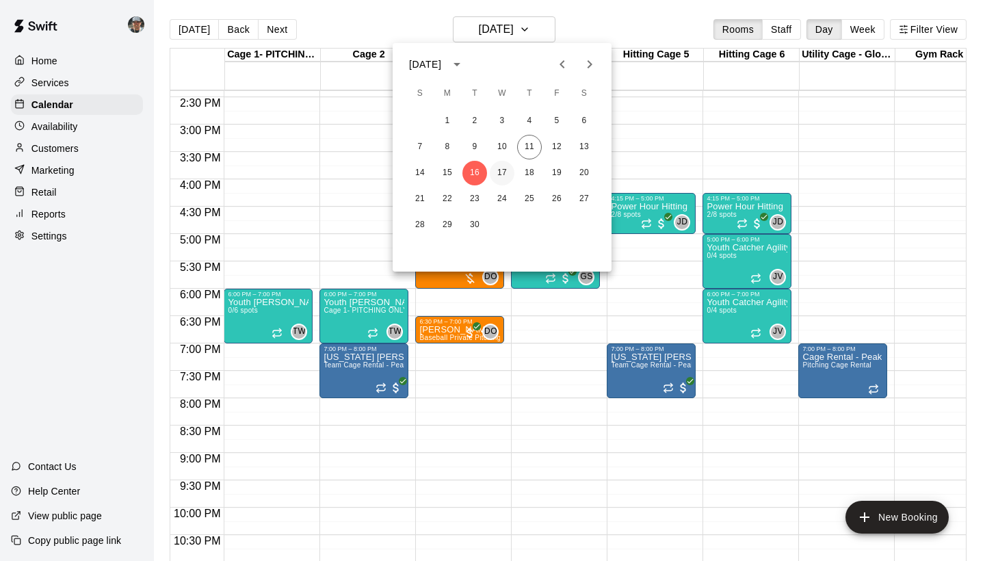
click at [497, 172] on button "17" at bounding box center [502, 173] width 25 height 25
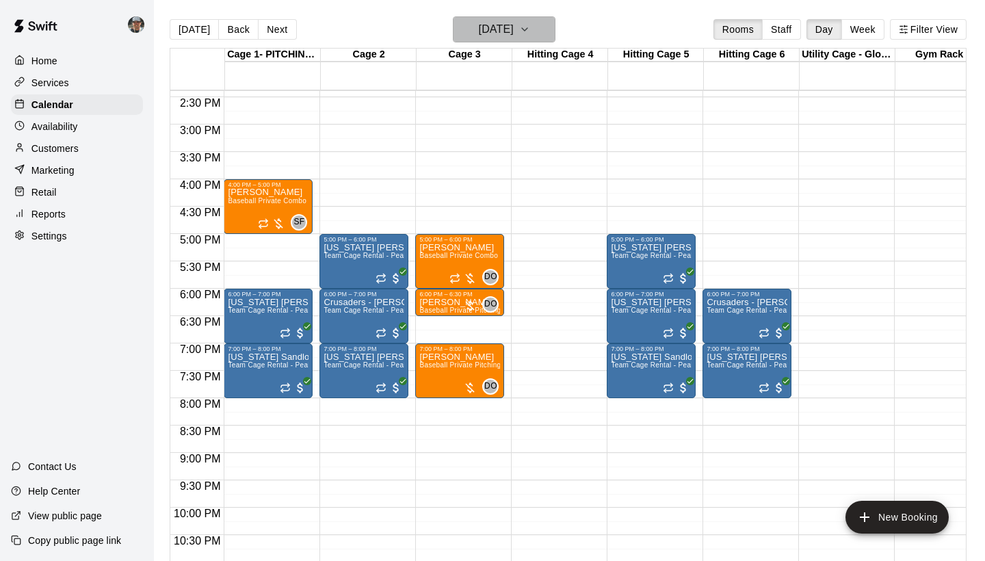
click at [530, 33] on icon "button" at bounding box center [524, 29] width 11 height 16
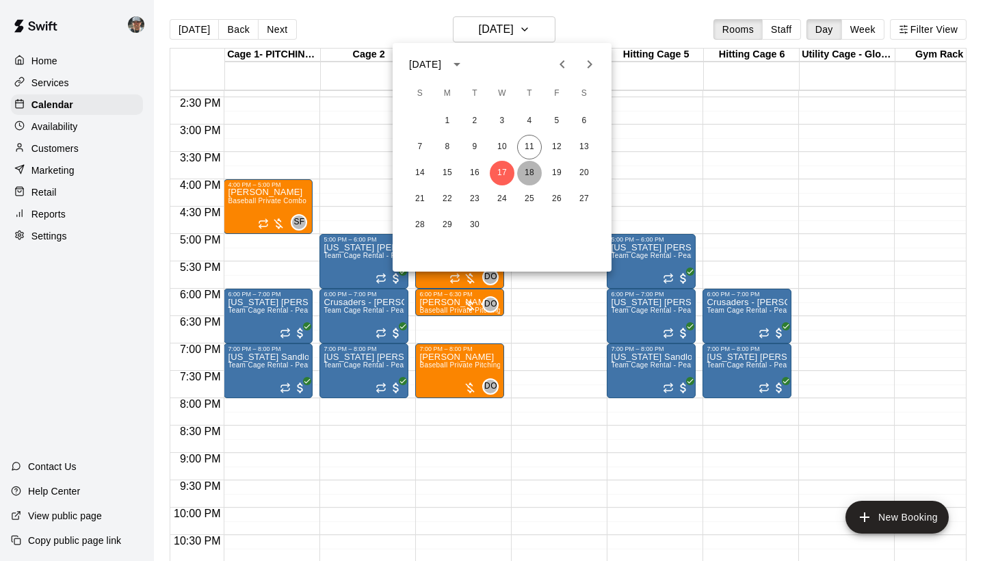
click at [528, 164] on button "18" at bounding box center [529, 173] width 25 height 25
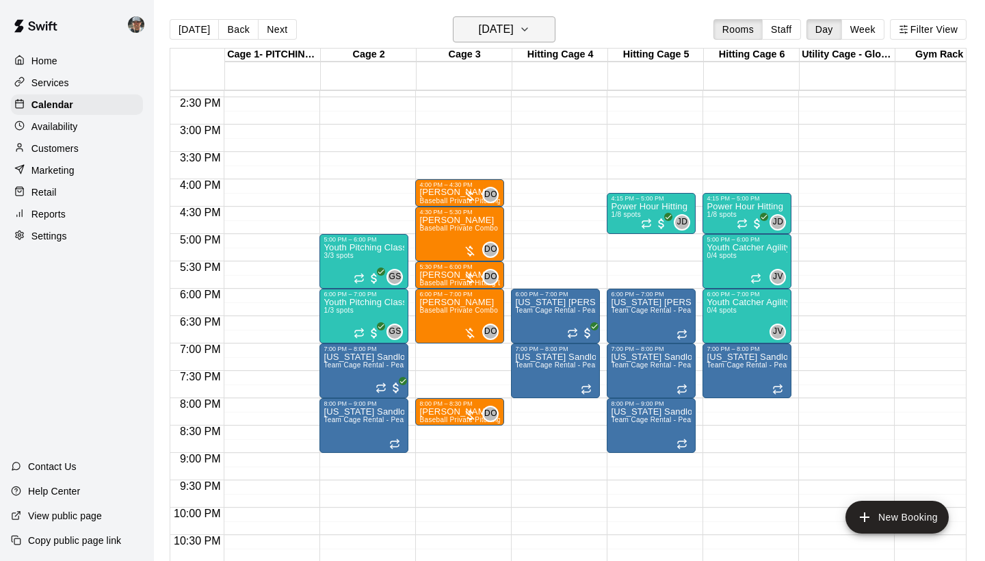
click at [530, 38] on icon "button" at bounding box center [524, 29] width 11 height 16
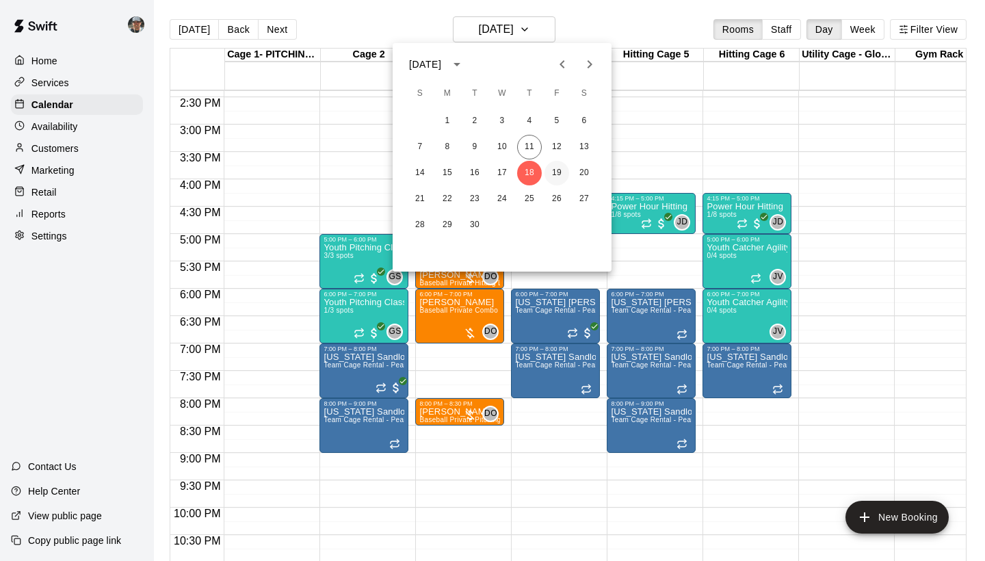
click at [555, 174] on button "19" at bounding box center [557, 173] width 25 height 25
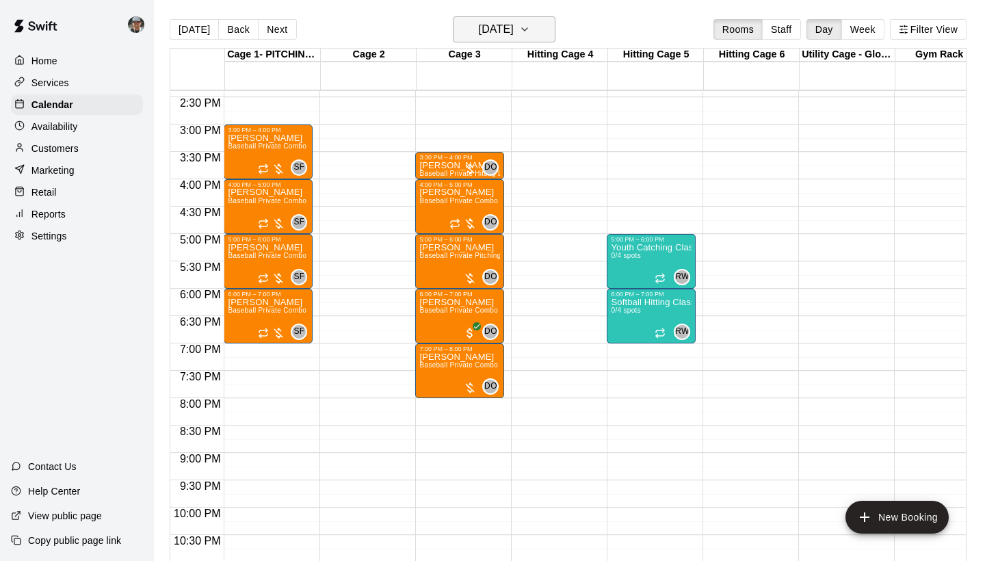
click at [530, 36] on icon "button" at bounding box center [524, 29] width 11 height 16
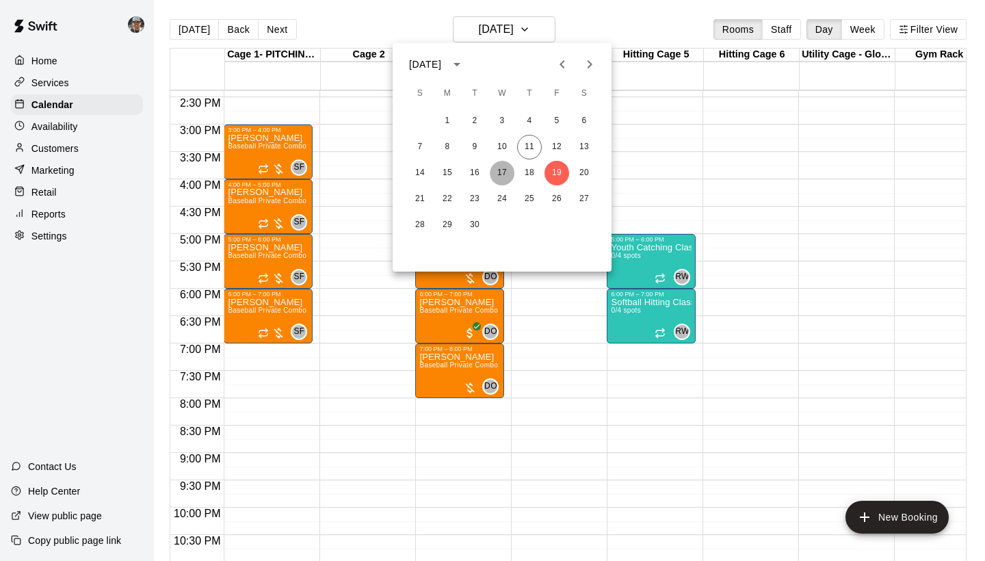
click at [498, 174] on button "17" at bounding box center [502, 173] width 25 height 25
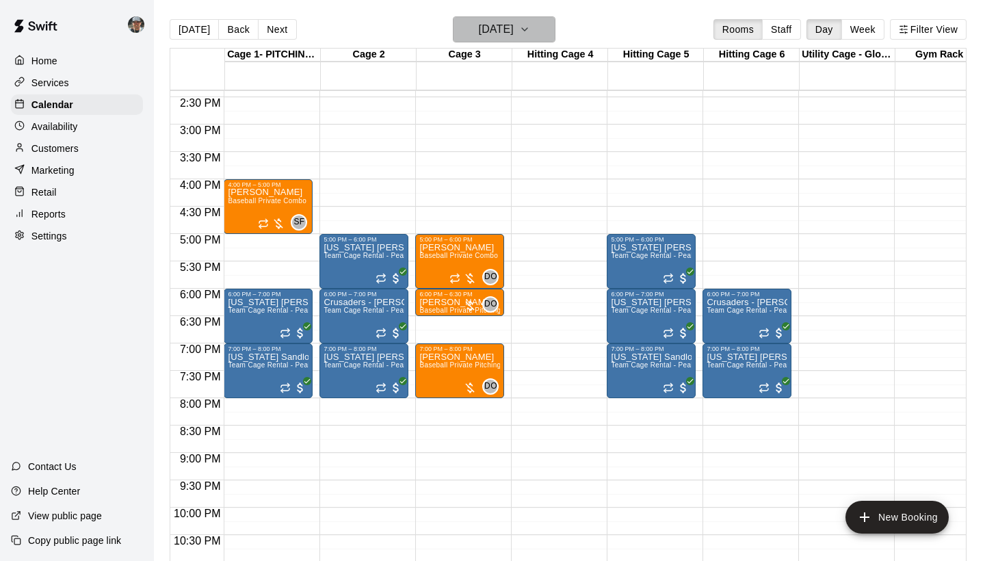
click at [530, 32] on icon "button" at bounding box center [524, 29] width 11 height 16
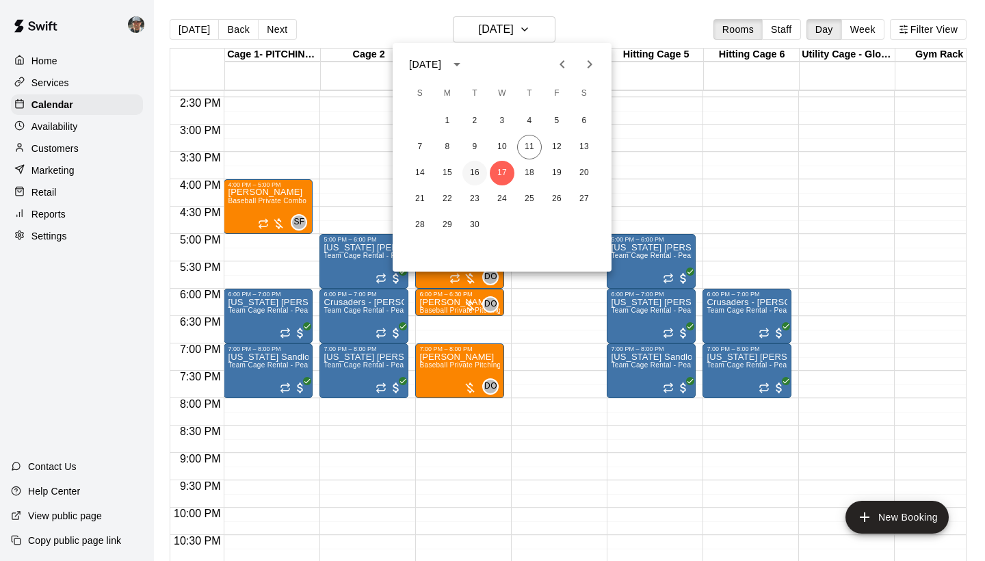
click at [478, 173] on button "16" at bounding box center [475, 173] width 25 height 25
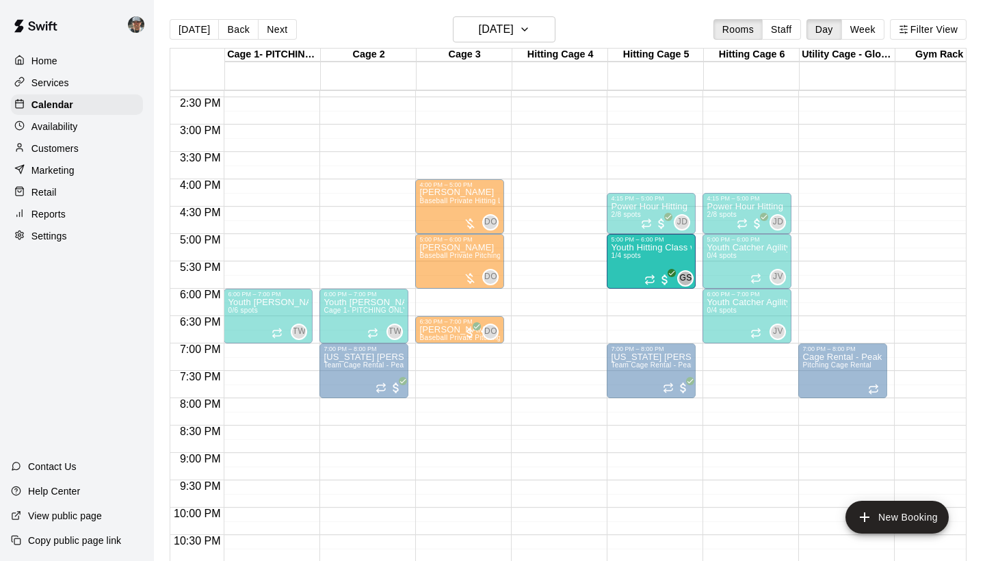
drag, startPoint x: 545, startPoint y: 263, endPoint x: 630, endPoint y: 272, distance: 85.3
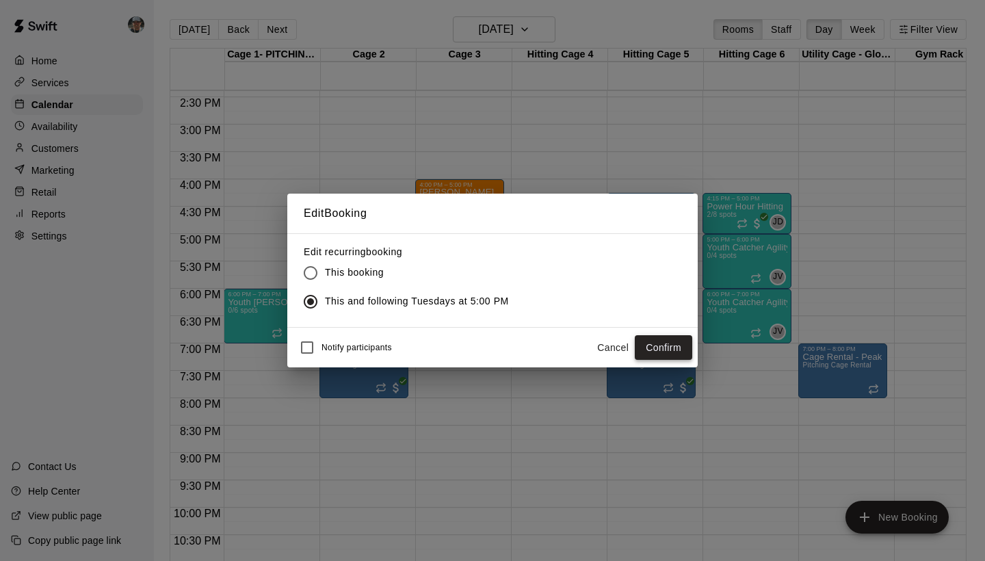
click at [659, 351] on button "Confirm" at bounding box center [663, 347] width 57 height 25
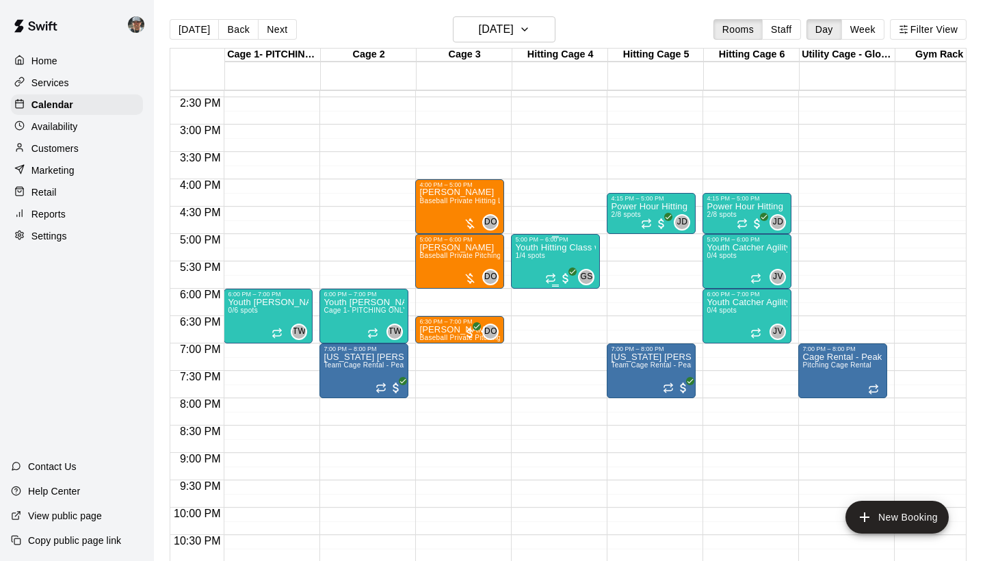
click at [546, 248] on p "Youth Hitting Class w/ Senior Instructor" at bounding box center [555, 248] width 81 height 0
click at [529, 267] on icon "edit" at bounding box center [529, 263] width 16 height 16
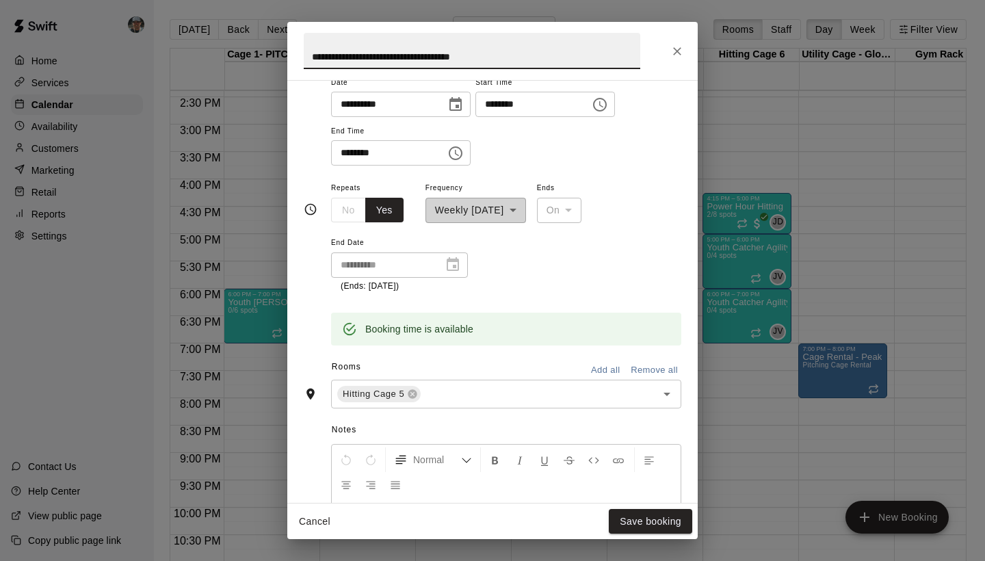
scroll to position [188, 0]
click at [678, 50] on icon "Close" at bounding box center [678, 51] width 14 height 14
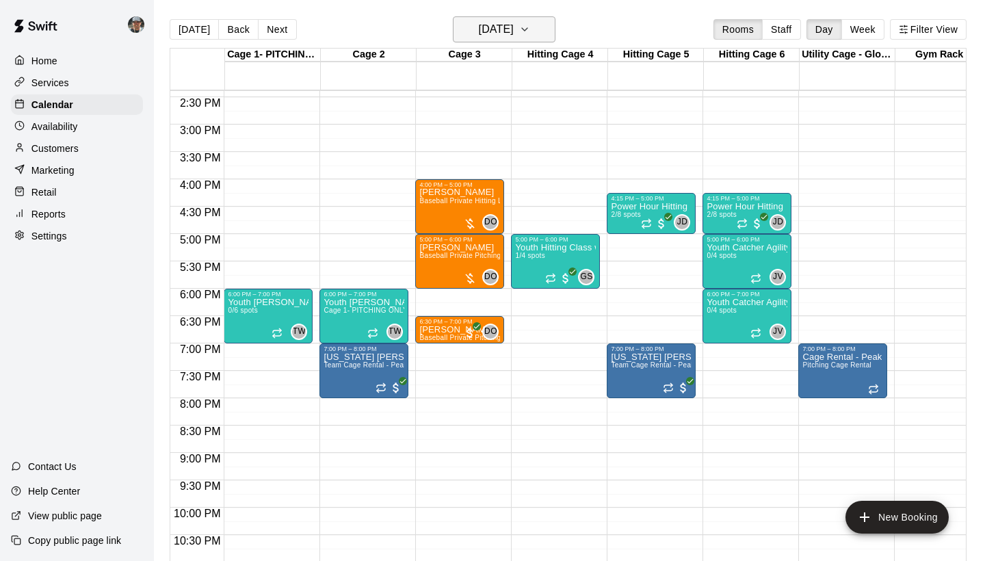
click at [535, 23] on button "Tuesday Sep 16" at bounding box center [504, 29] width 103 height 26
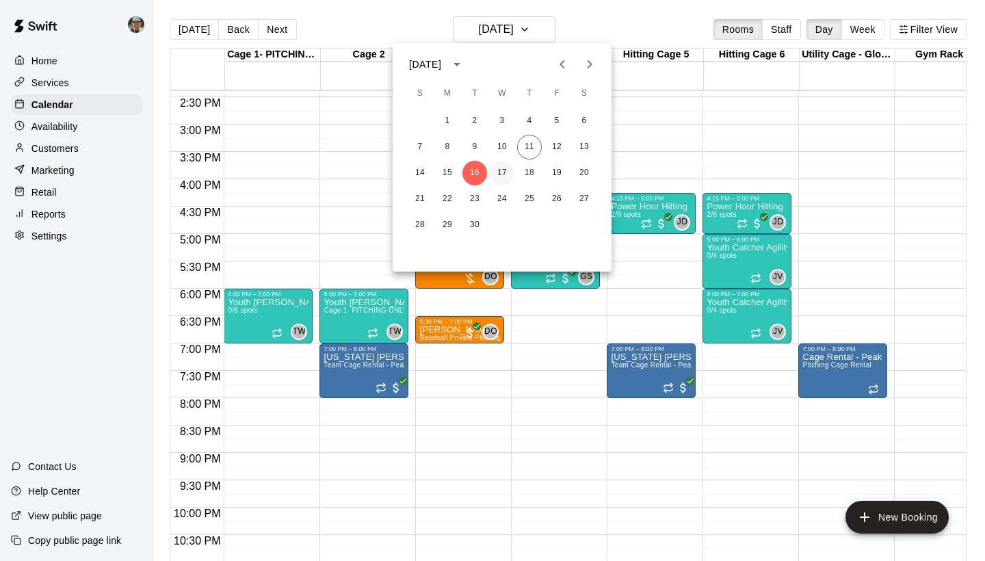
click at [495, 172] on button "17" at bounding box center [502, 173] width 25 height 25
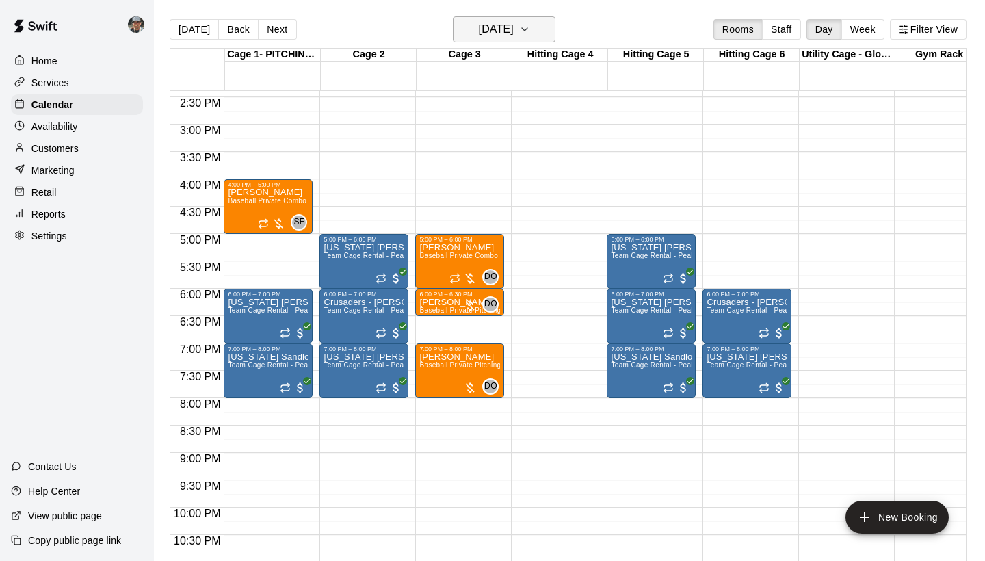
click at [530, 36] on icon "button" at bounding box center [524, 29] width 11 height 16
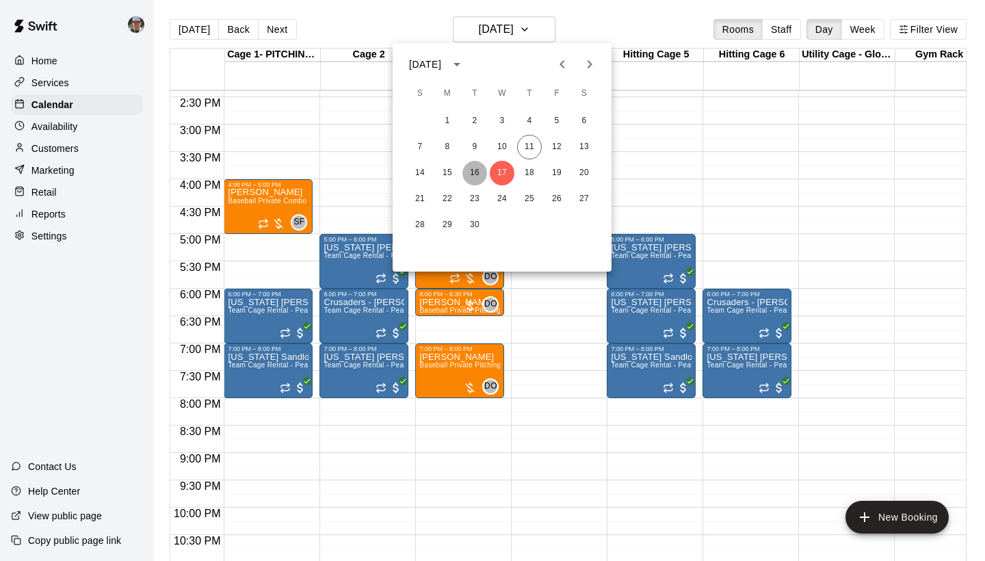
click at [480, 175] on button "16" at bounding box center [475, 173] width 25 height 25
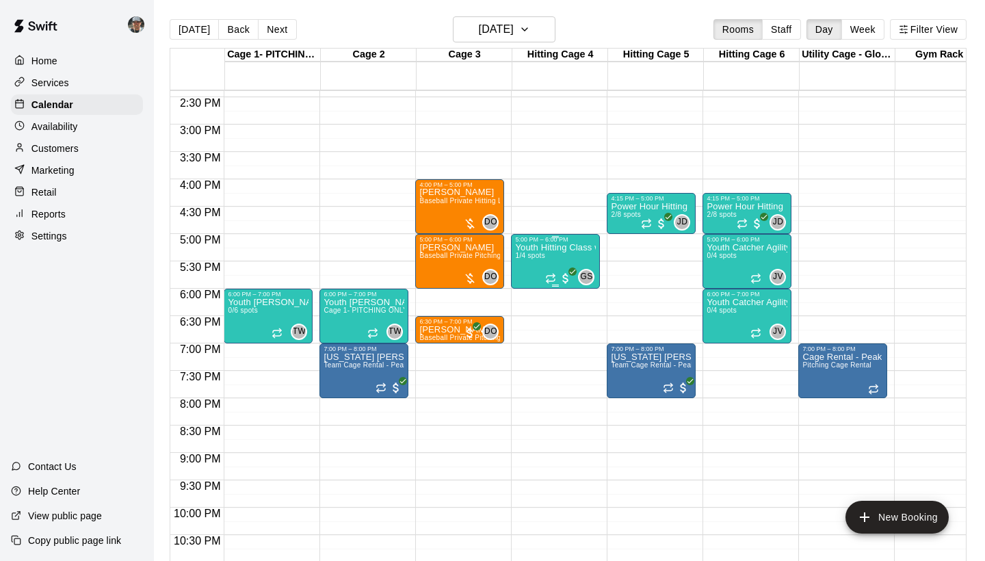
click at [547, 259] on div "Youth Hitting Class w/ Senior Instructor 1/4 spots" at bounding box center [555, 523] width 81 height 561
click at [530, 258] on icon "edit" at bounding box center [530, 258] width 12 height 12
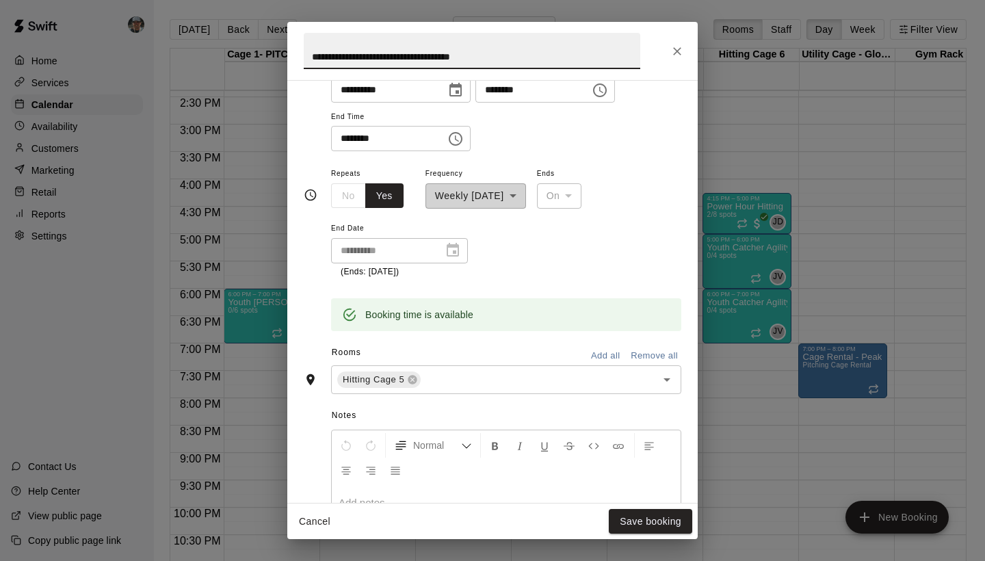
scroll to position [205, 0]
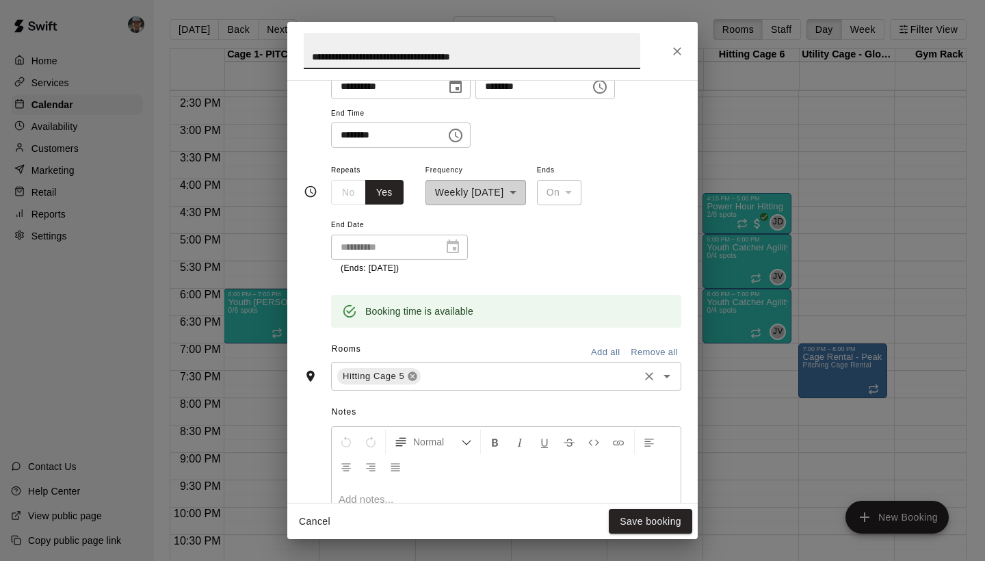
click at [413, 372] on icon at bounding box center [413, 376] width 9 height 9
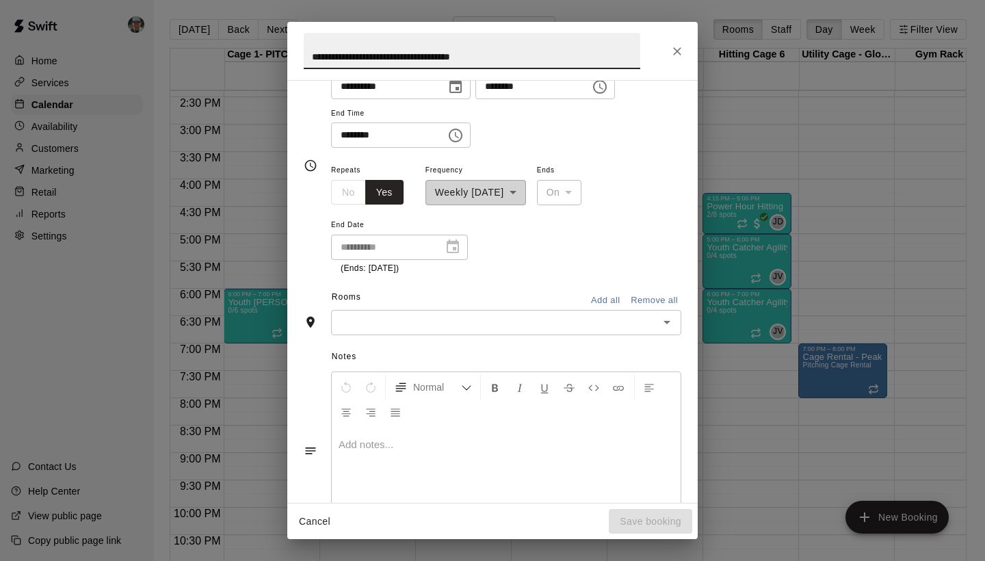
click at [391, 320] on input "text" at bounding box center [495, 322] width 320 height 17
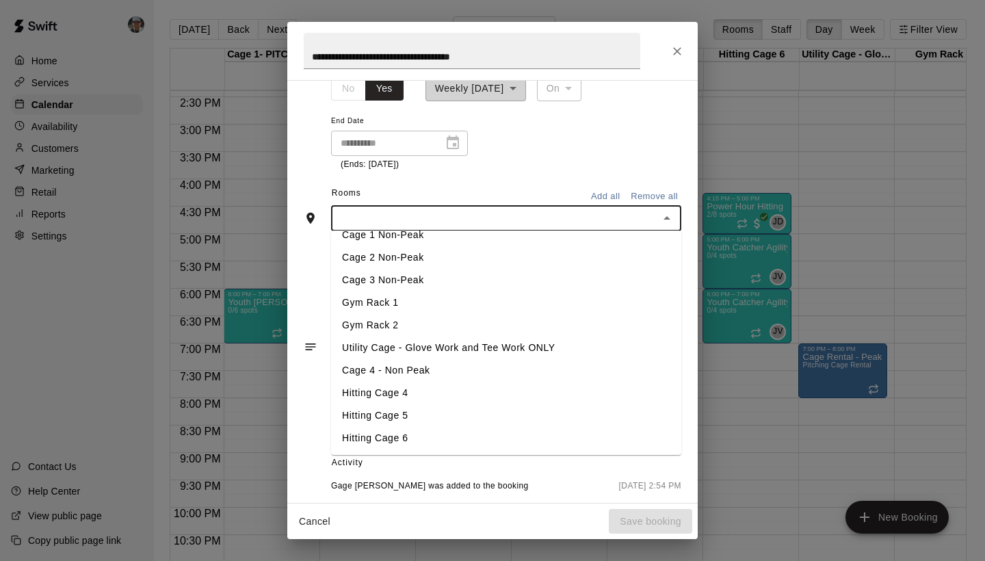
scroll to position [309, 0]
click at [388, 417] on li "Hitting Cage 5" at bounding box center [506, 415] width 350 height 23
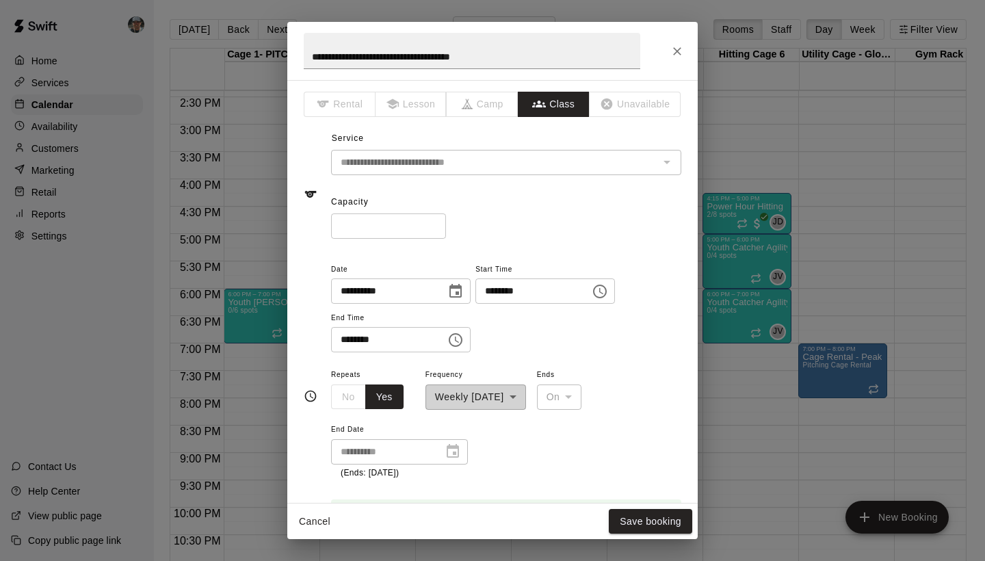
scroll to position [0, 0]
click at [621, 521] on button "Save booking" at bounding box center [650, 521] width 83 height 25
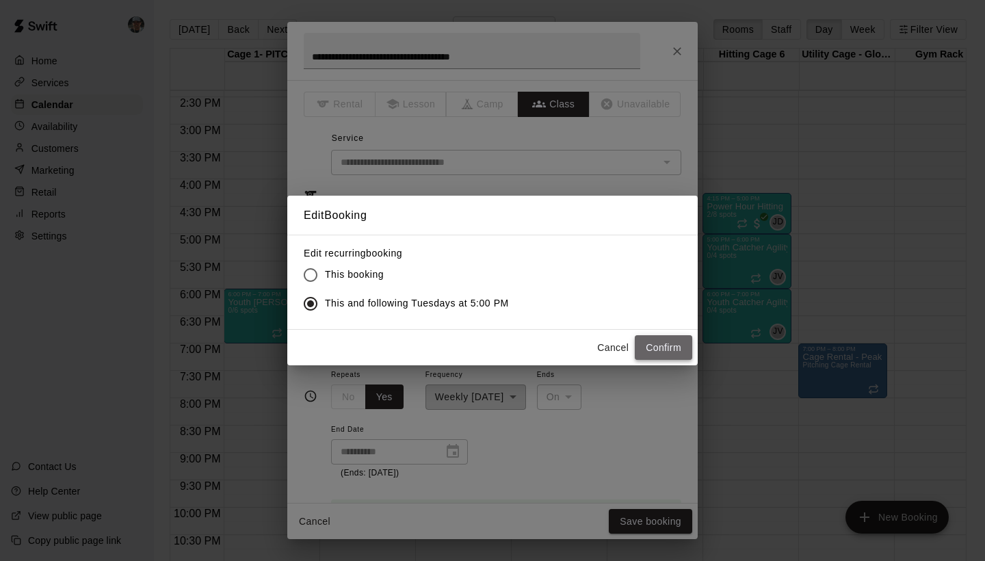
click at [662, 346] on button "Confirm" at bounding box center [663, 347] width 57 height 25
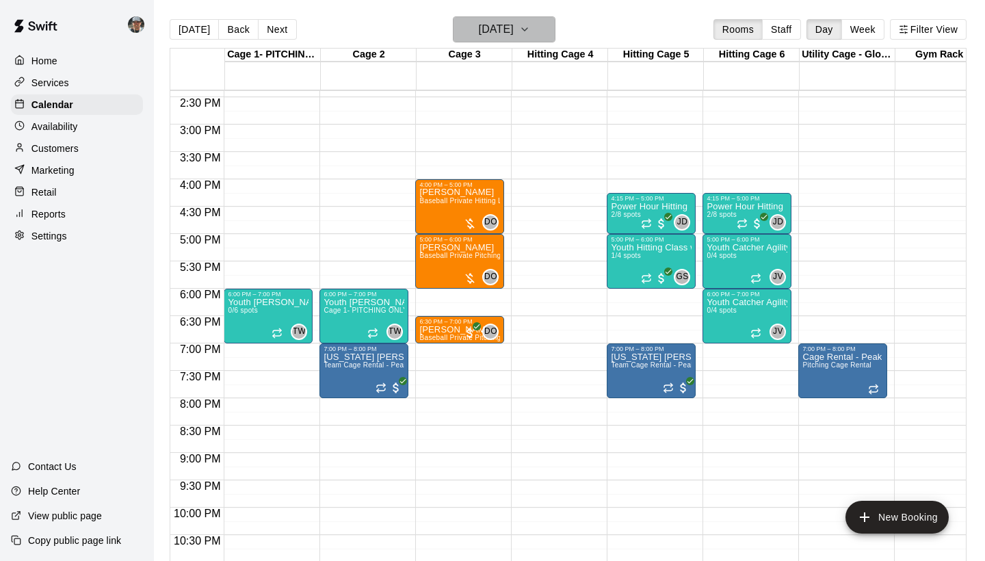
click at [530, 35] on icon "button" at bounding box center [524, 29] width 11 height 16
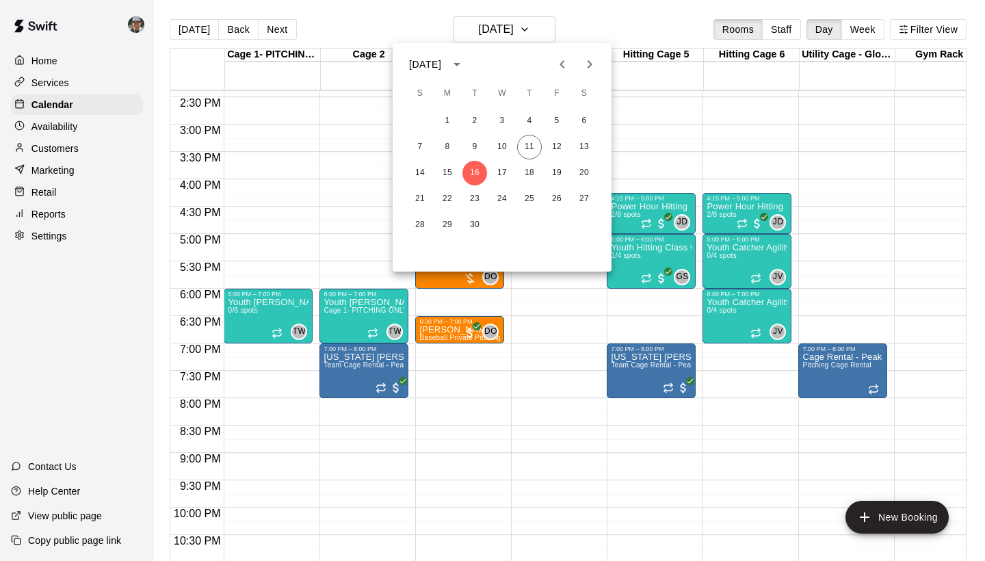
click at [652, 304] on div at bounding box center [492, 280] width 985 height 561
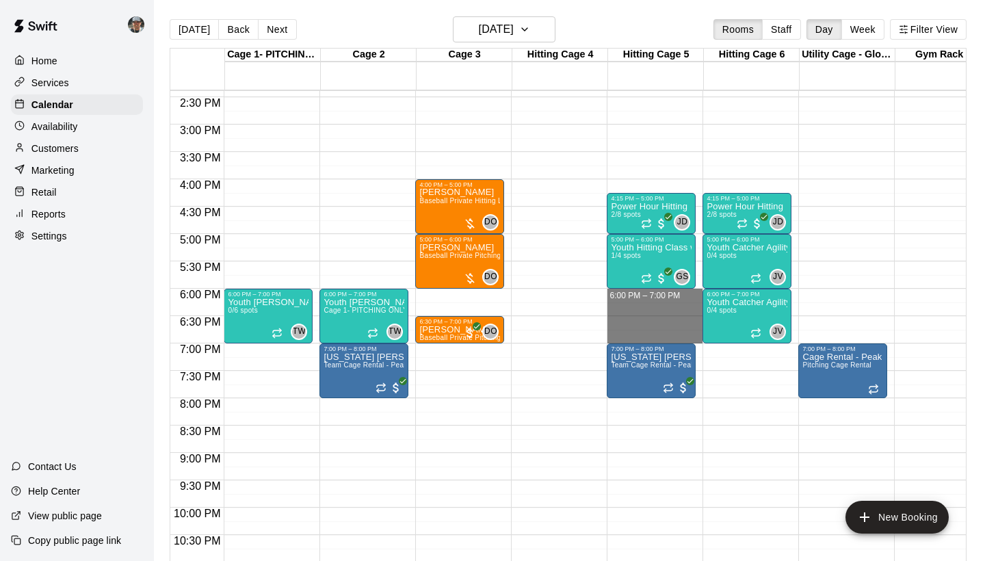
drag, startPoint x: 652, startPoint y: 296, endPoint x: 657, endPoint y: 335, distance: 39.4
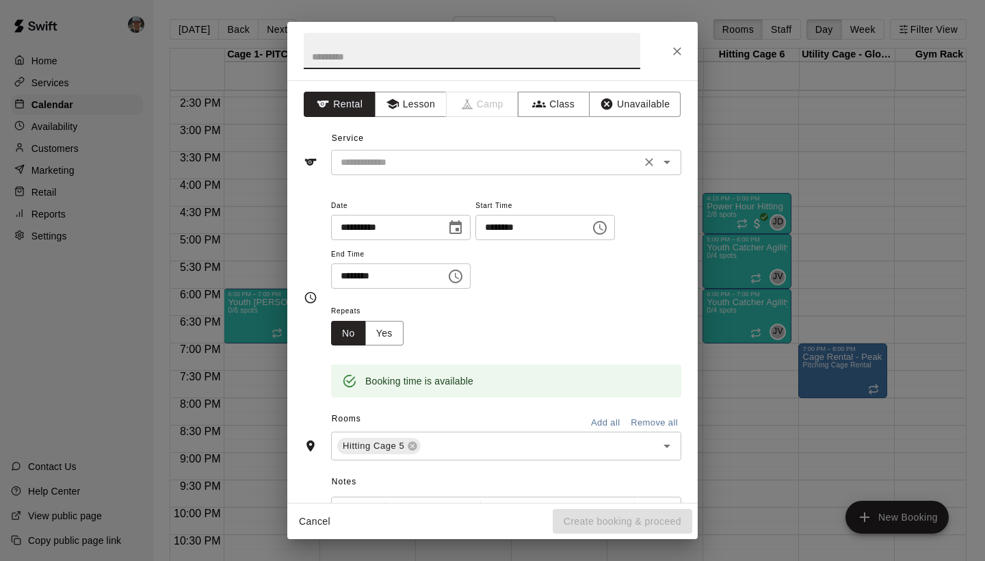
click at [461, 164] on input "text" at bounding box center [486, 162] width 302 height 17
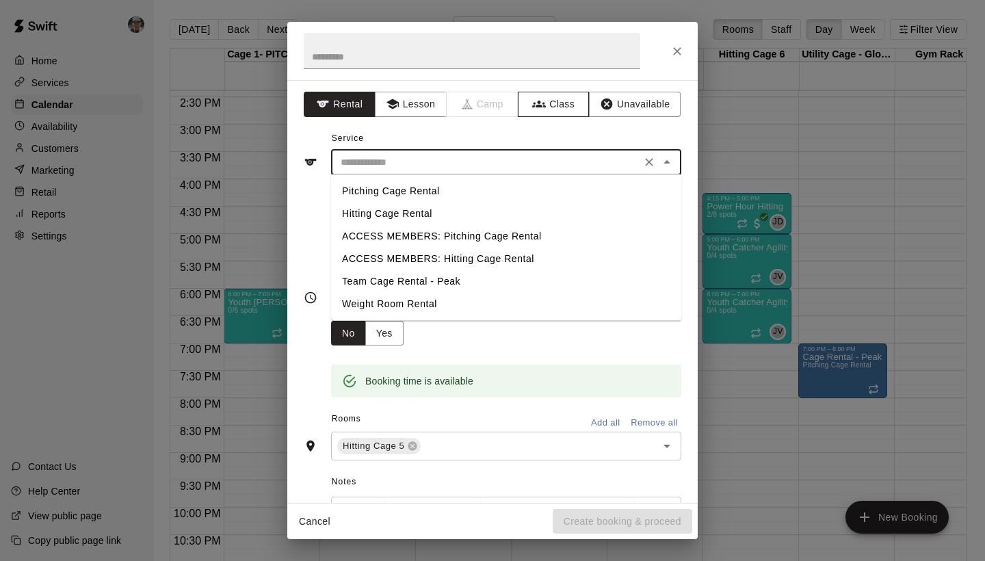
click at [558, 113] on button "Class" at bounding box center [554, 104] width 72 height 25
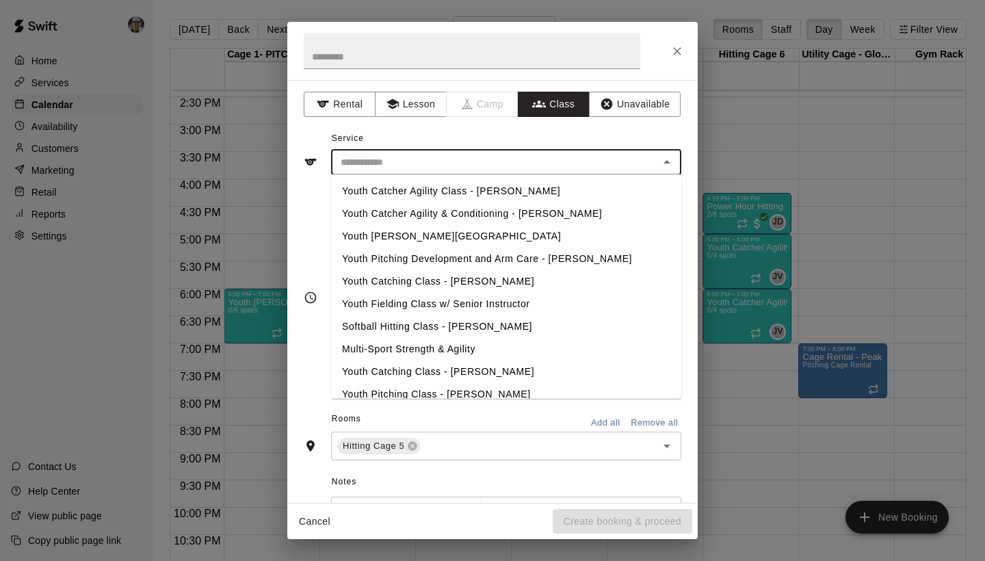
click at [490, 154] on input "text" at bounding box center [495, 162] width 320 height 17
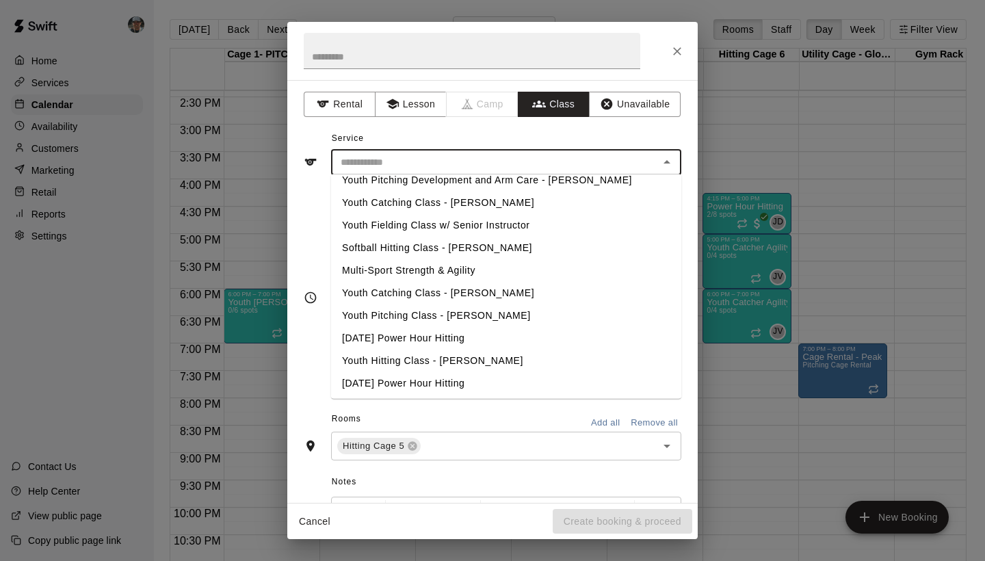
scroll to position [84, 0]
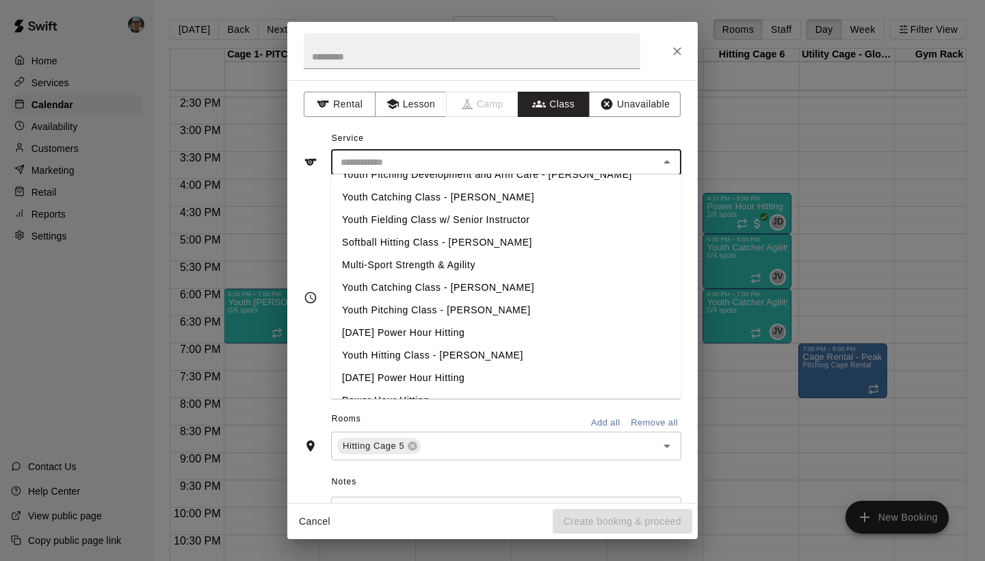
click at [448, 358] on li "Youth Hitting Class - Scribner" at bounding box center [506, 355] width 350 height 23
type input "**********"
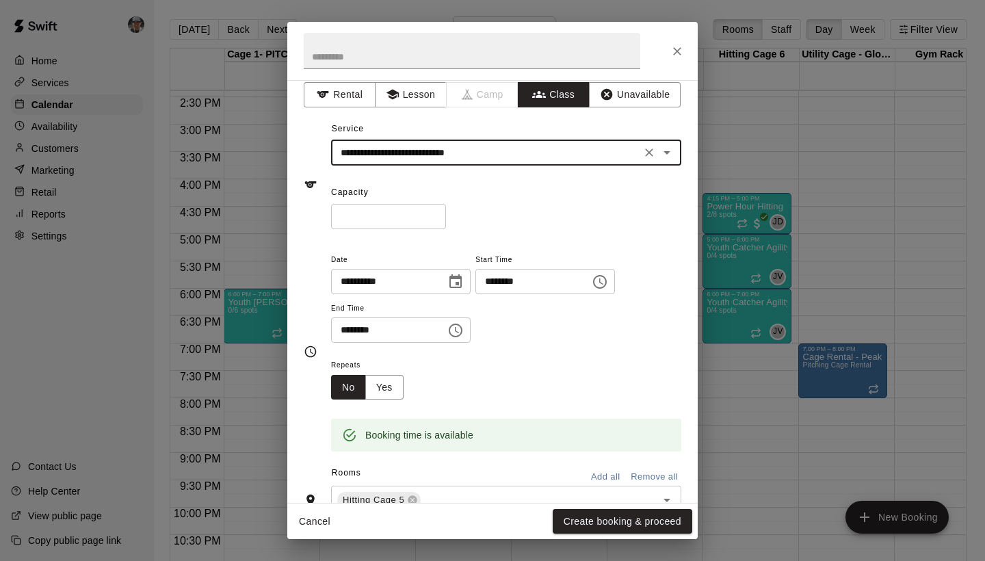
scroll to position [16, 0]
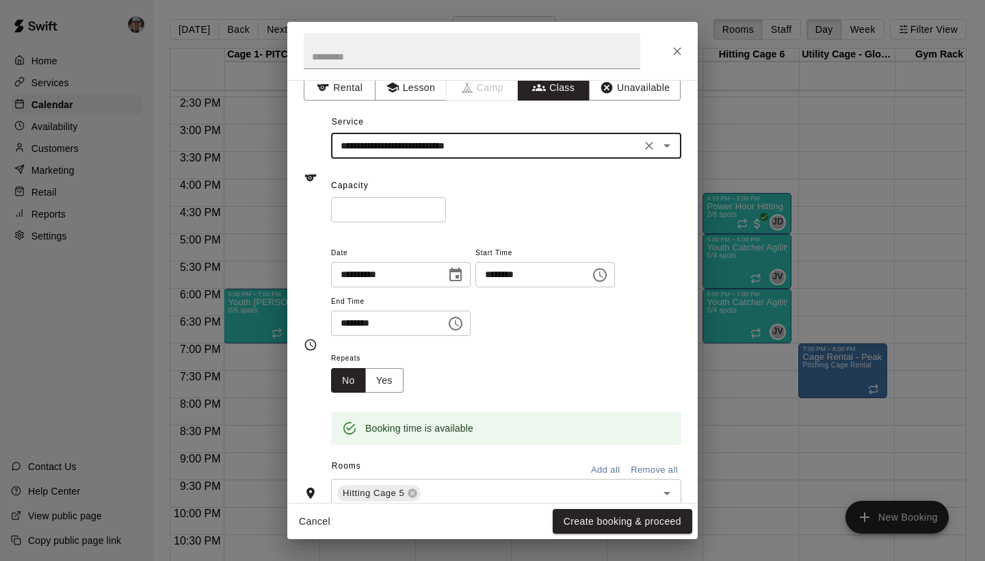
click at [438, 204] on input "*" at bounding box center [388, 209] width 115 height 25
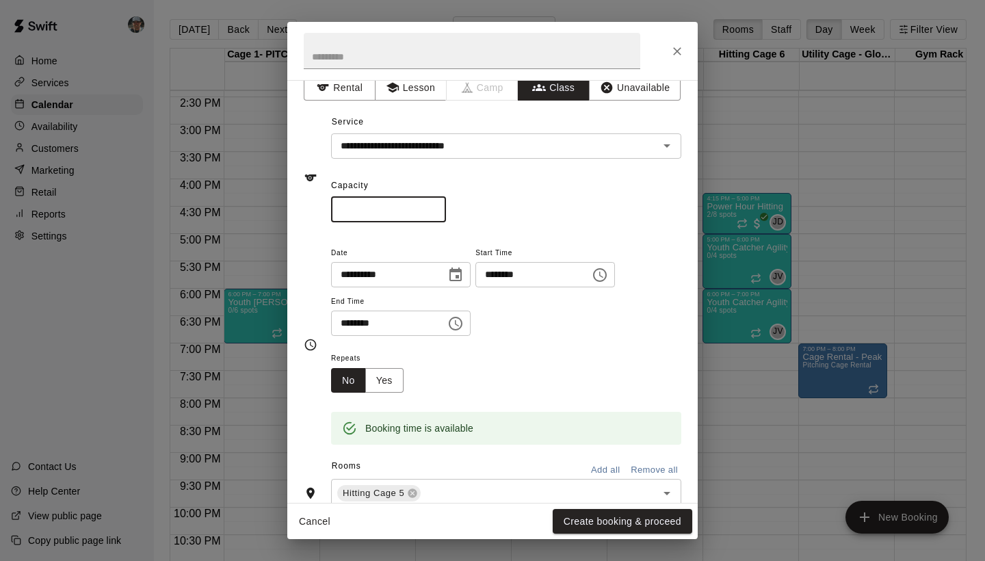
click at [438, 204] on input "*" at bounding box center [388, 209] width 115 height 25
type input "*"
click at [438, 204] on input "*" at bounding box center [388, 209] width 115 height 25
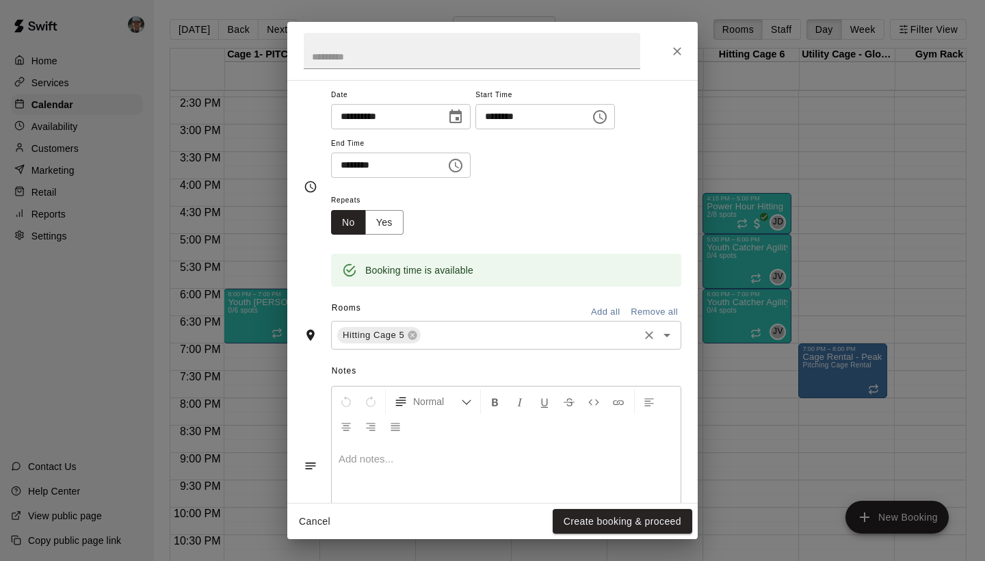
scroll to position [118, 0]
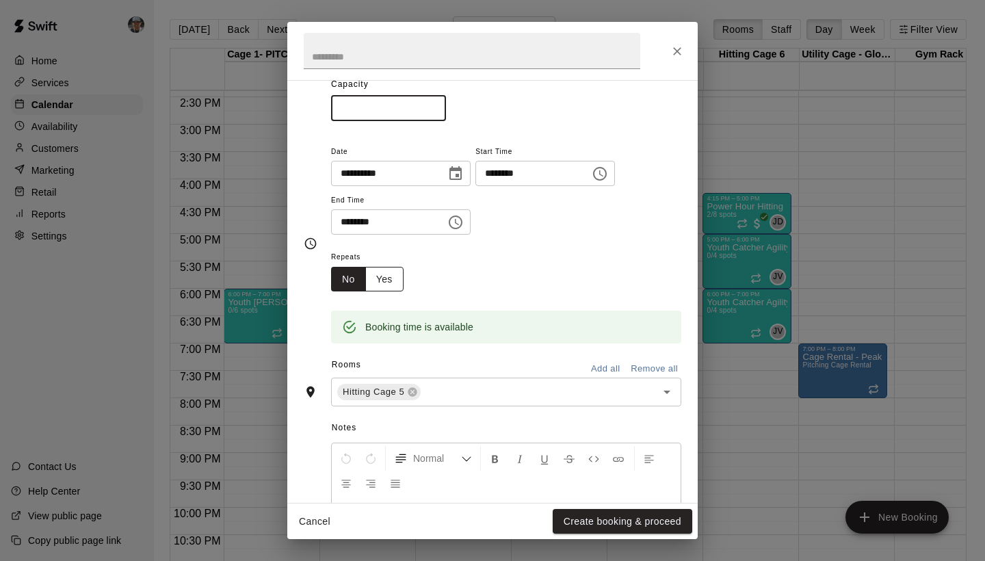
click at [382, 268] on button "Yes" at bounding box center [384, 279] width 38 height 25
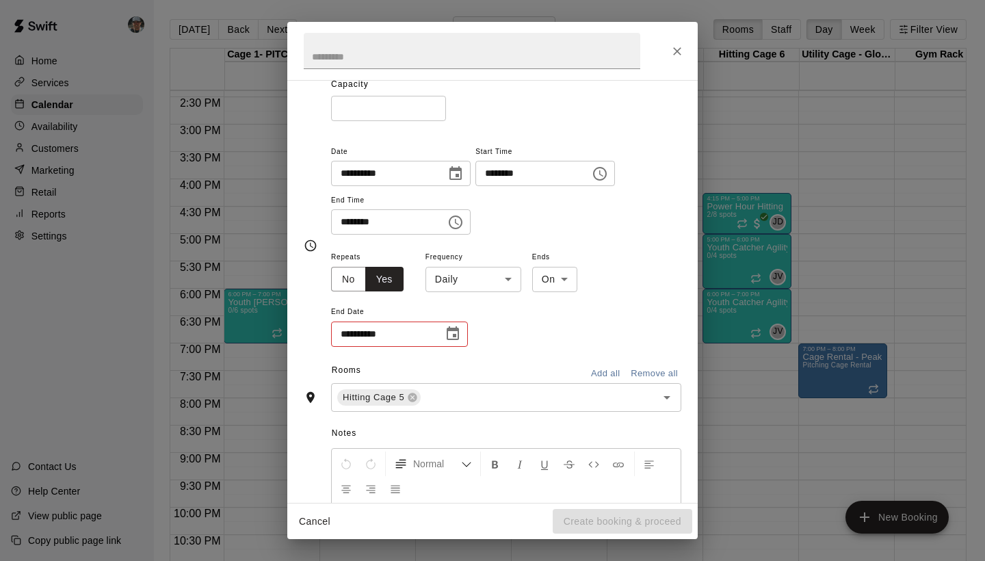
click at [487, 286] on body "Home Services Calendar Availability Customers Marketing Retail Reports Settings…" at bounding box center [492, 291] width 985 height 583
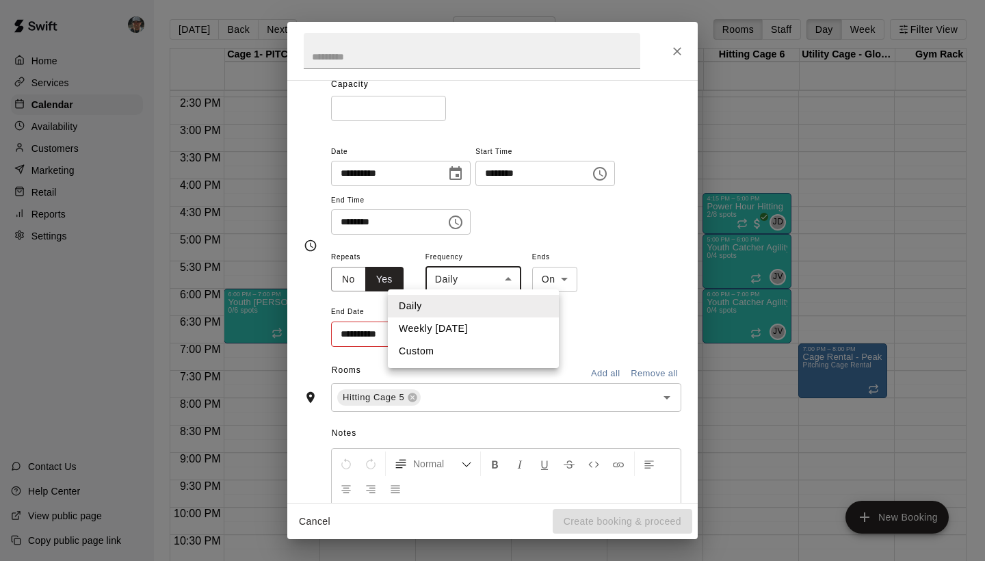
click at [476, 324] on li "Weekly on Tuesday" at bounding box center [473, 329] width 171 height 23
type input "******"
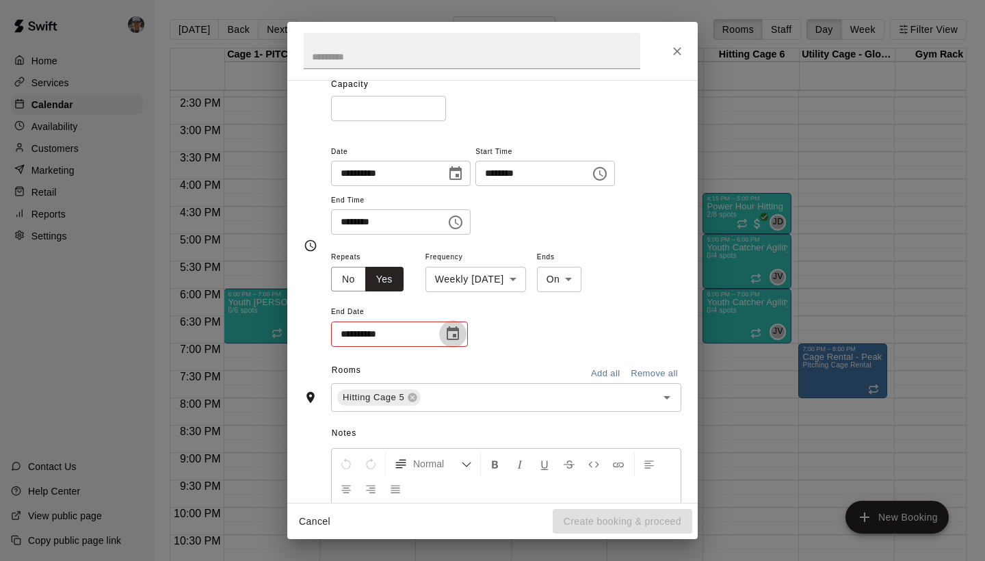
click at [463, 328] on button "Choose date" at bounding box center [452, 333] width 27 height 27
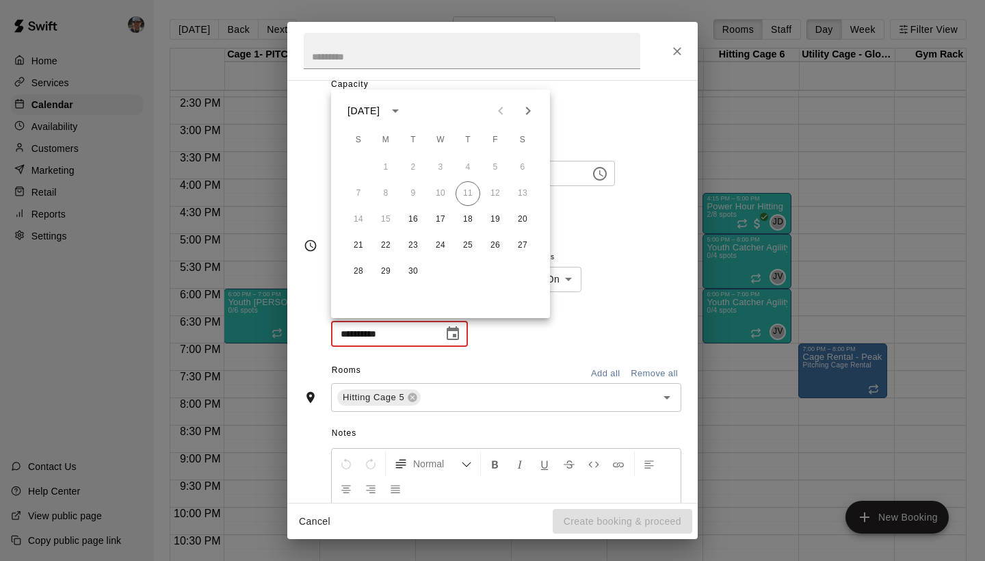
click at [528, 118] on icon "Next month" at bounding box center [528, 111] width 16 height 16
click at [412, 270] on button "30" at bounding box center [413, 271] width 25 height 25
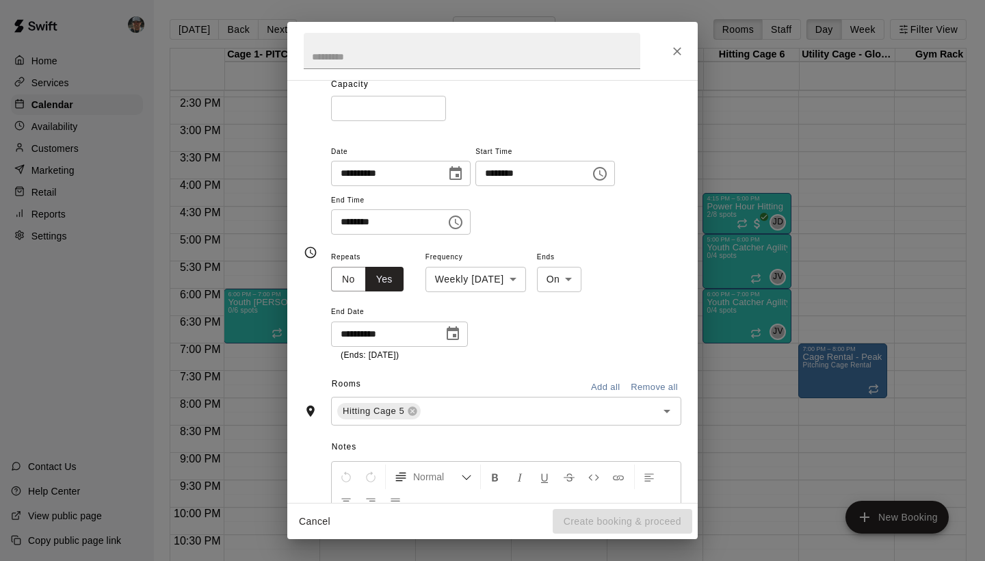
type input "**********"
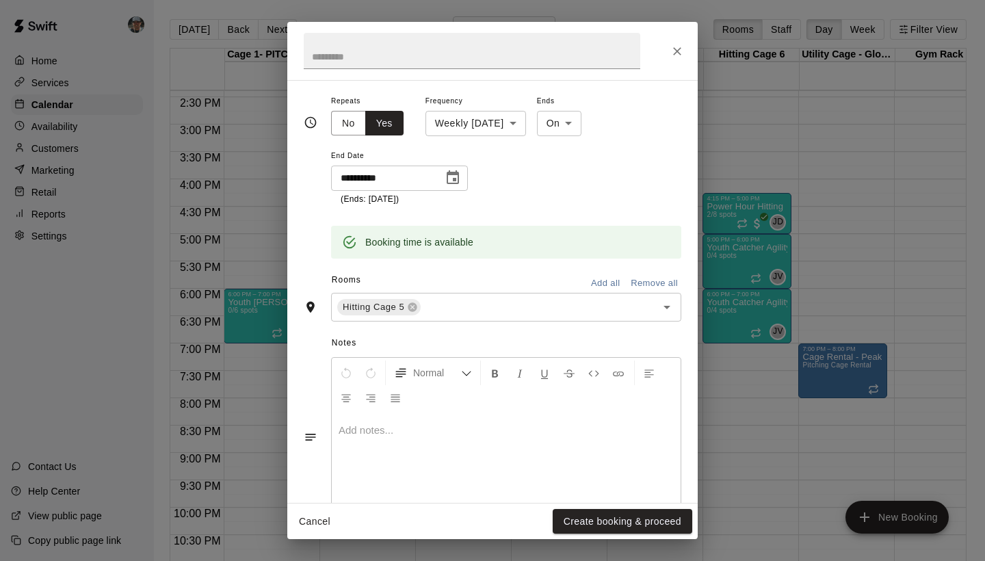
scroll to position [296, 0]
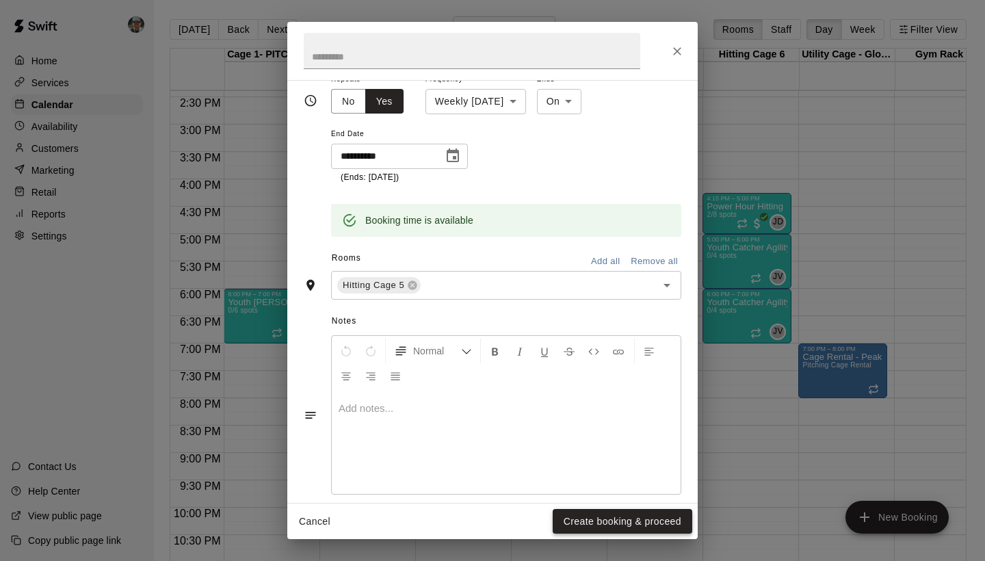
click at [620, 522] on button "Create booking & proceed" at bounding box center [623, 521] width 140 height 25
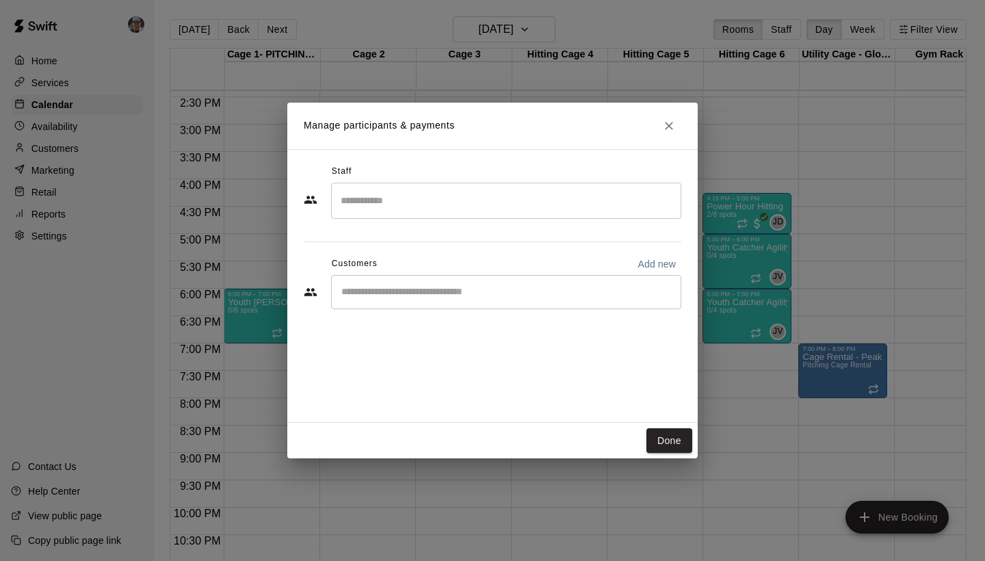
click at [463, 205] on input "Search staff" at bounding box center [506, 201] width 338 height 24
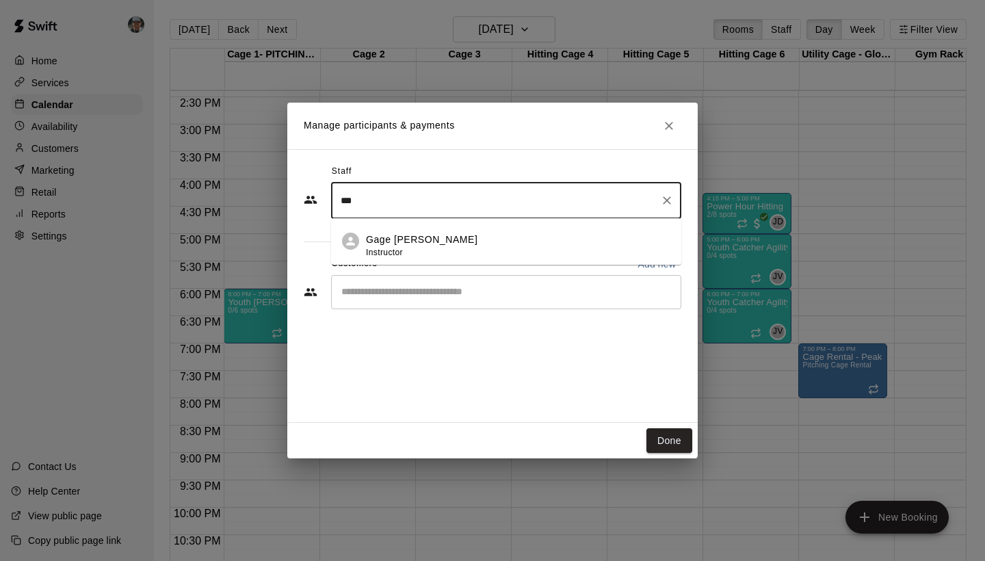
click at [461, 241] on div "Gage Scribner Instructor" at bounding box center [518, 246] width 305 height 27
type input "***"
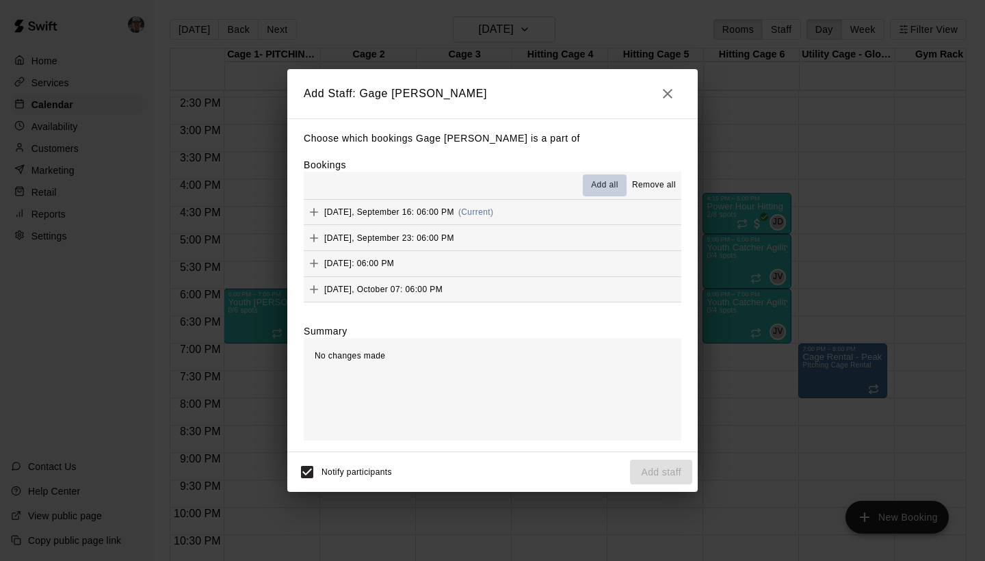
click at [606, 184] on span "Add all" at bounding box center [604, 186] width 27 height 14
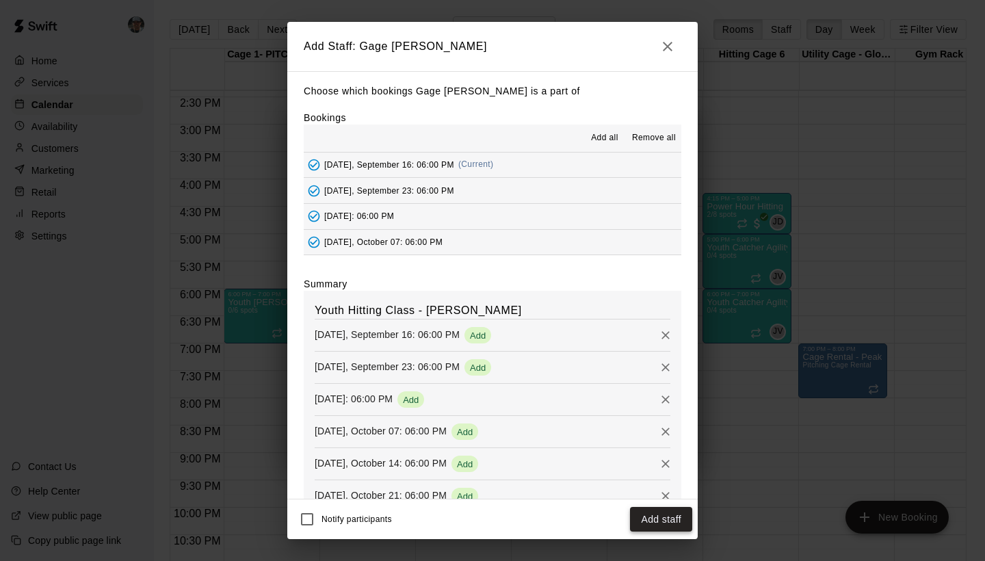
click at [647, 514] on button "Add staff" at bounding box center [661, 519] width 62 height 25
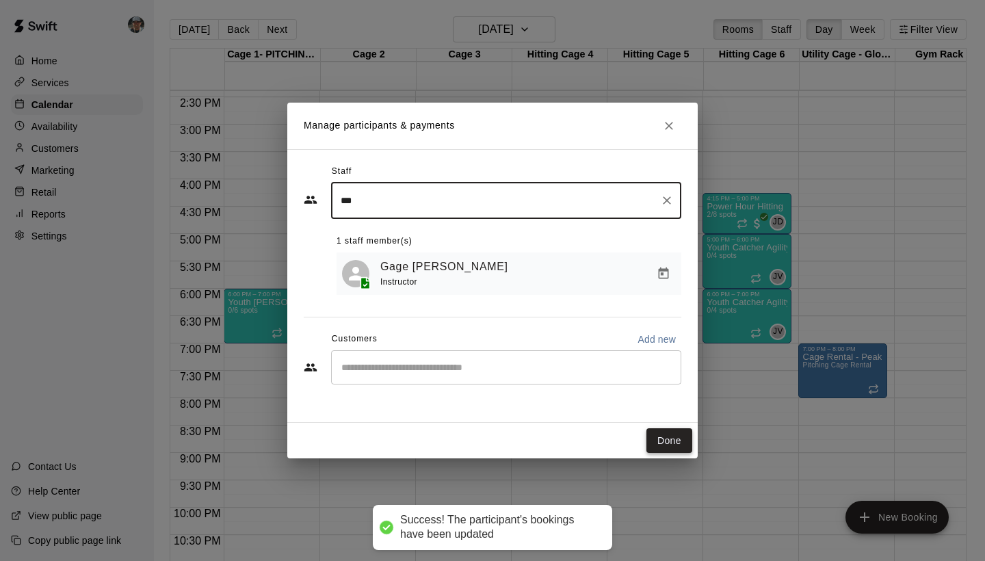
click at [664, 445] on button "Done" at bounding box center [670, 440] width 46 height 25
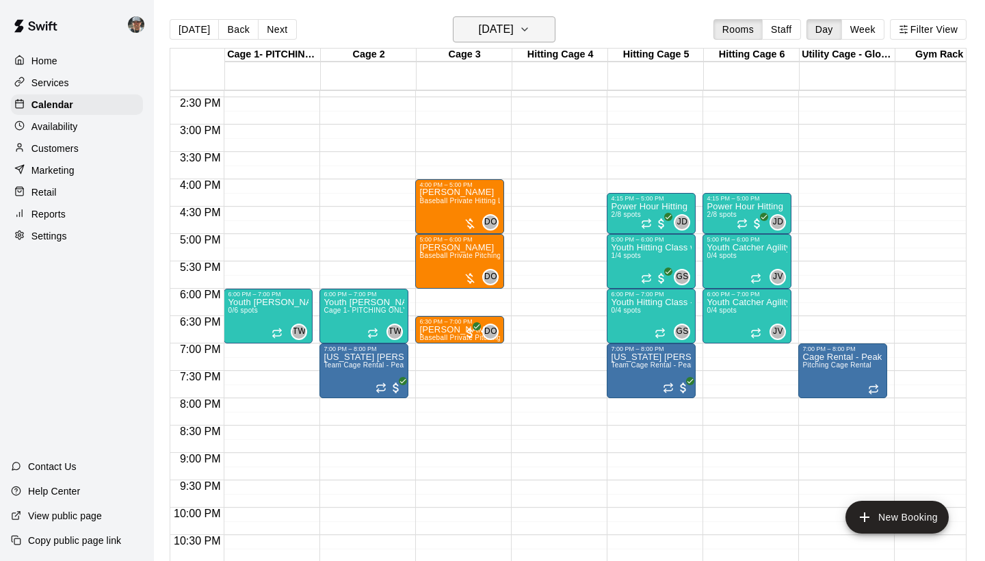
click at [530, 25] on icon "button" at bounding box center [524, 29] width 11 height 16
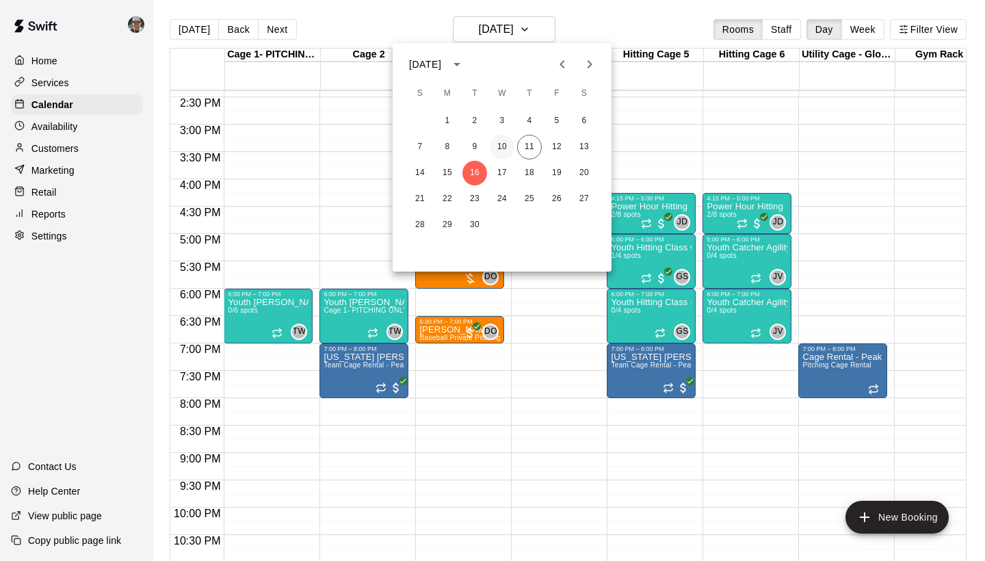
click at [501, 148] on button "10" at bounding box center [502, 147] width 25 height 25
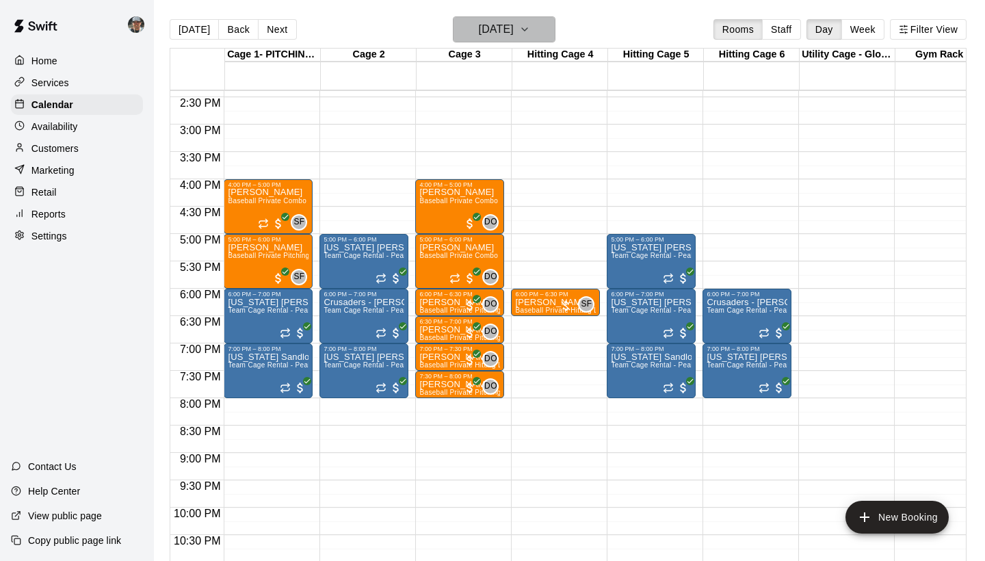
click at [530, 34] on icon "button" at bounding box center [524, 29] width 11 height 16
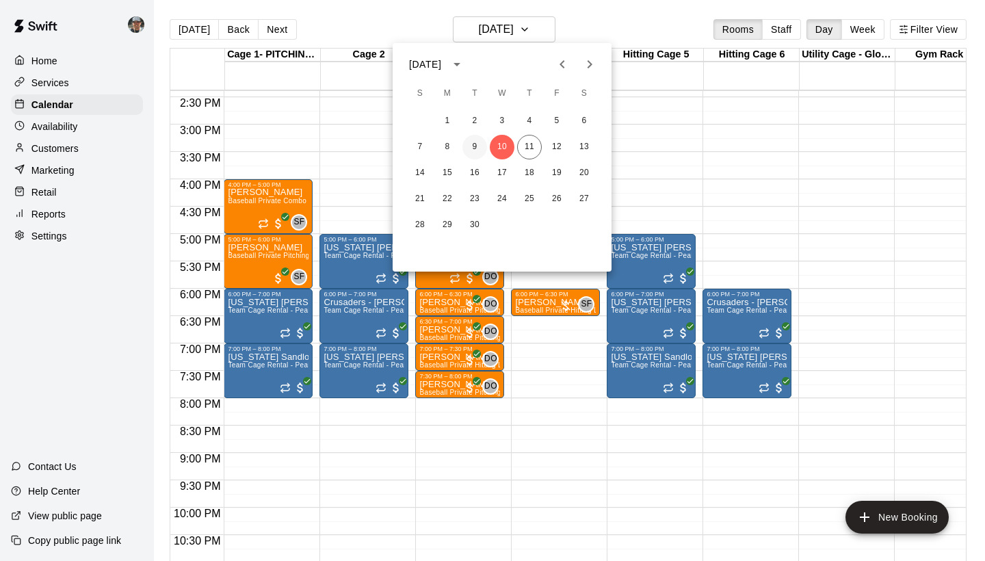
click at [482, 153] on button "9" at bounding box center [475, 147] width 25 height 25
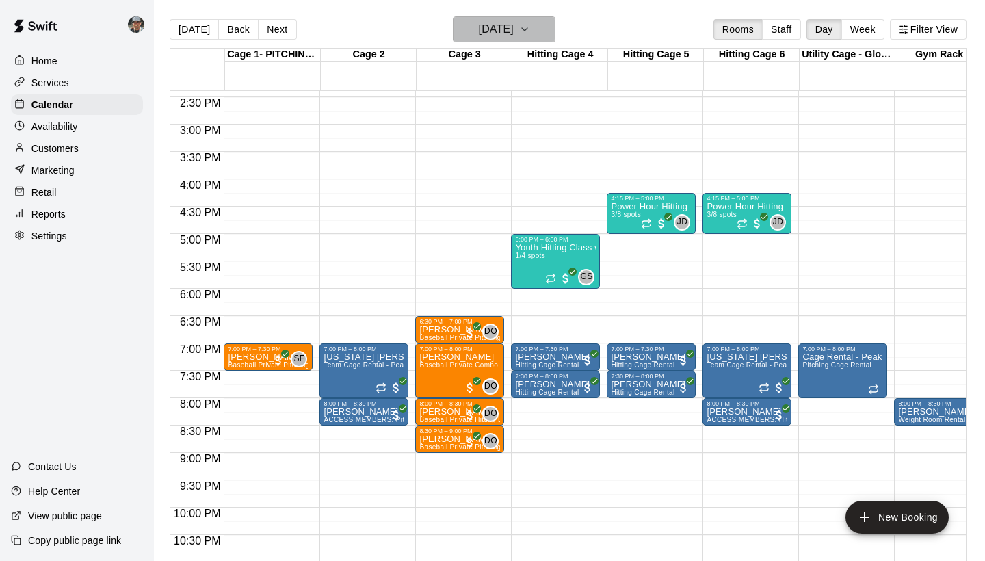
click at [530, 25] on icon "button" at bounding box center [524, 29] width 11 height 16
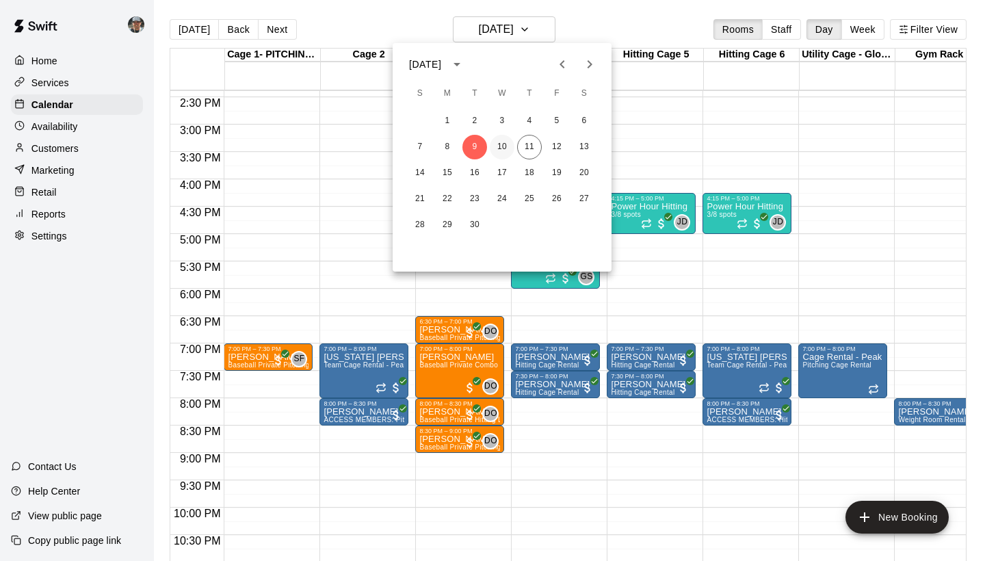
click at [507, 150] on button "10" at bounding box center [502, 147] width 25 height 25
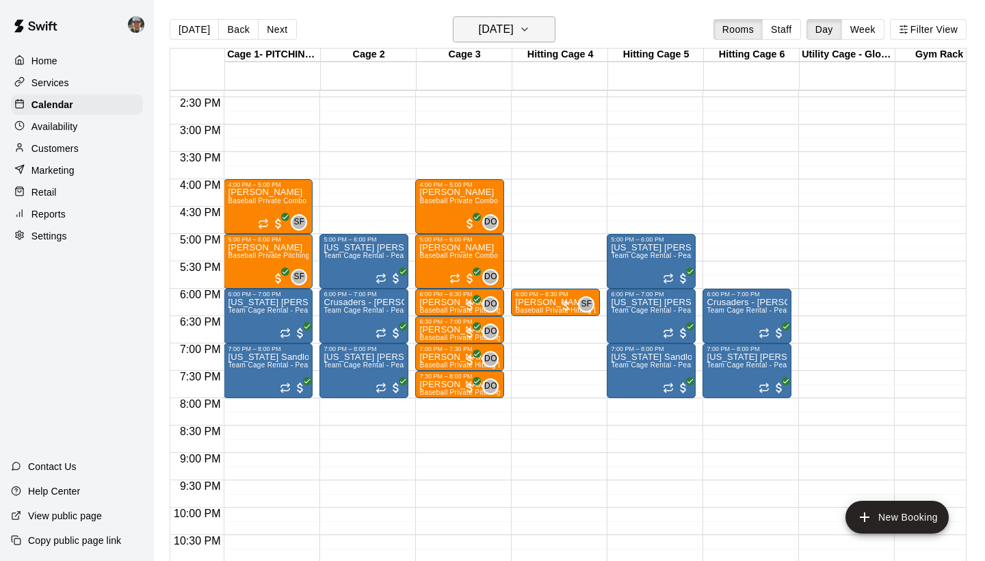
click at [514, 24] on h6 "Wednesday Sep 10" at bounding box center [496, 29] width 35 height 19
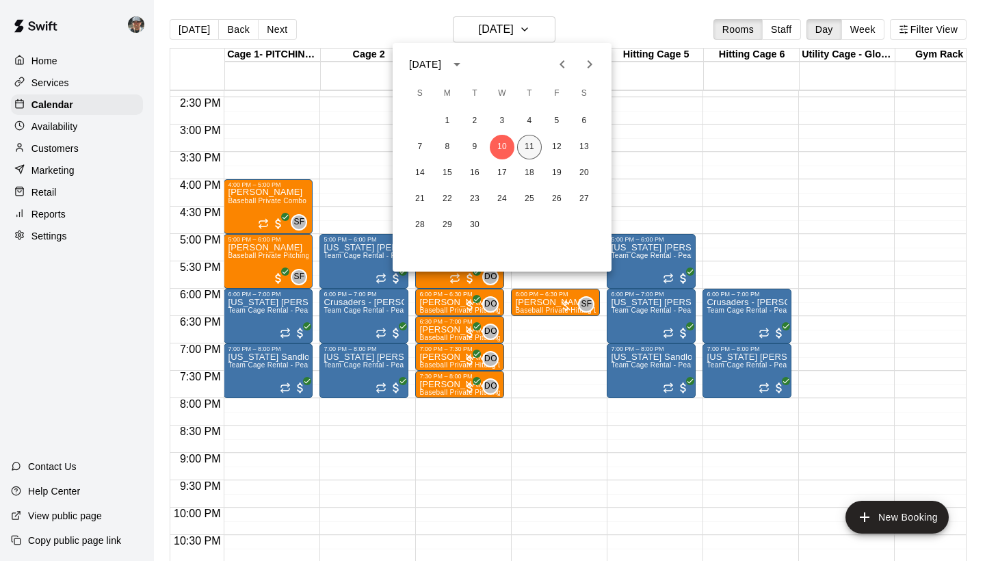
click at [533, 152] on button "11" at bounding box center [529, 147] width 25 height 25
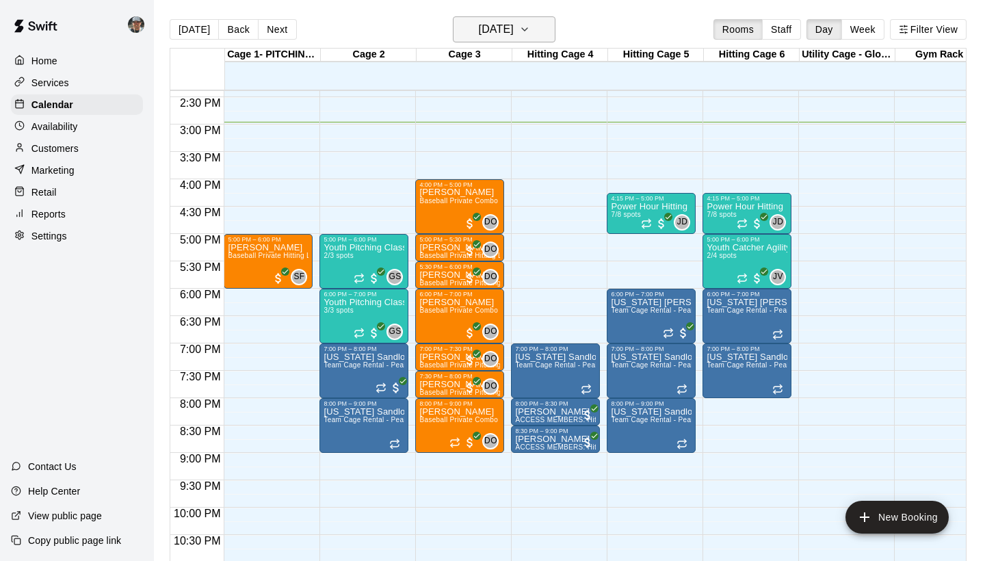
click at [528, 29] on icon "button" at bounding box center [524, 29] width 5 height 3
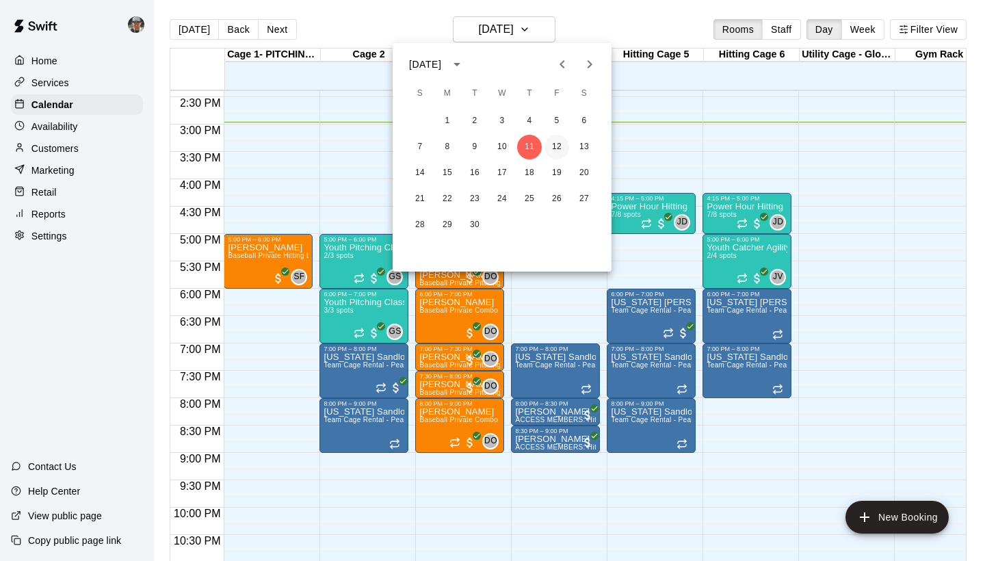
click at [558, 148] on button "12" at bounding box center [557, 147] width 25 height 25
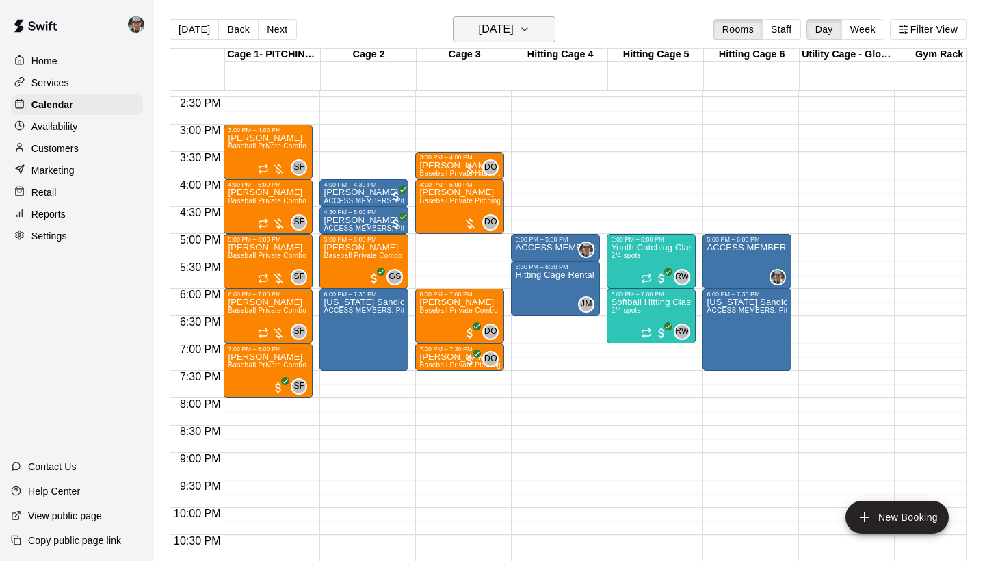
click at [530, 34] on icon "button" at bounding box center [524, 29] width 11 height 16
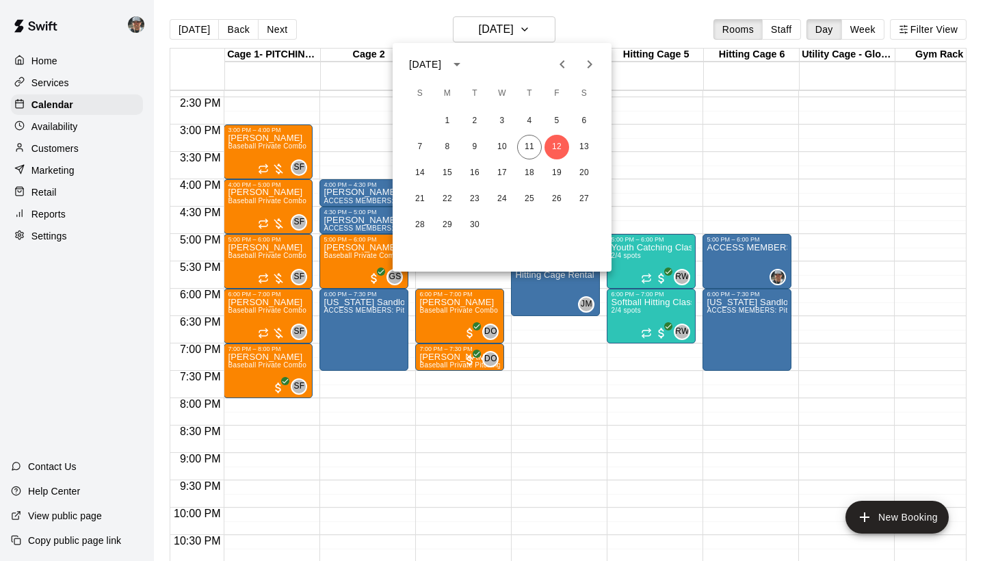
click at [681, 181] on div at bounding box center [492, 280] width 985 height 561
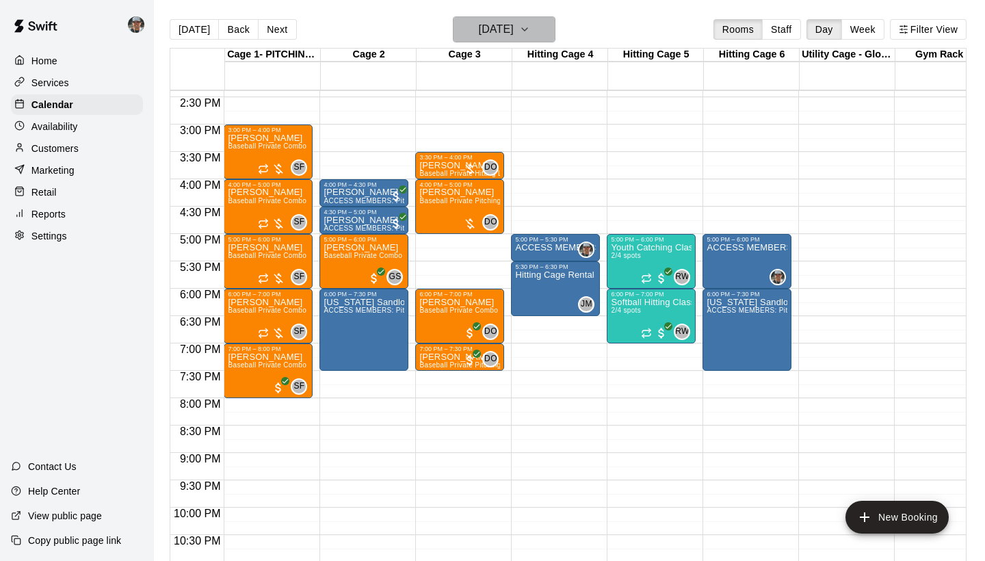
click at [530, 35] on icon "button" at bounding box center [524, 29] width 11 height 16
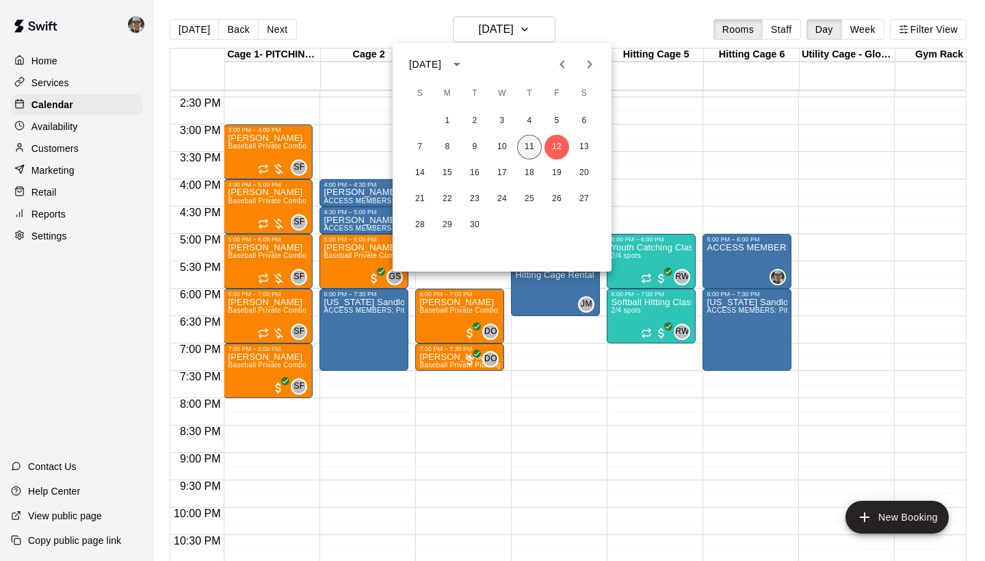
click at [528, 145] on button "11" at bounding box center [529, 147] width 25 height 25
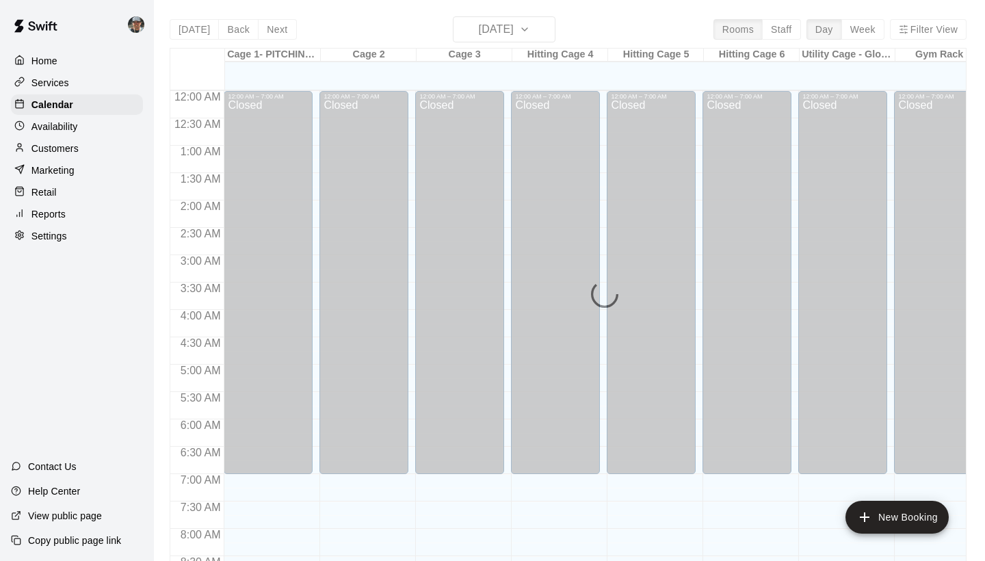
scroll to position [788, 0]
